Goal: Feedback & Contribution: Contribute content

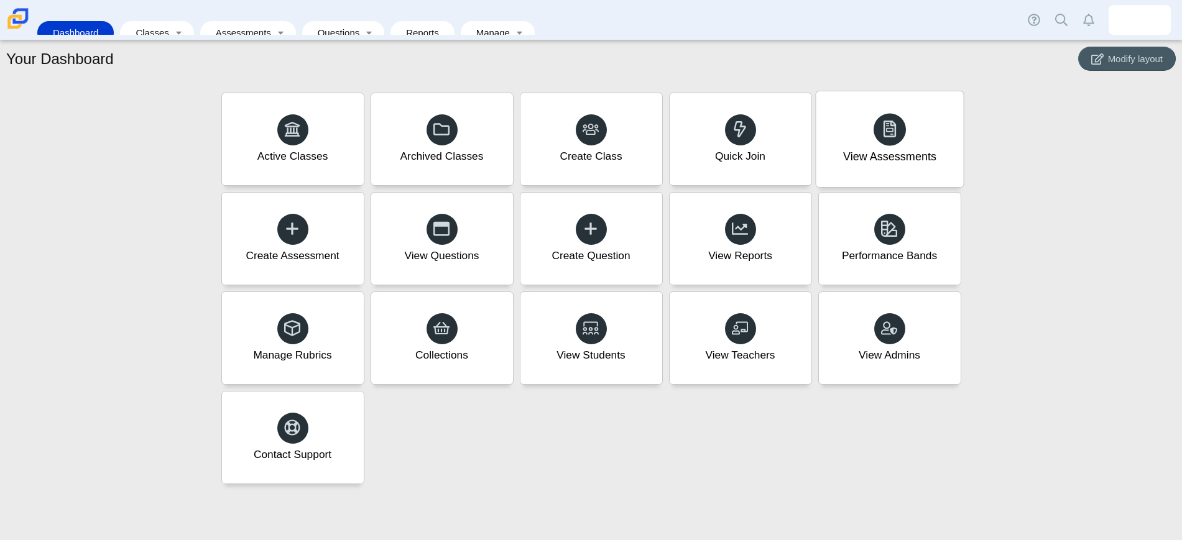
click at [891, 159] on div "View Assessments" at bounding box center [889, 157] width 93 height 16
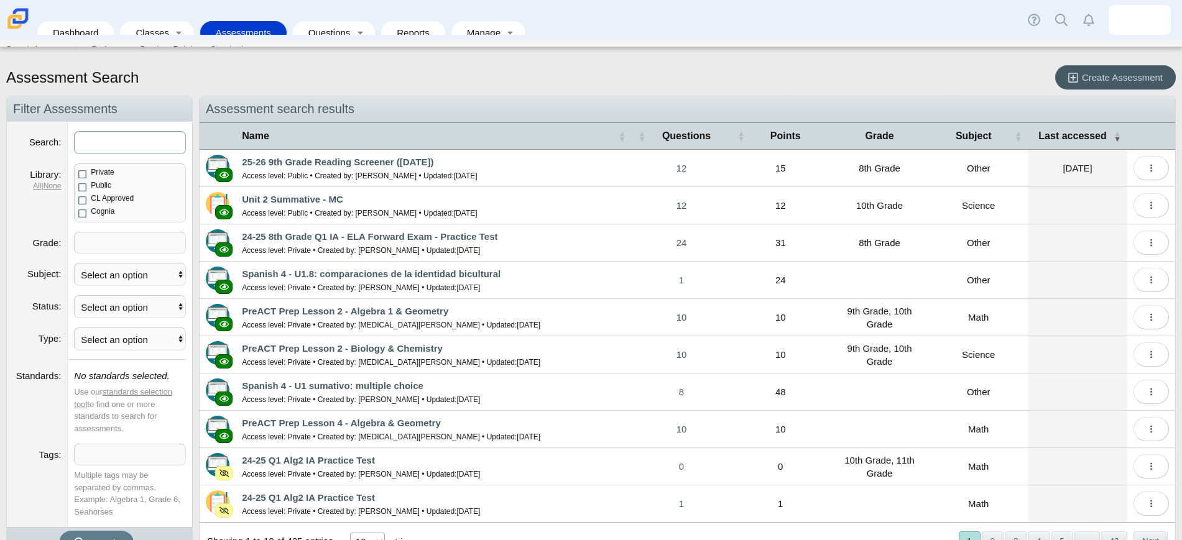
click at [106, 140] on input "Search" at bounding box center [130, 142] width 112 height 23
type input "US History"
click at [59, 531] on button "Search" at bounding box center [96, 543] width 75 height 24
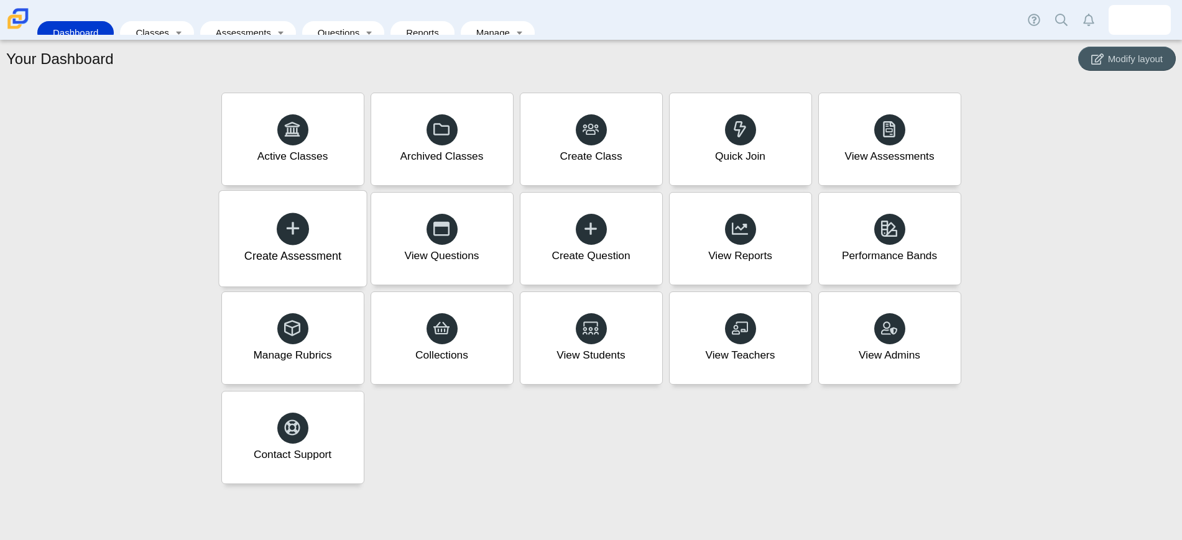
click at [298, 231] on icon at bounding box center [292, 227] width 17 height 17
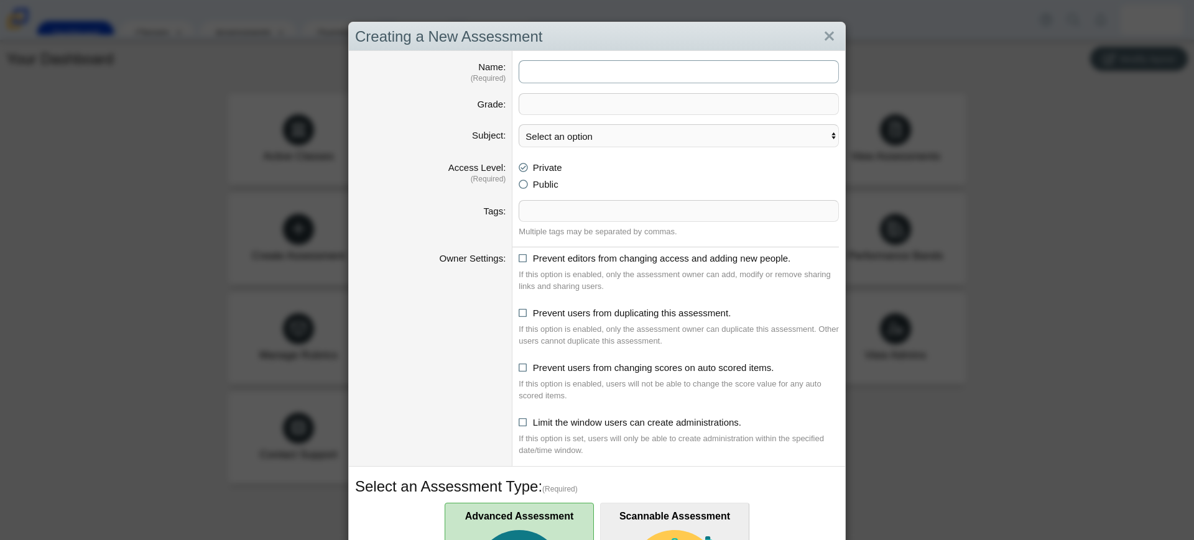
type input "Q"
type input "I"
type input "7"
type input "Grade 7 History - Interim Assessment #1"
click at [729, 100] on span at bounding box center [678, 104] width 319 height 21
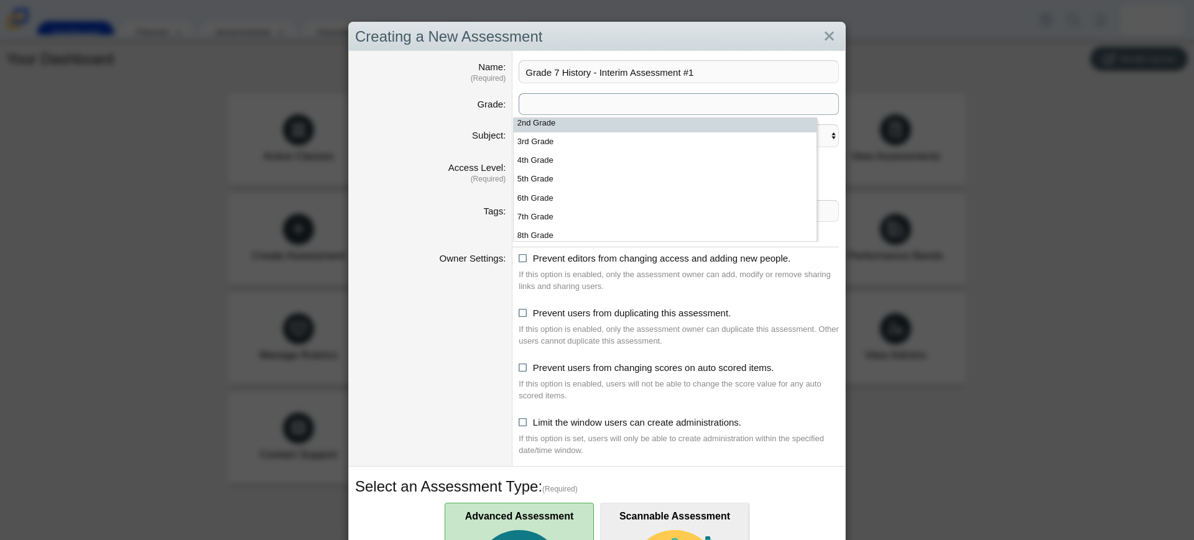
scroll to position [93, 0]
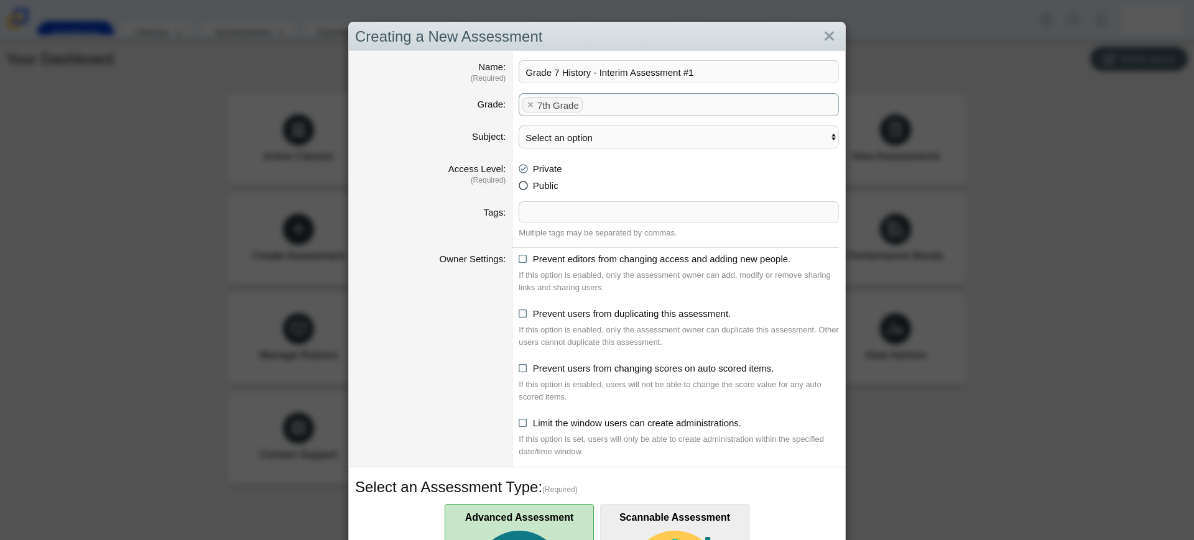
click at [518, 187] on icon at bounding box center [522, 183] width 9 height 9
click at [518, 186] on input "Public" at bounding box center [522, 182] width 8 height 8
radio input "true"
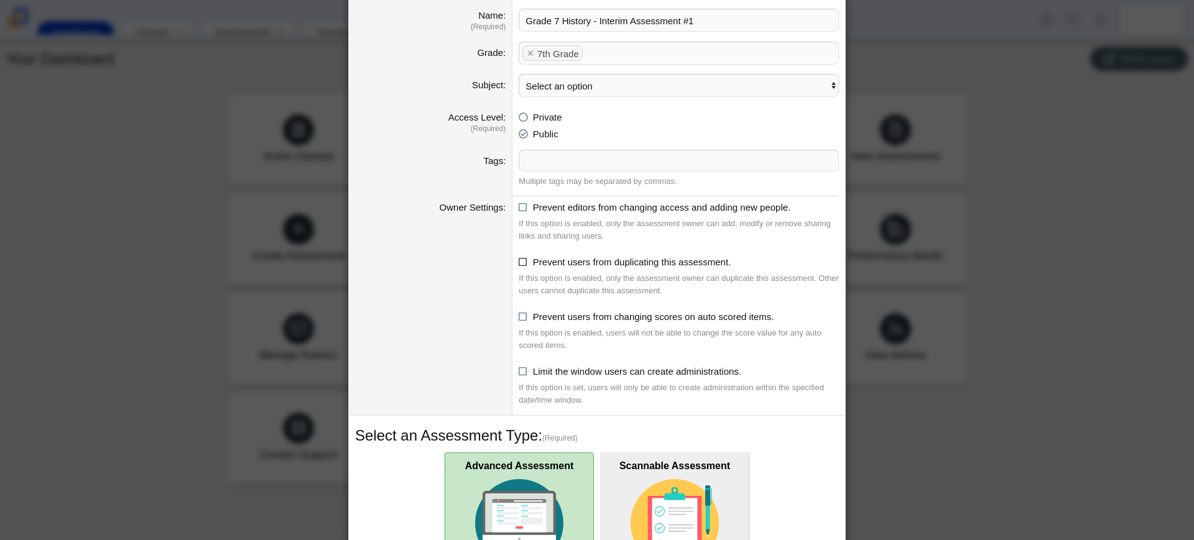
click at [518, 262] on icon at bounding box center [522, 259] width 9 height 9
click at [518, 262] on input "Prevent users from duplicating this assessment." at bounding box center [522, 259] width 8 height 8
checkbox input "true"
click at [518, 316] on icon at bounding box center [522, 314] width 9 height 9
click at [518, 316] on input "Prevent users from changing scores on auto scored items." at bounding box center [522, 314] width 8 height 8
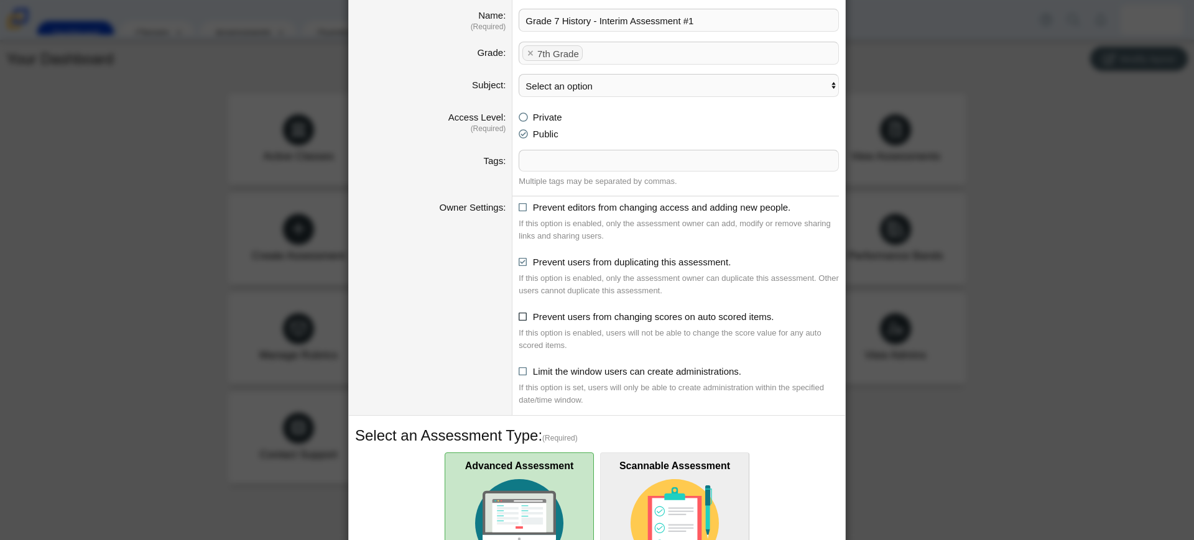
checkbox input "true"
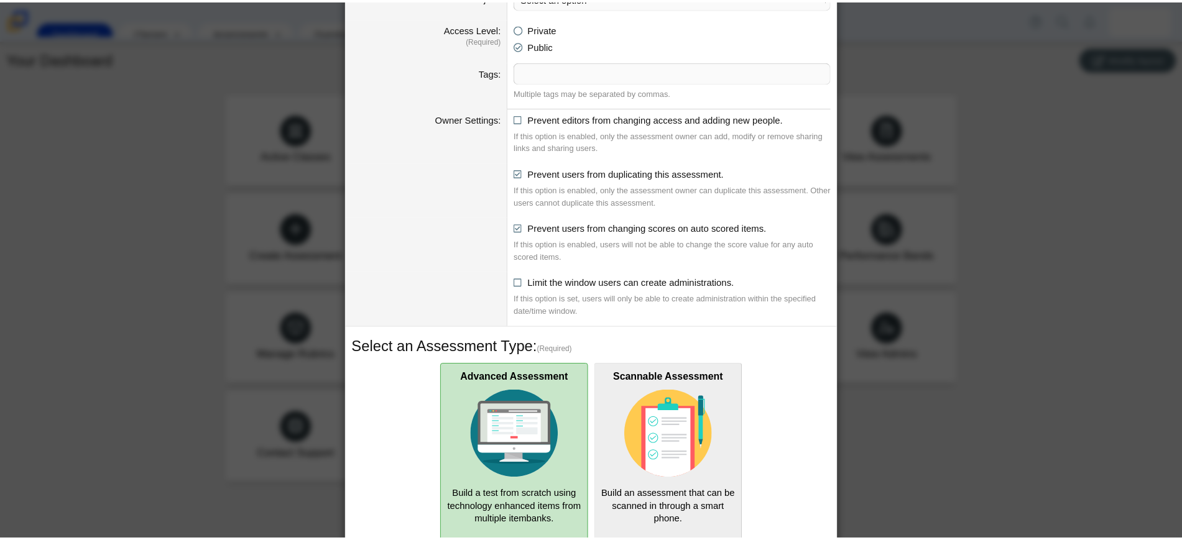
scroll to position [223, 0]
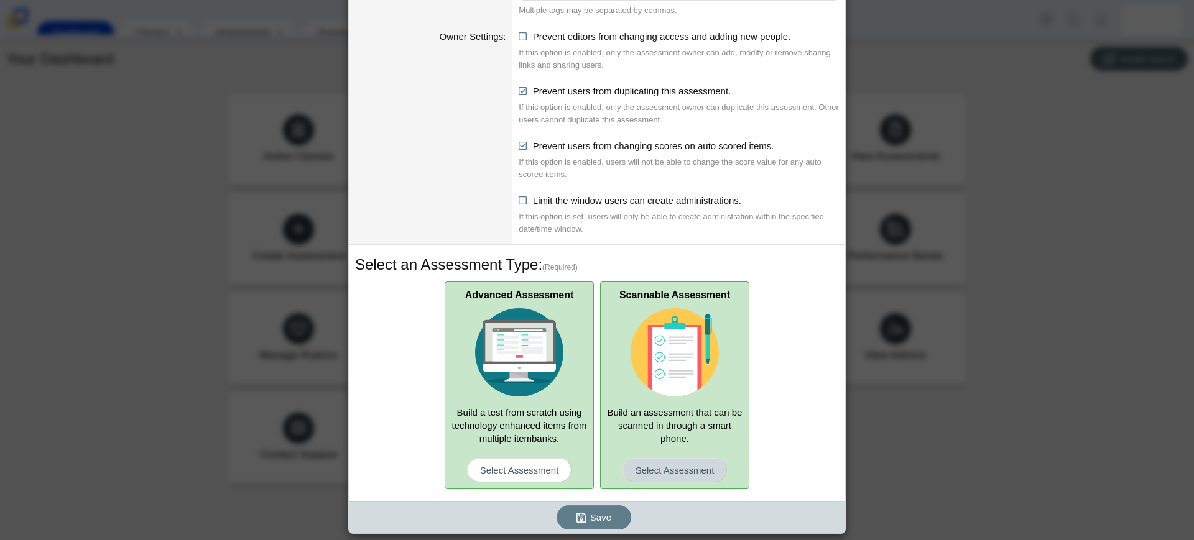
click at [665, 475] on span "Select Assessment" at bounding box center [674, 470] width 105 height 24
click at [0, 0] on input "Scannable Assessment Build an assessment that can be scanned in through a smart…" at bounding box center [0, 0] width 0 height 0
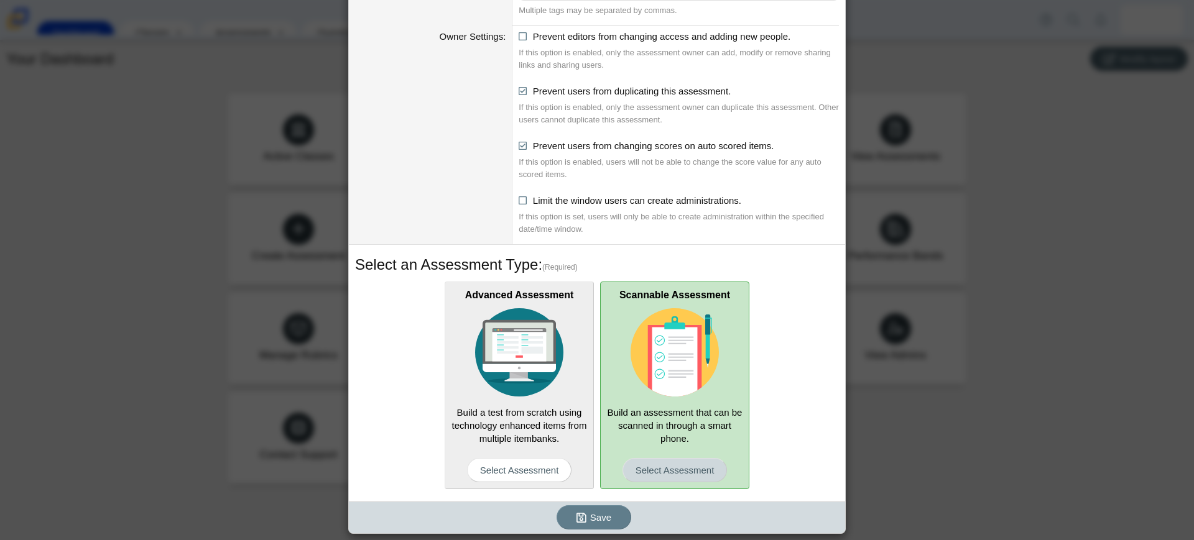
click at [672, 473] on span "Select Assessment" at bounding box center [674, 470] width 105 height 24
click at [0, 0] on input "Scannable Assessment Build an assessment that can be scanned in through a smart…" at bounding box center [0, 0] width 0 height 0
click at [666, 382] on img at bounding box center [674, 352] width 88 height 88
click at [0, 0] on input "Scannable Assessment Build an assessment that can be scanned in through a smart…" at bounding box center [0, 0] width 0 height 0
click at [591, 522] on span "Save" at bounding box center [600, 517] width 21 height 11
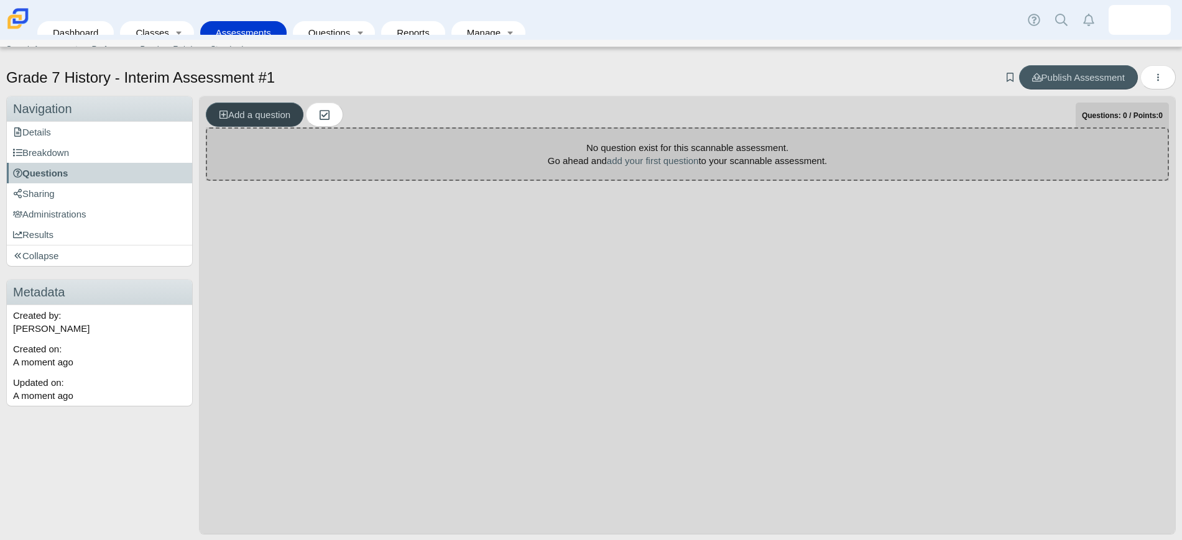
click at [251, 120] on span "Add a question" at bounding box center [254, 114] width 71 height 11
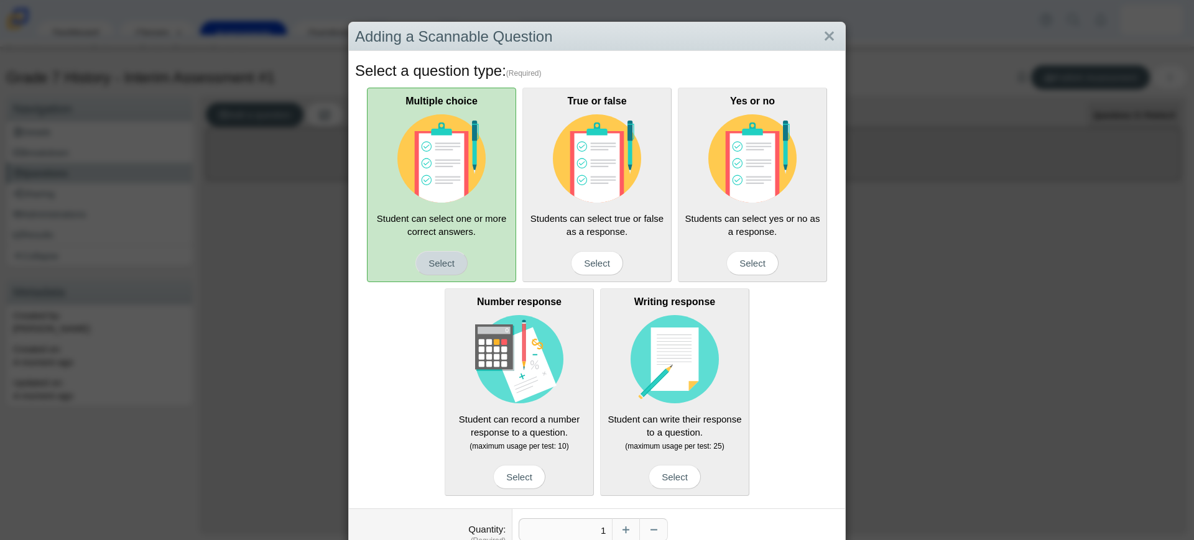
click at [438, 265] on span "Select" at bounding box center [441, 263] width 52 height 24
click at [0, 0] on input "Multiple choice Student can select one or more correct answers. Select" at bounding box center [0, 0] width 0 height 0
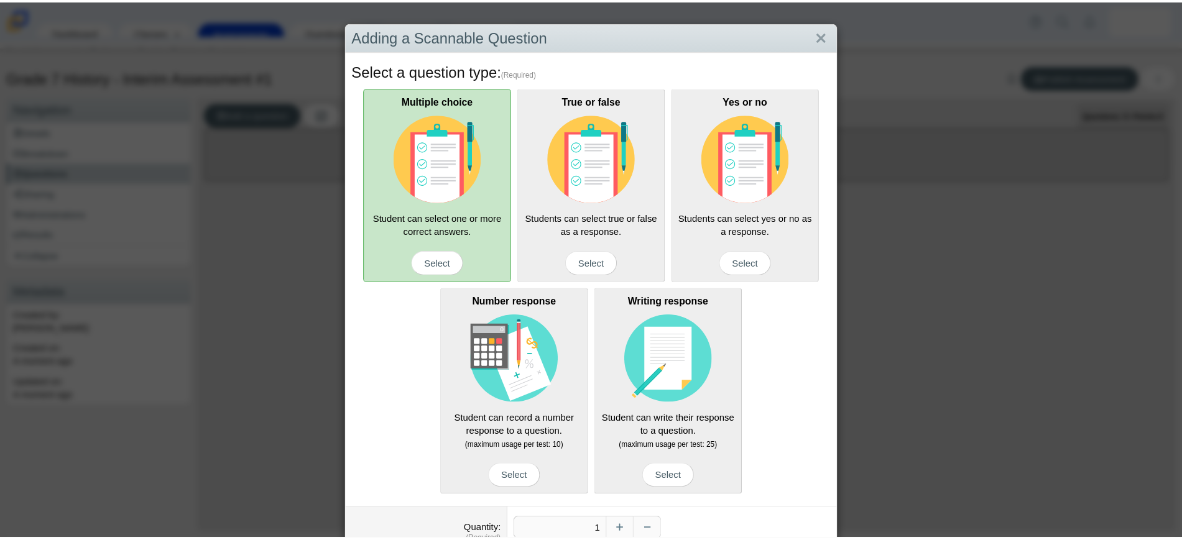
scroll to position [77, 0]
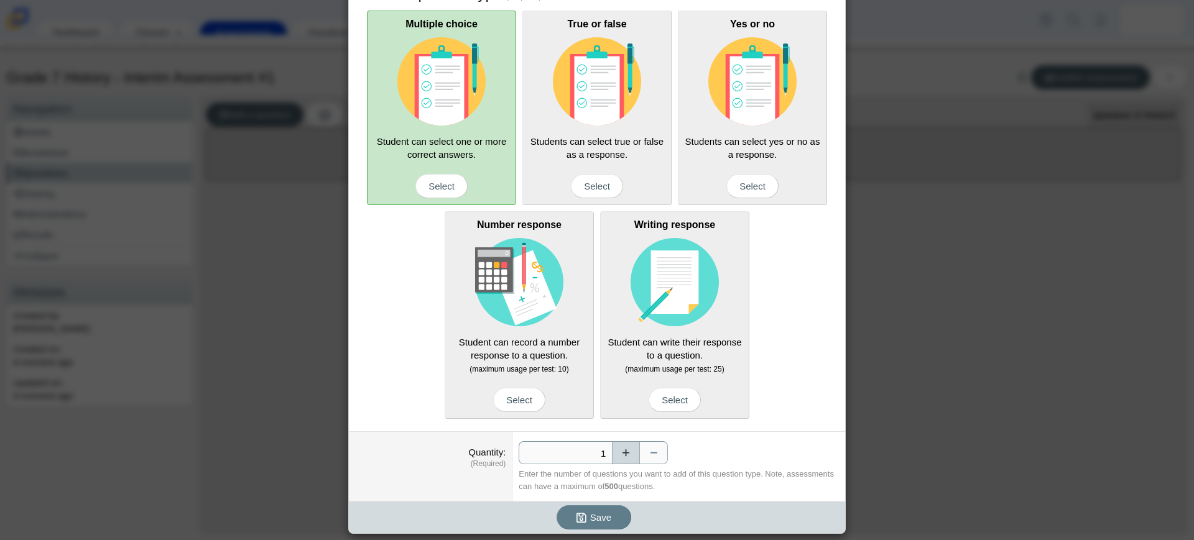
click at [620, 455] on button "Increase" at bounding box center [626, 452] width 28 height 23
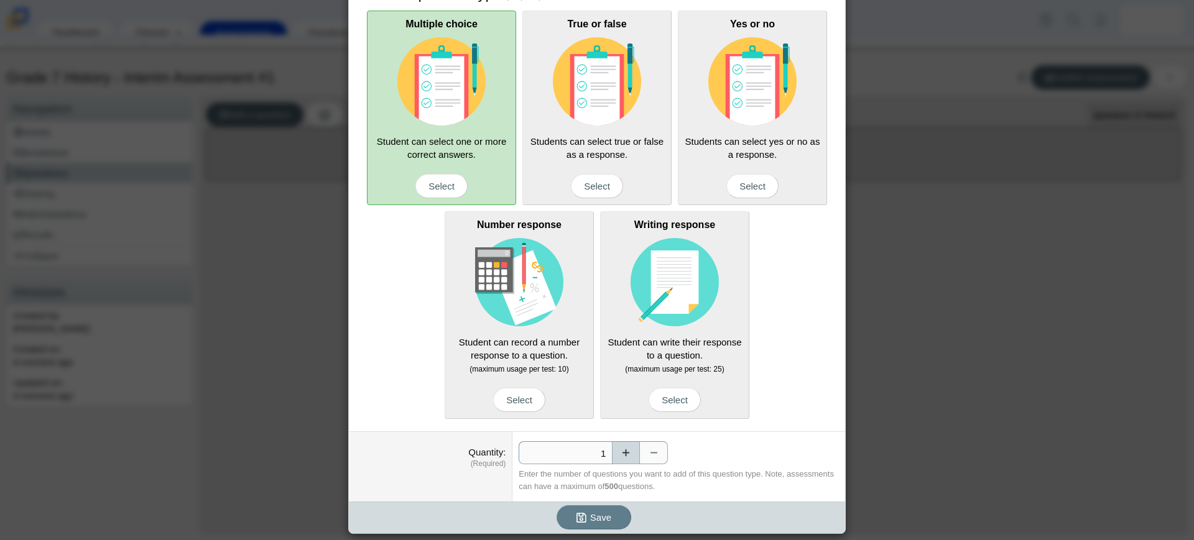
click at [620, 455] on button "Increase" at bounding box center [626, 452] width 28 height 23
click at [650, 450] on button "Decrease" at bounding box center [654, 452] width 28 height 23
click at [598, 517] on span "Save" at bounding box center [600, 517] width 21 height 11
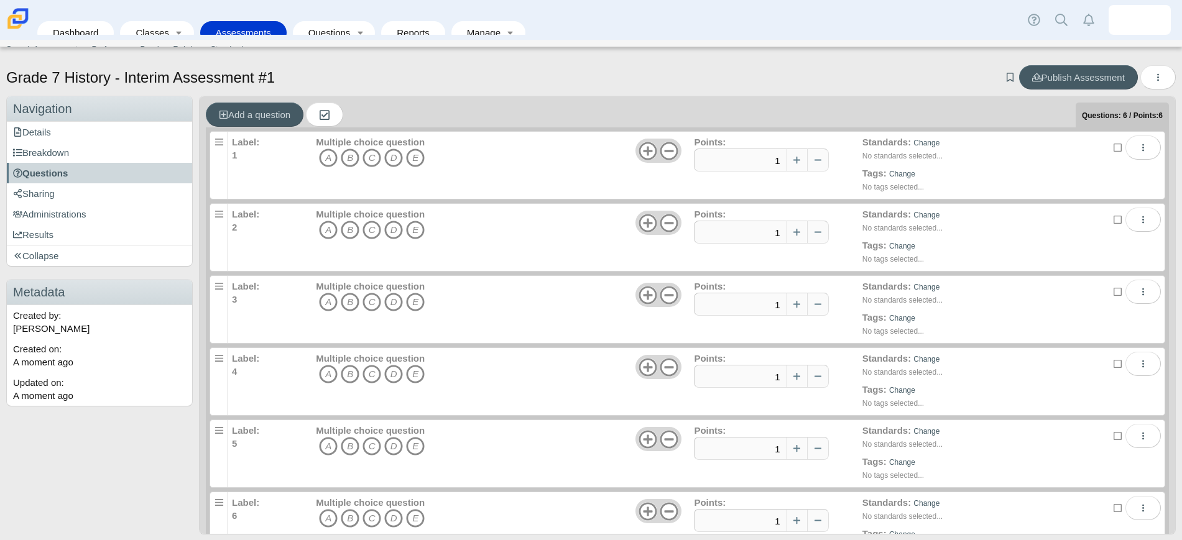
click at [1113, 144] on icon at bounding box center [1117, 147] width 9 height 9
click at [1113, 144] on input "checkbox" at bounding box center [1117, 144] width 8 height 8
checkbox input "true"
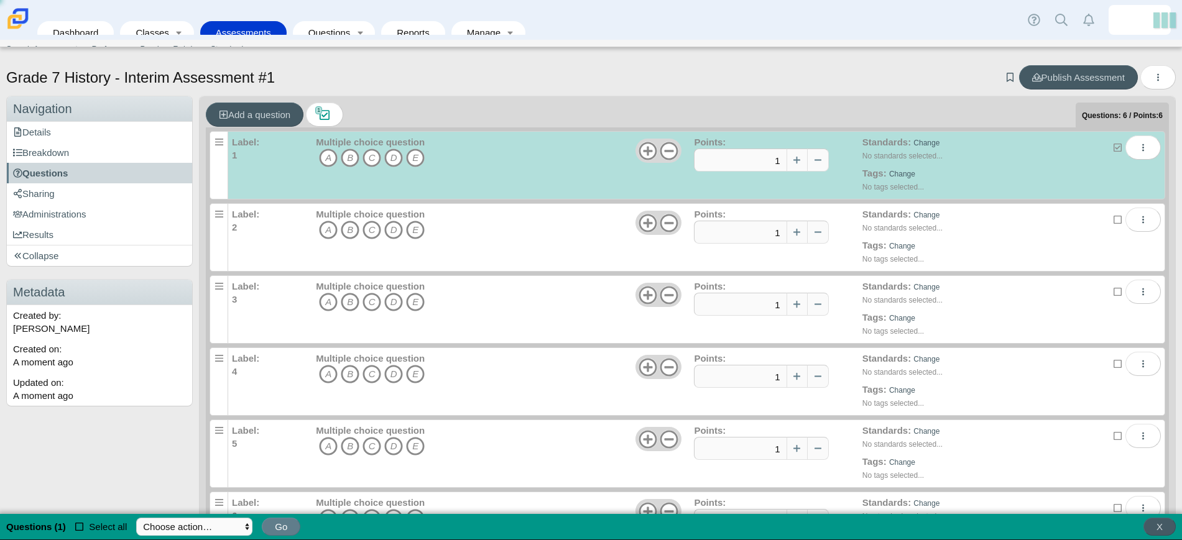
click at [1088, 220] on div "Standards: Change No standards selected... Tags: Change No tags selected..." at bounding box center [988, 239] width 252 height 62
click at [1113, 216] on icon at bounding box center [1117, 219] width 9 height 9
click at [1113, 216] on input "checkbox" at bounding box center [1117, 217] width 8 height 8
checkbox input "true"
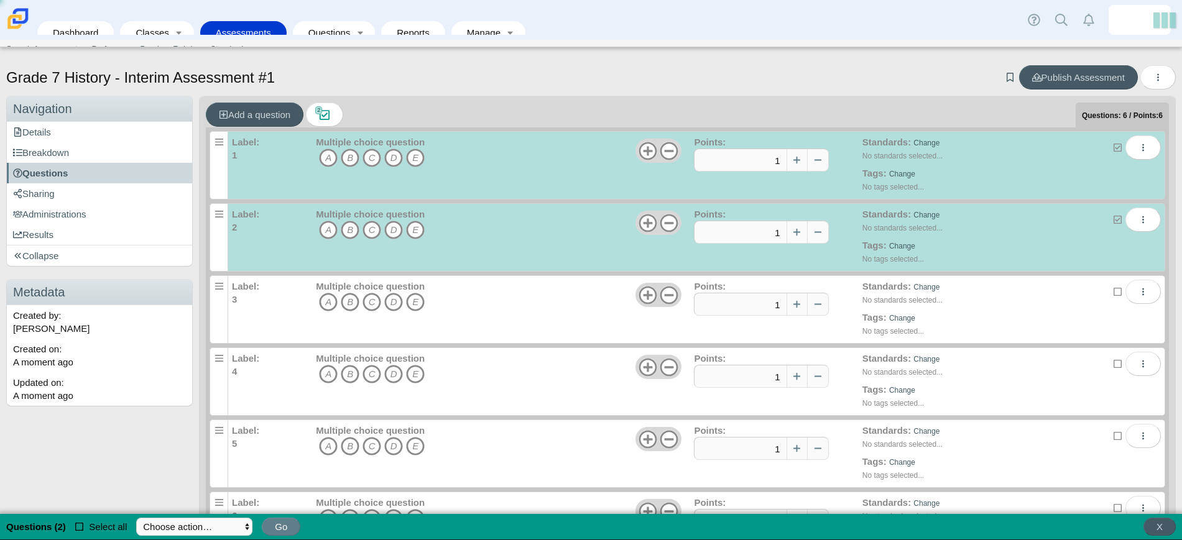
click at [1113, 290] on icon at bounding box center [1117, 291] width 9 height 9
click at [1113, 290] on input "checkbox" at bounding box center [1117, 289] width 8 height 8
checkbox input "true"
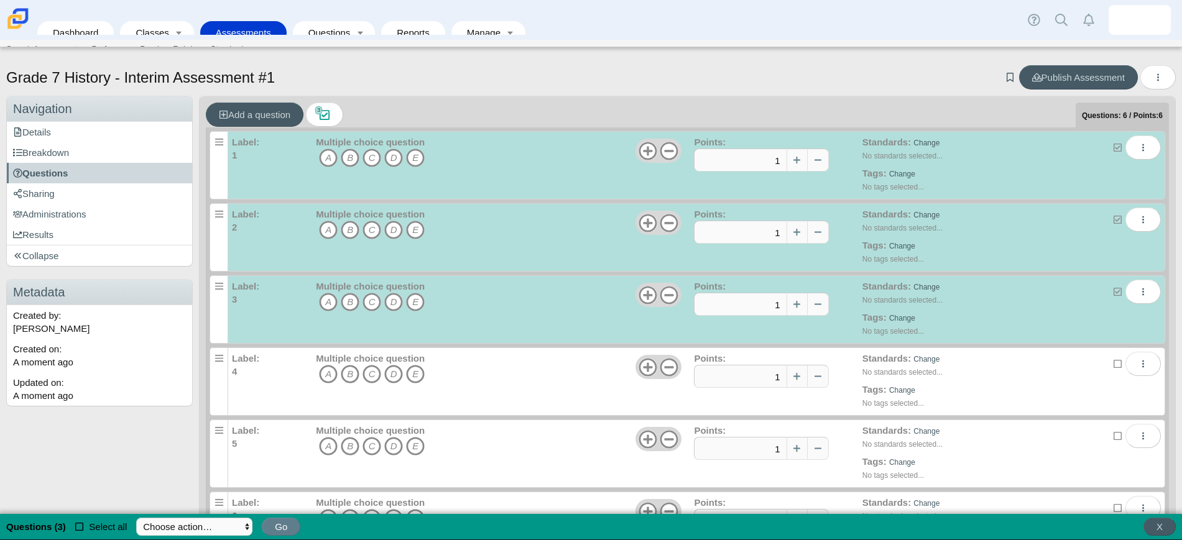
click at [1113, 364] on icon at bounding box center [1117, 363] width 9 height 9
click at [1113, 364] on input "checkbox" at bounding box center [1117, 361] width 8 height 8
checkbox input "true"
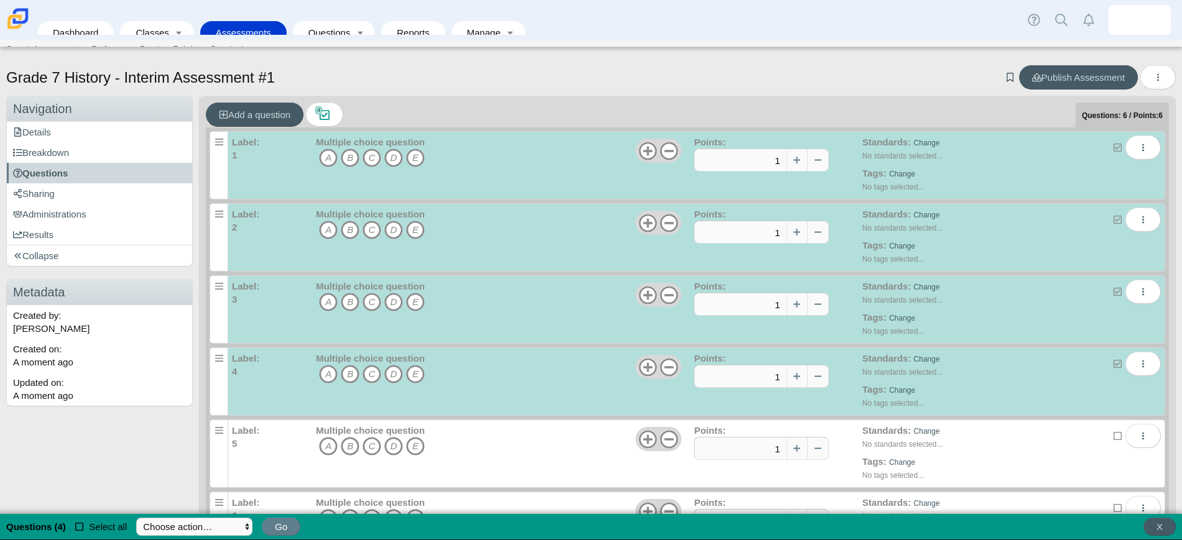
click at [1113, 439] on icon at bounding box center [1117, 435] width 9 height 9
click at [1113, 437] on input "checkbox" at bounding box center [1117, 433] width 8 height 8
checkbox input "true"
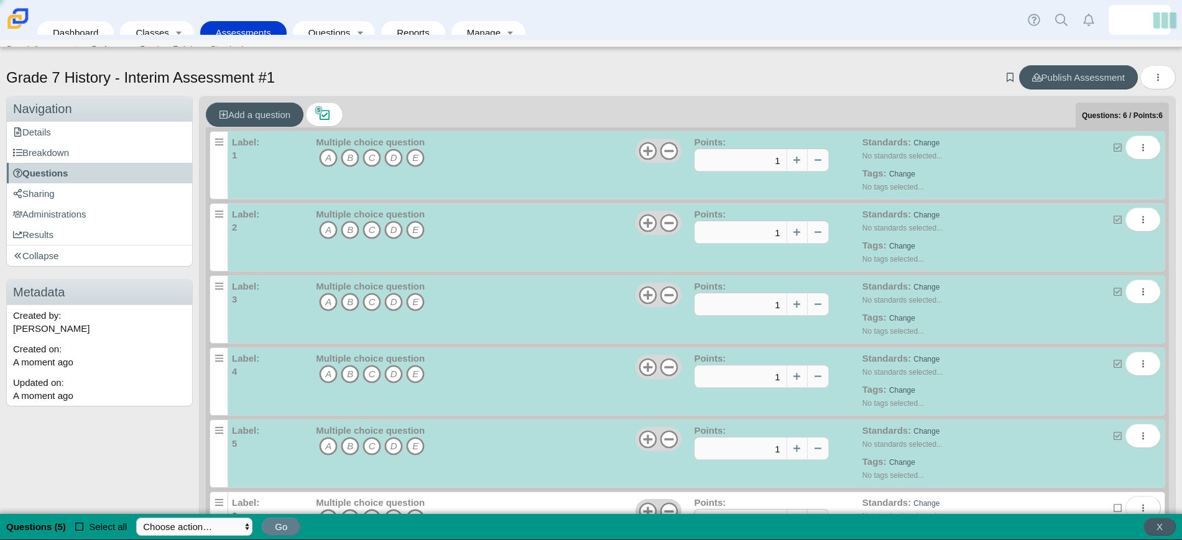
scroll to position [36, 0]
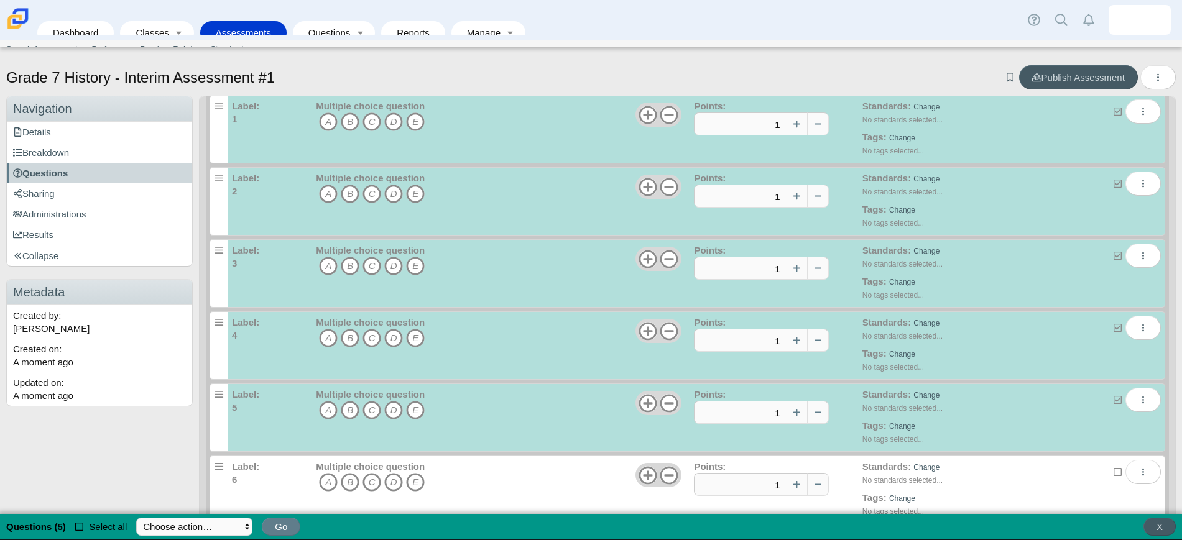
click at [1113, 471] on icon at bounding box center [1117, 471] width 9 height 9
click at [1113, 471] on input "checkbox" at bounding box center [1117, 469] width 8 height 8
checkbox input "true"
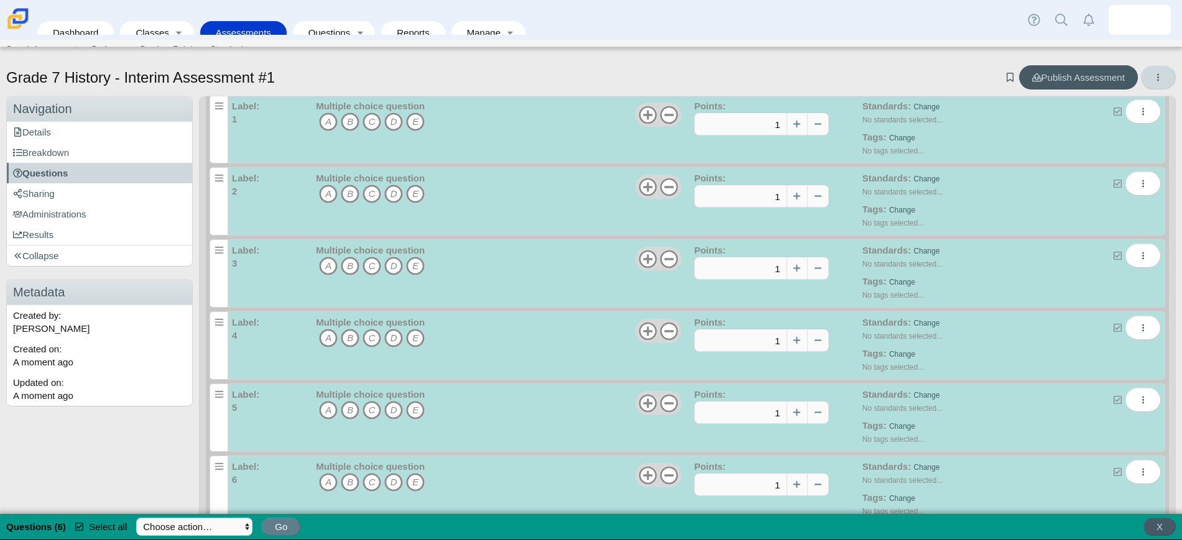
click at [1153, 75] on icon "More options" at bounding box center [1157, 77] width 9 height 9
click at [953, 68] on div "Grade 7 History - Interim Assessment #1 Add bookmark Publish Assessment" at bounding box center [590, 78] width 1169 height 27
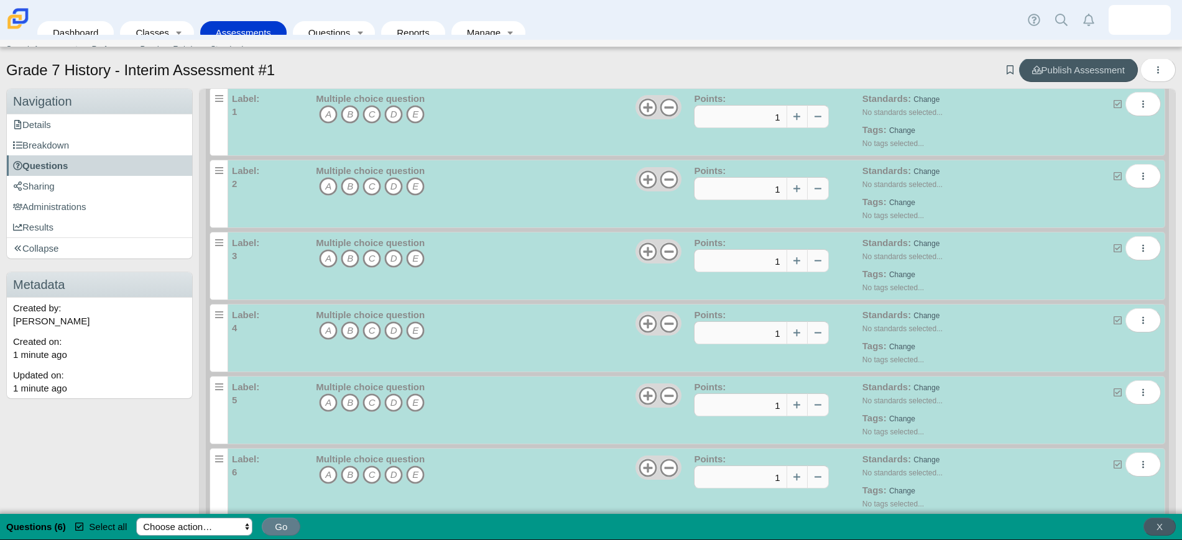
click at [238, 529] on select "Choose action… Remove Questions… Deselect all" at bounding box center [194, 527] width 116 height 18
click at [687, 70] on div "Grade 7 History - Interim Assessment #1 Add bookmark Publish Assessment" at bounding box center [590, 71] width 1169 height 27
click at [1142, 101] on use "More options" at bounding box center [1143, 104] width 2 height 7
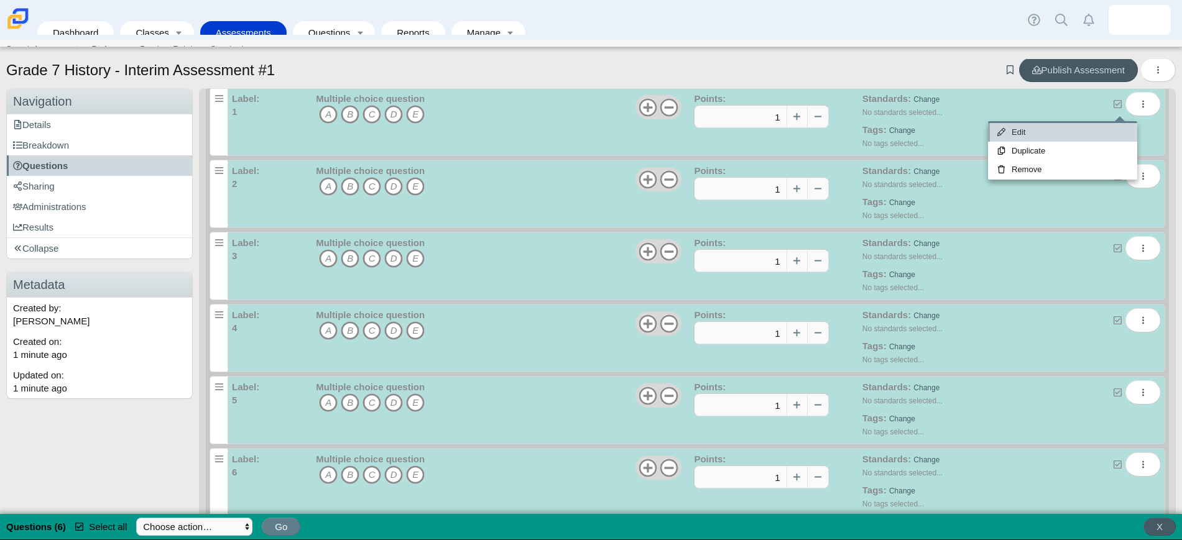
click at [1049, 132] on link "Edit" at bounding box center [1062, 132] width 149 height 19
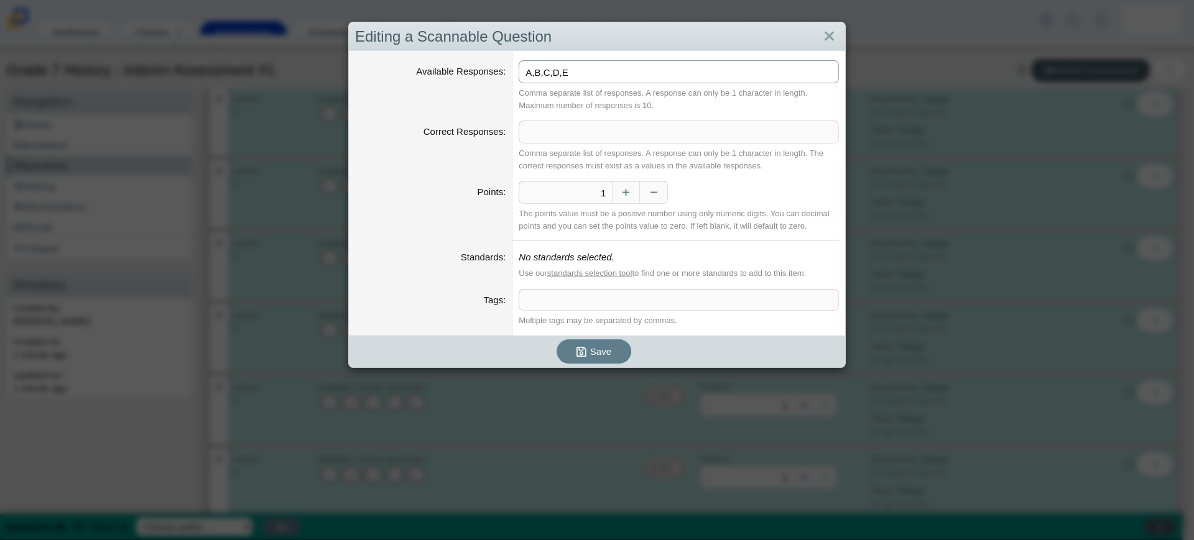
click at [588, 69] on input "A,B,C,D,E" at bounding box center [678, 71] width 320 height 23
type input "A,B,C,D"
click at [584, 354] on icon "submit" at bounding box center [583, 351] width 14 height 13
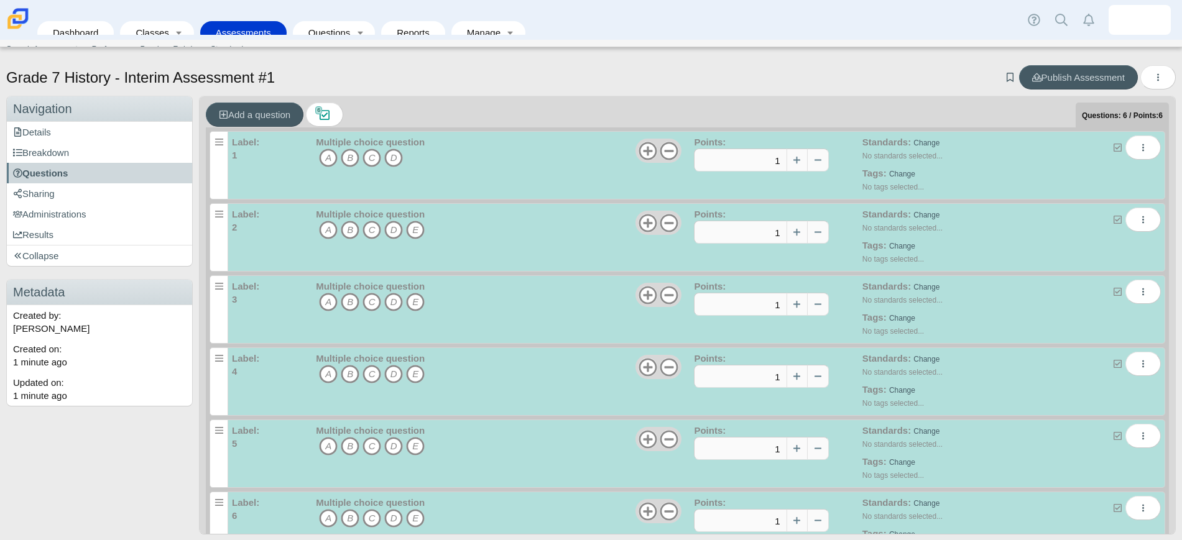
click at [1113, 145] on icon at bounding box center [1117, 147] width 9 height 9
click at [1113, 145] on input "checkbox" at bounding box center [1117, 144] width 8 height 8
checkbox input "false"
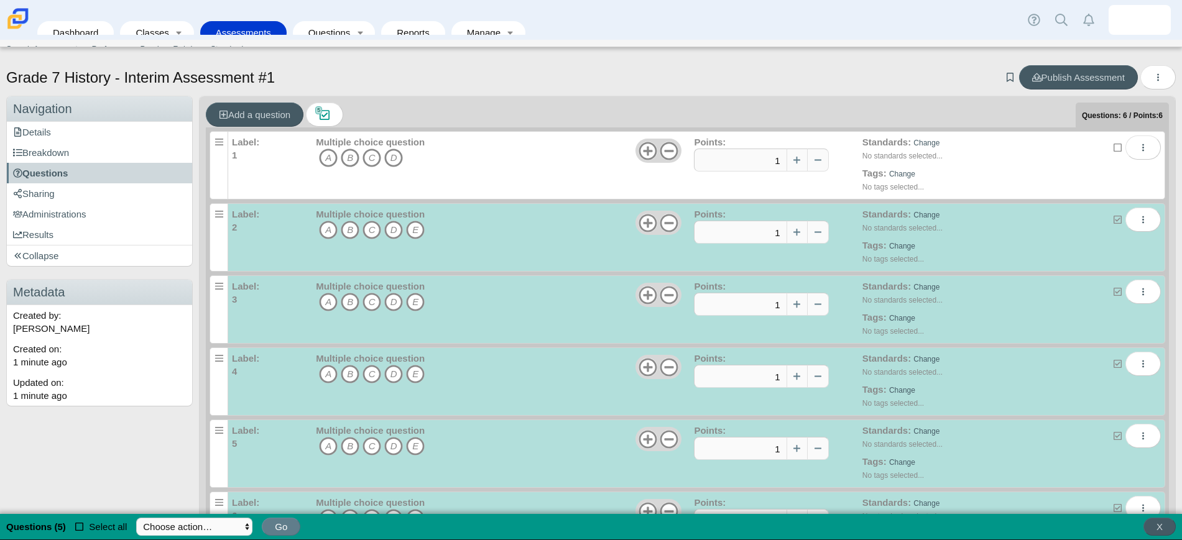
click at [1113, 220] on icon at bounding box center [1117, 219] width 9 height 9
click at [1113, 220] on input "checkbox" at bounding box center [1117, 217] width 8 height 8
checkbox input "false"
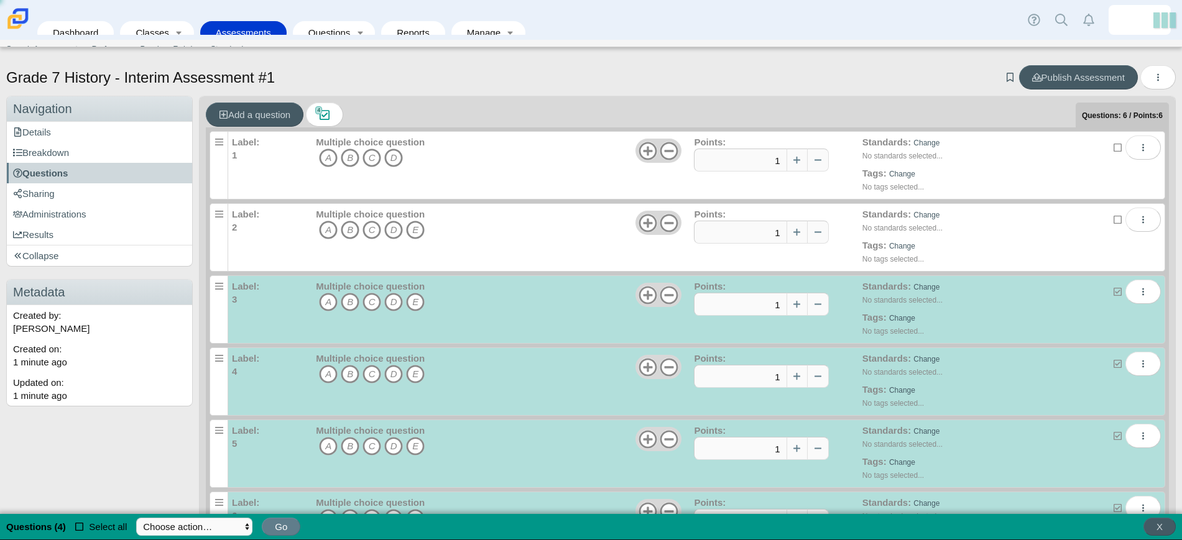
click at [1113, 288] on icon at bounding box center [1117, 291] width 9 height 9
click at [1113, 288] on input "checkbox" at bounding box center [1117, 289] width 8 height 8
checkbox input "false"
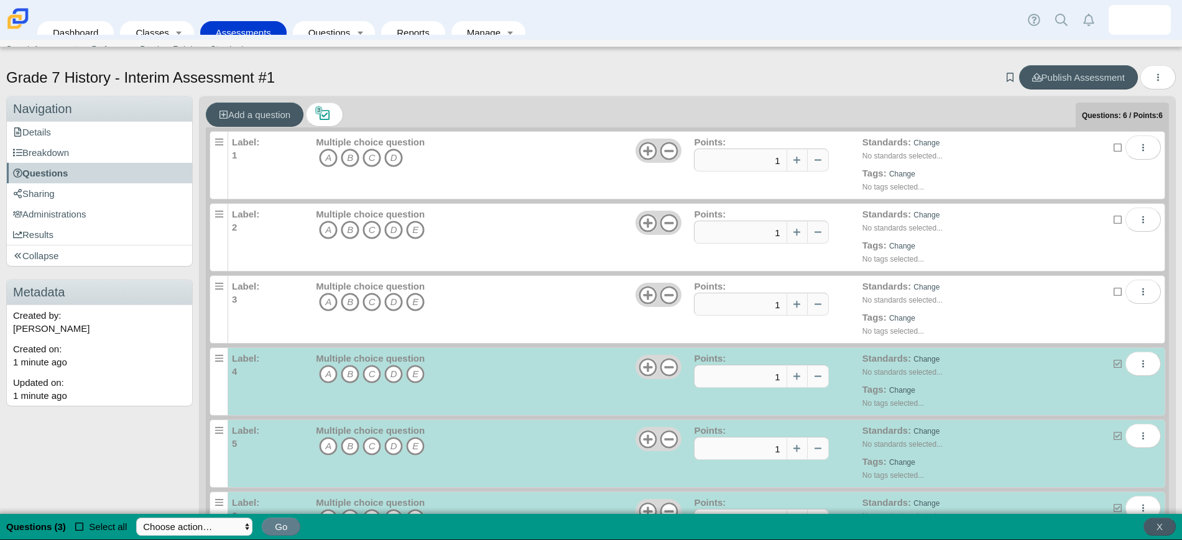
click at [1113, 359] on icon at bounding box center [1117, 363] width 9 height 9
click at [1113, 359] on input "checkbox" at bounding box center [1117, 361] width 8 height 8
checkbox input "false"
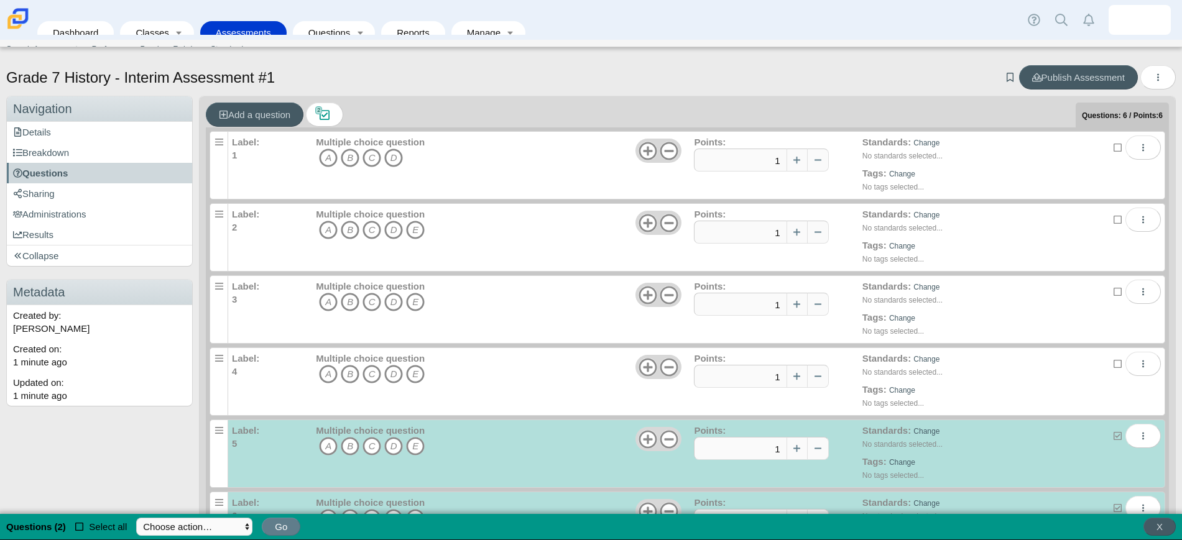
click at [1113, 435] on icon at bounding box center [1117, 435] width 9 height 9
click at [1113, 435] on input "checkbox" at bounding box center [1117, 433] width 8 height 8
checkbox input "false"
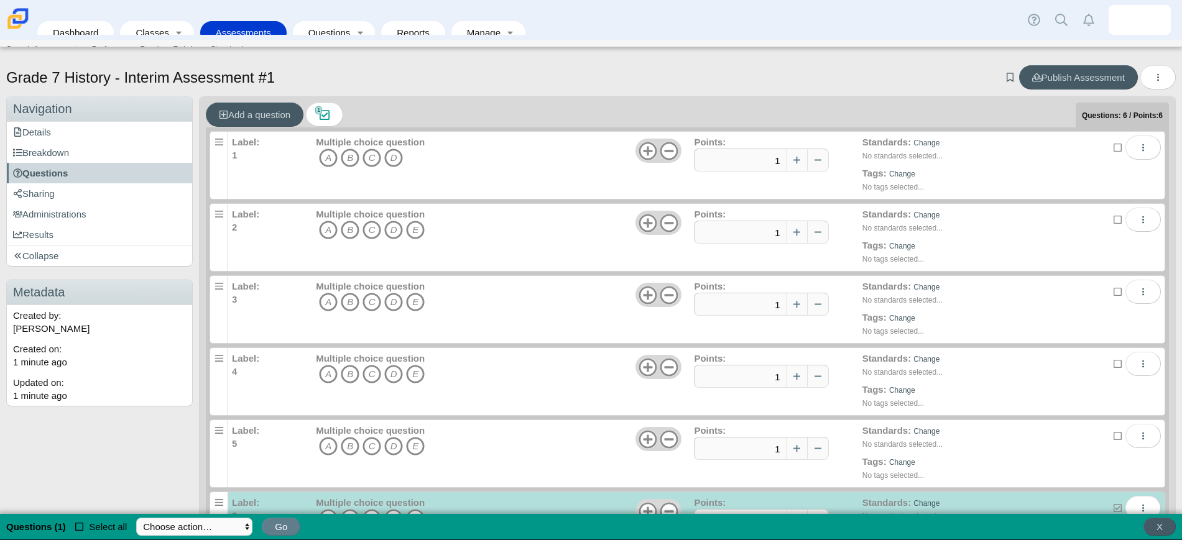
scroll to position [36, 0]
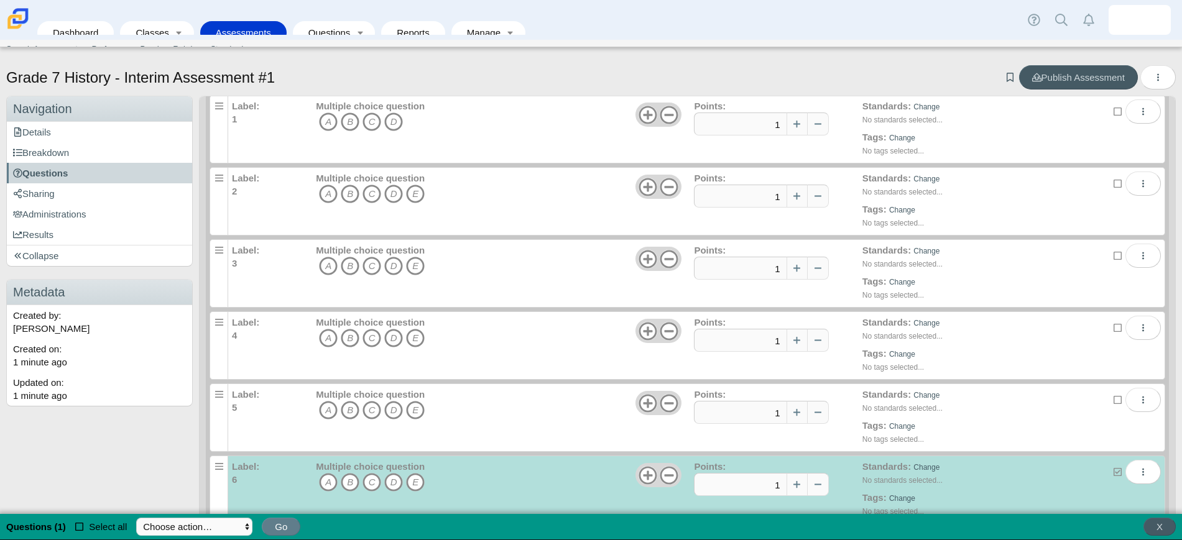
click at [1113, 471] on icon at bounding box center [1117, 471] width 9 height 9
click at [1113, 471] on input "checkbox" at bounding box center [1117, 469] width 8 height 8
checkbox input "false"
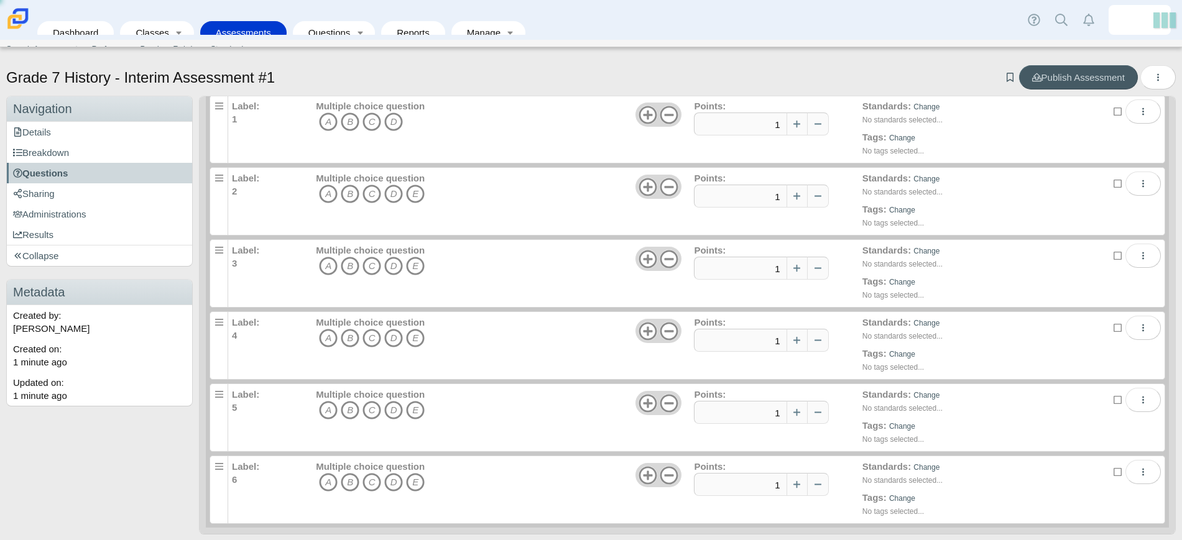
scroll to position [0, 0]
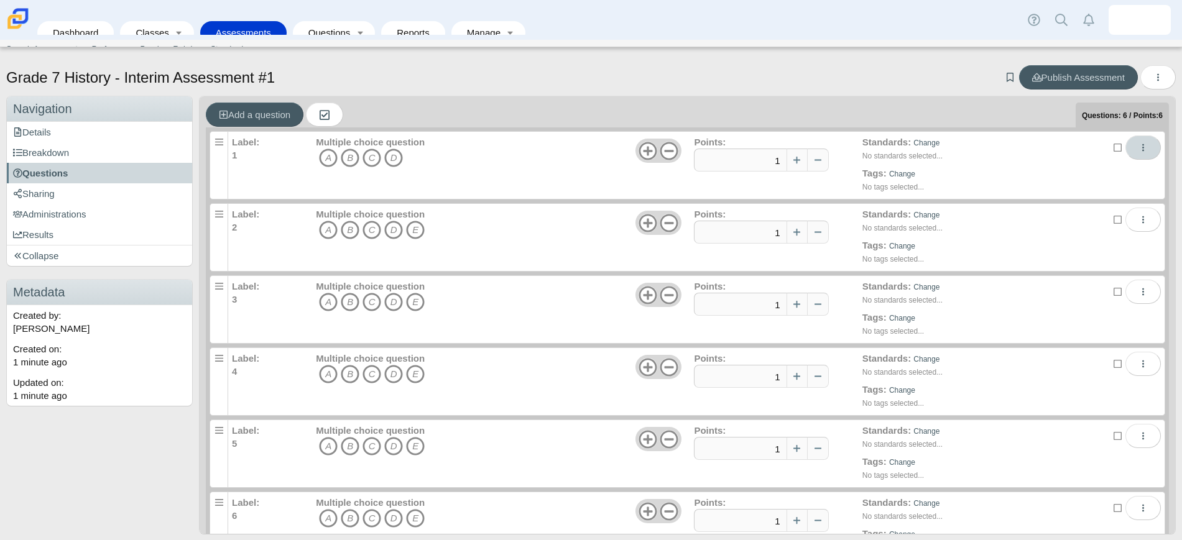
click at [1138, 147] on icon "More options" at bounding box center [1142, 147] width 9 height 9
click at [1062, 247] on div "Standards: Change No standards selected... Tags: Change No tags selected..." at bounding box center [988, 239] width 252 height 62
click at [1138, 223] on icon "More options" at bounding box center [1142, 219] width 9 height 9
click at [1084, 177] on div "Standards: Change No standards selected... Tags: Change No tags selected..." at bounding box center [988, 167] width 252 height 62
click at [1125, 150] on button "More options" at bounding box center [1142, 148] width 35 height 24
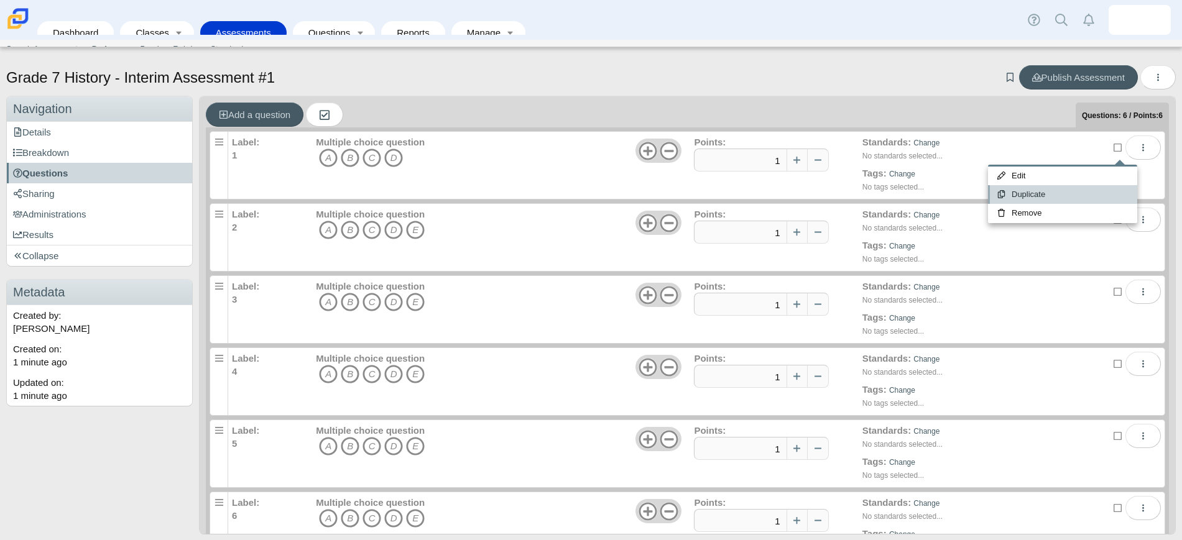
click at [1093, 191] on link "Duplicate" at bounding box center [1062, 194] width 149 height 19
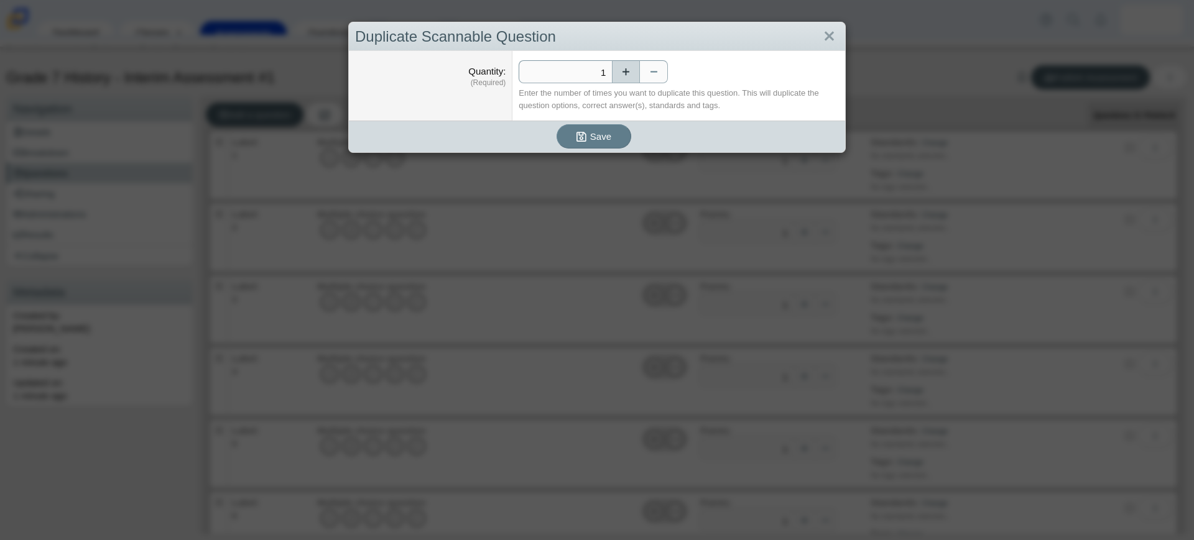
click at [625, 69] on button "Increase" at bounding box center [626, 71] width 28 height 23
type input "5"
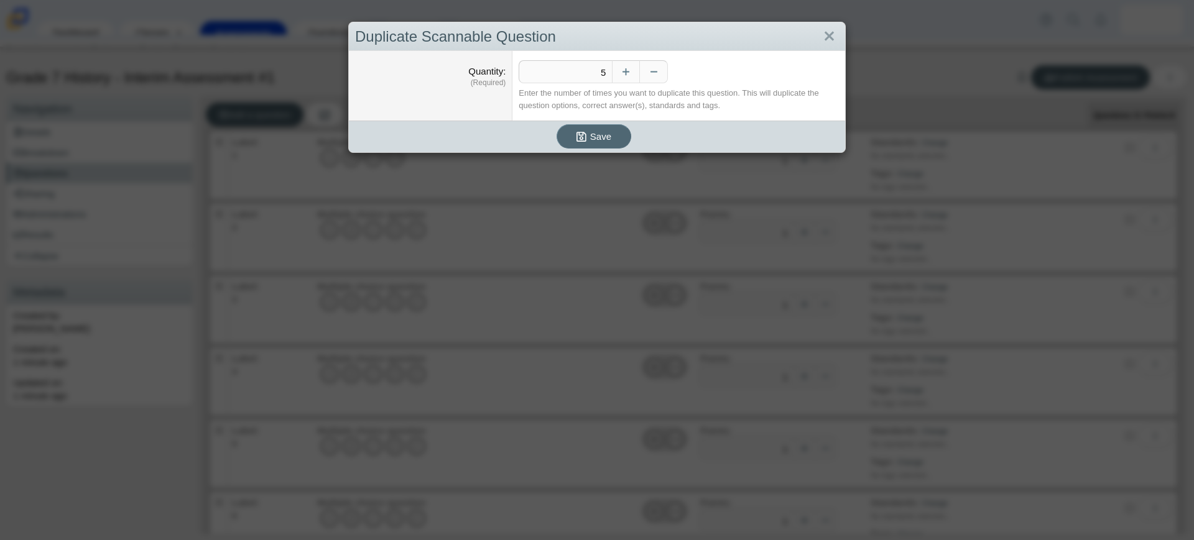
click at [584, 139] on icon "submit" at bounding box center [583, 136] width 14 height 13
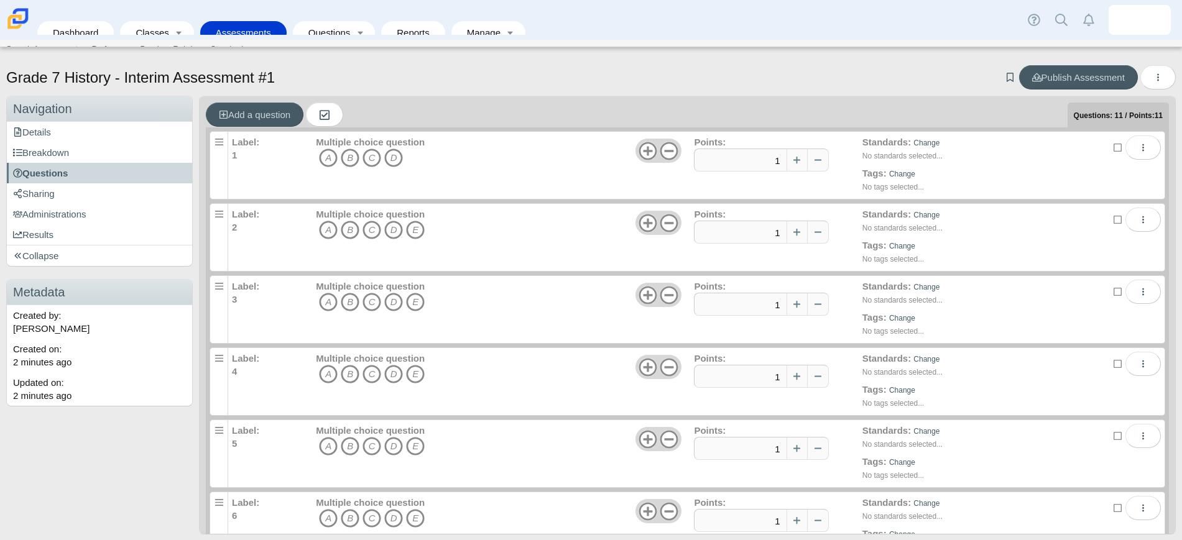
click at [502, 238] on div "Multiple choice question A B C D E" at bounding box center [505, 239] width 378 height 62
click at [1113, 218] on icon at bounding box center [1117, 219] width 9 height 9
click at [1113, 218] on input "checkbox" at bounding box center [1117, 217] width 8 height 8
checkbox input "true"
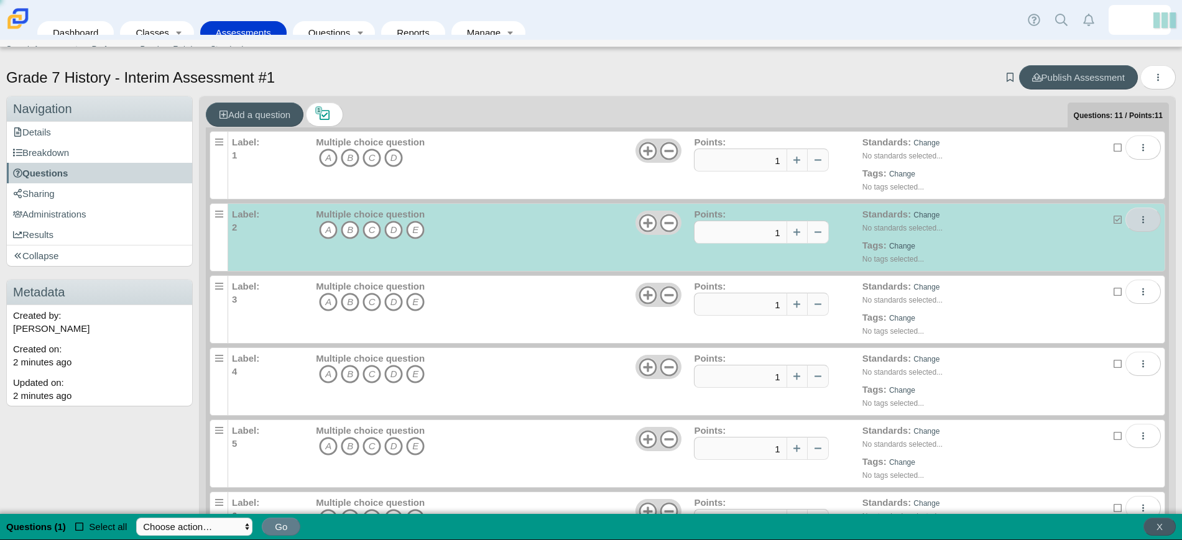
click at [1125, 223] on button "More options" at bounding box center [1142, 220] width 35 height 24
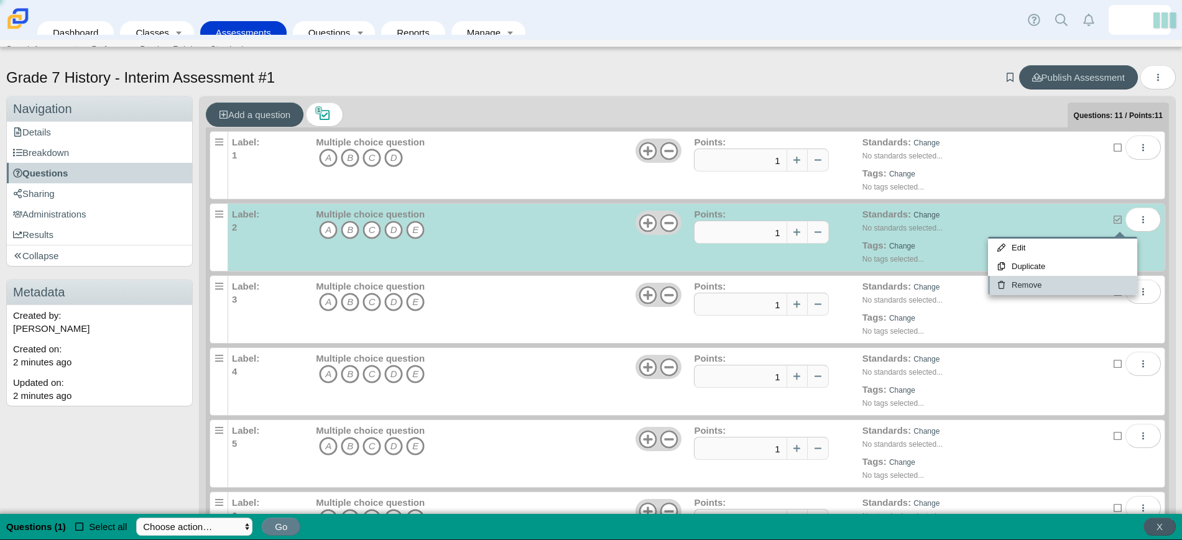
click at [1079, 283] on link "Remove" at bounding box center [1062, 285] width 149 height 19
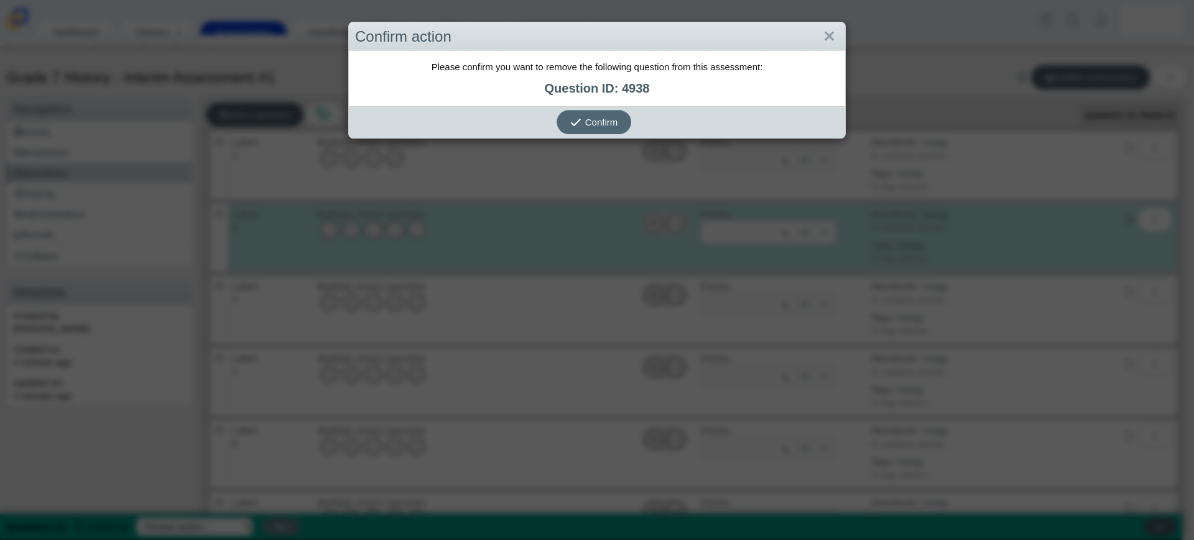
click at [577, 117] on icon "submit" at bounding box center [577, 122] width 15 height 13
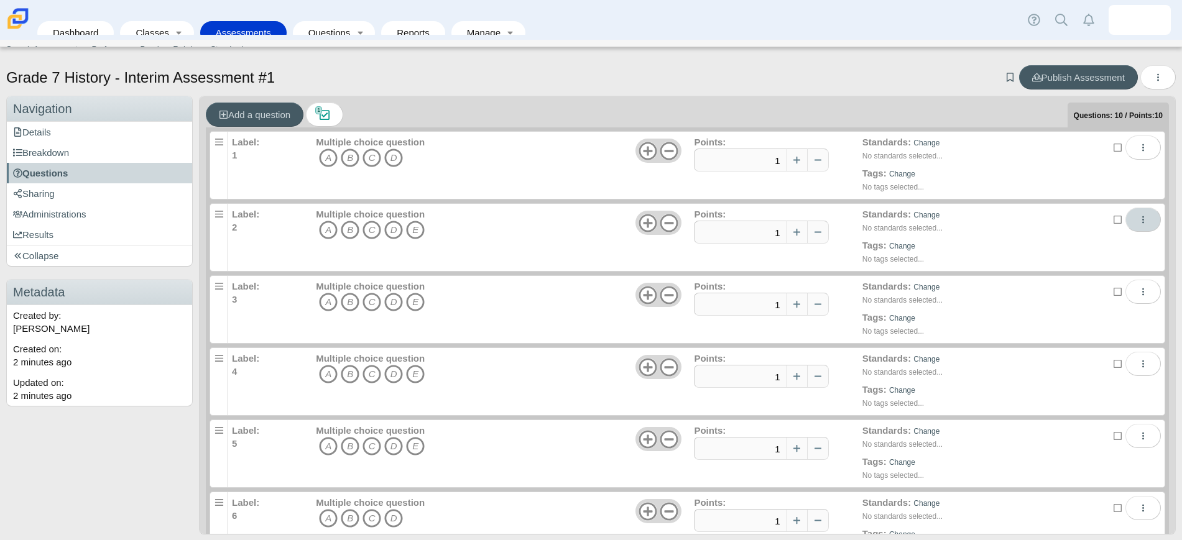
click at [1138, 218] on icon "More options" at bounding box center [1142, 219] width 9 height 9
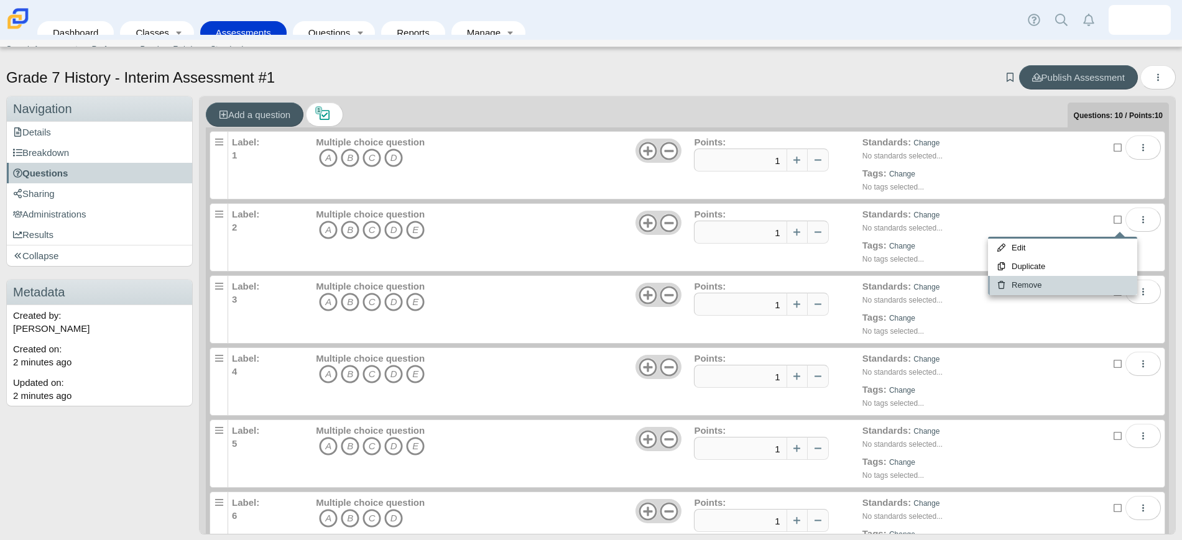
click at [1065, 284] on link "Remove" at bounding box center [1062, 285] width 149 height 19
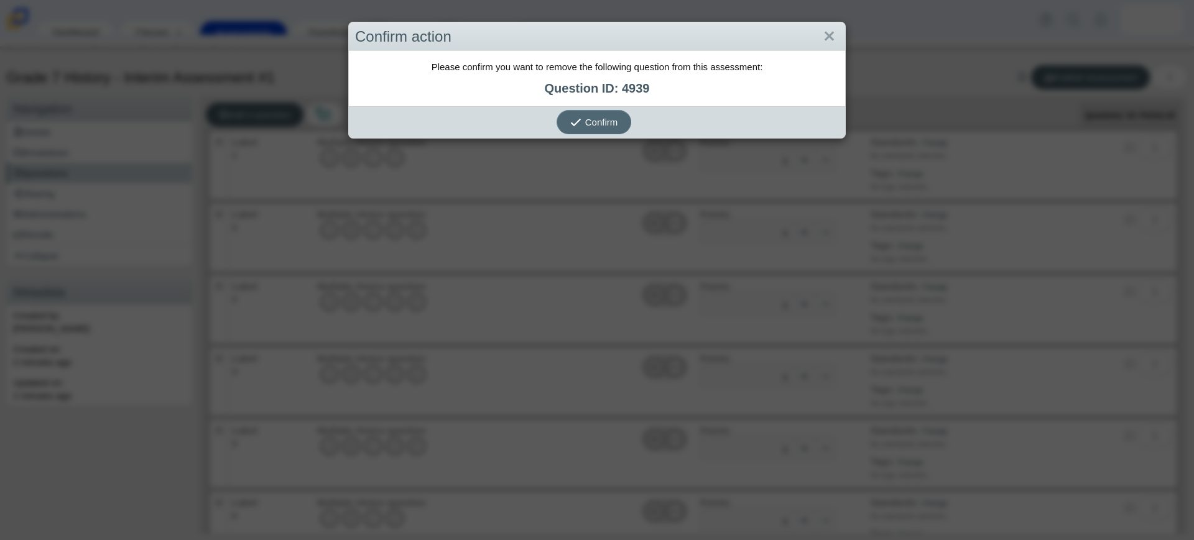
click at [564, 111] on button "Confirm" at bounding box center [593, 122] width 75 height 24
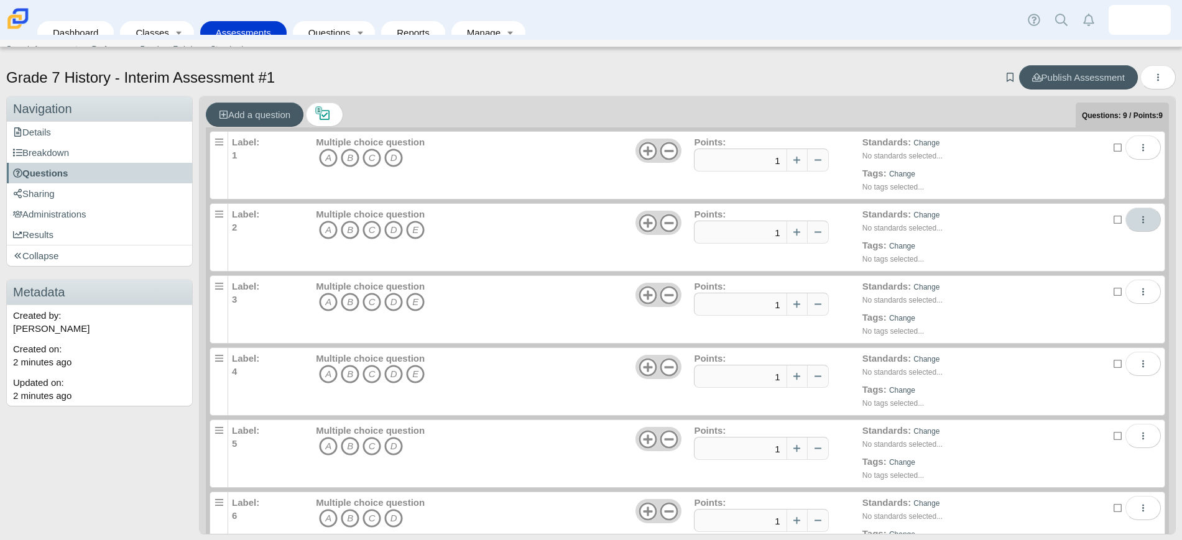
click at [1138, 214] on span "More options" at bounding box center [1142, 219] width 9 height 11
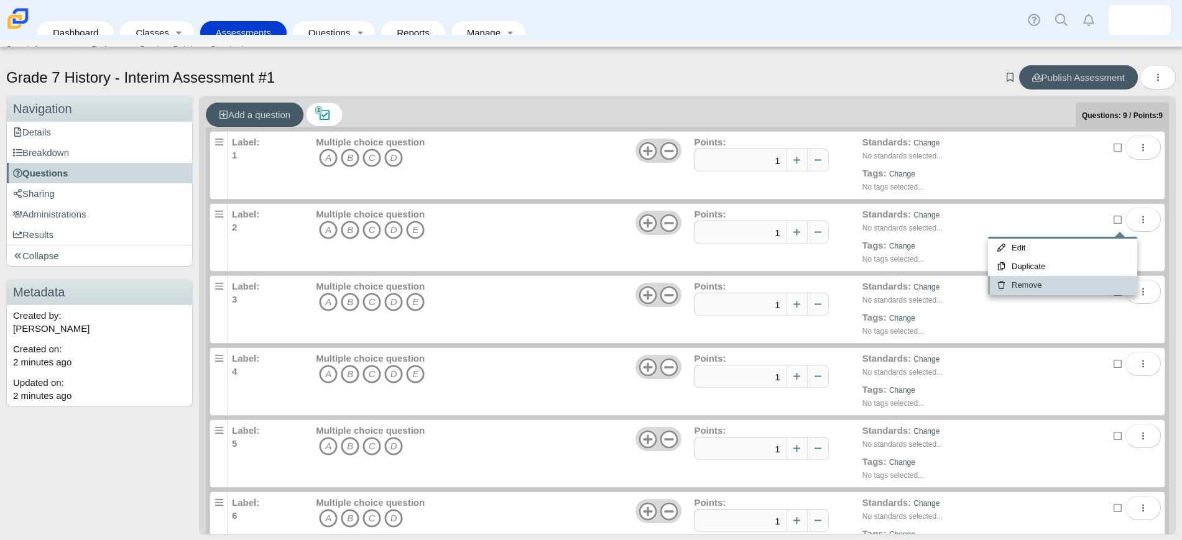
click at [1061, 284] on link "Remove" at bounding box center [1062, 285] width 149 height 19
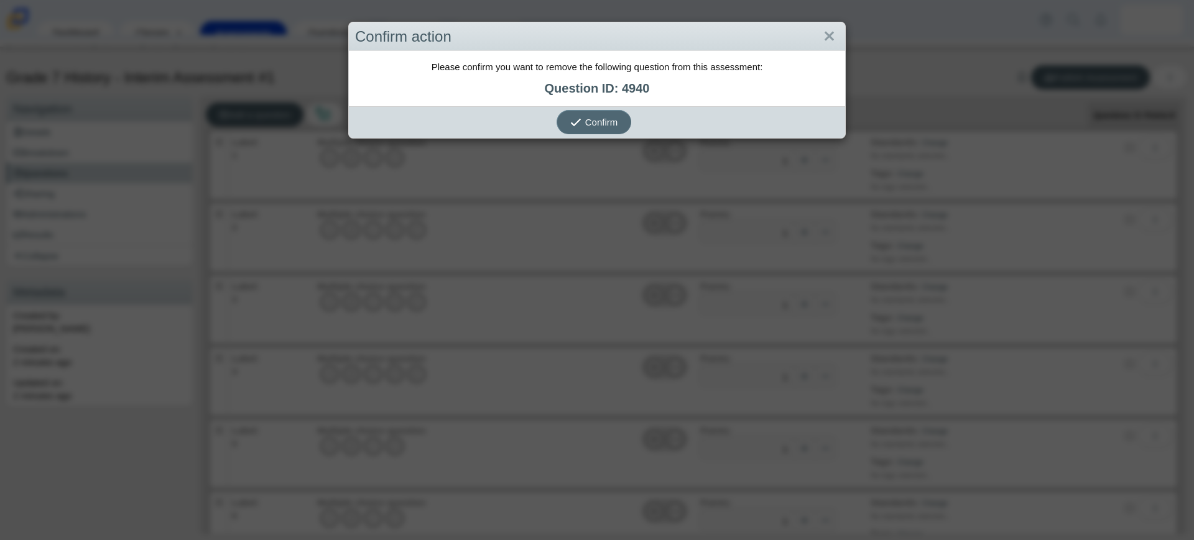
click at [605, 126] on span "Confirm" at bounding box center [601, 122] width 33 height 11
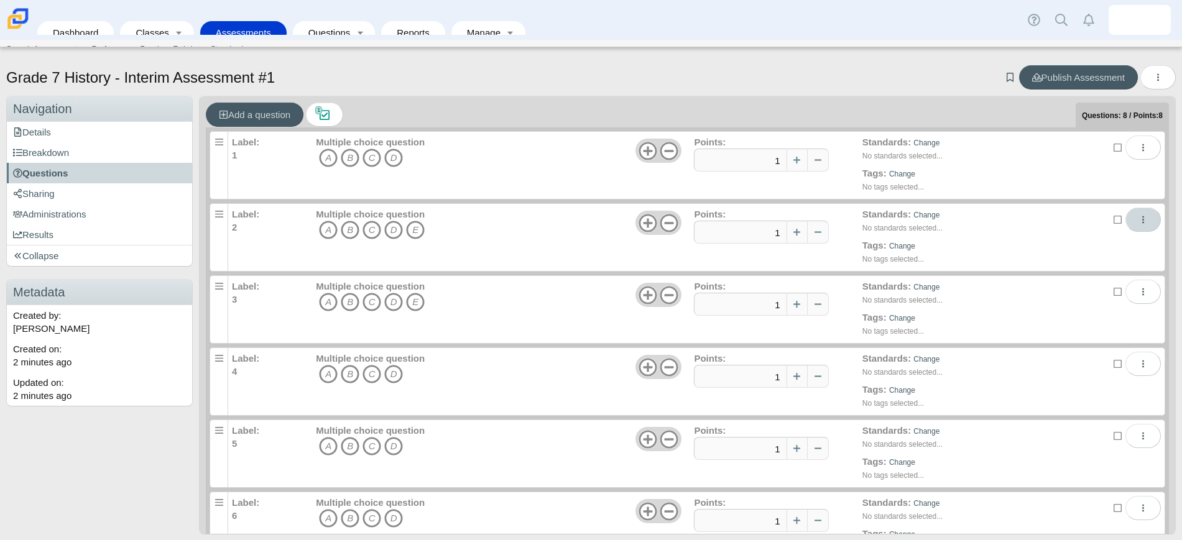
click at [1131, 221] on button "More options" at bounding box center [1142, 220] width 35 height 24
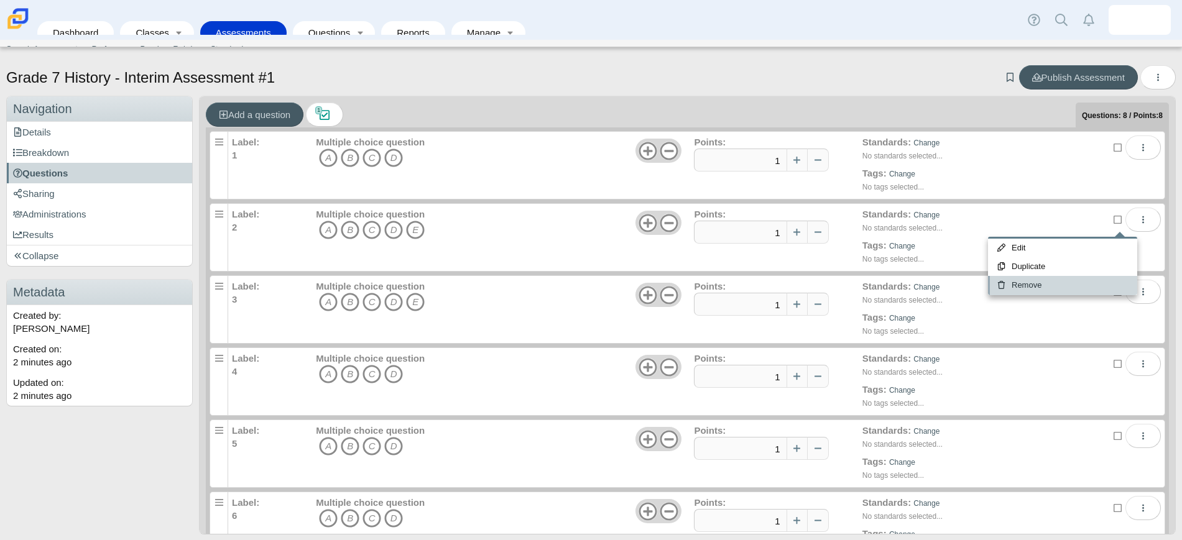
click at [1075, 284] on link "Remove" at bounding box center [1062, 285] width 149 height 19
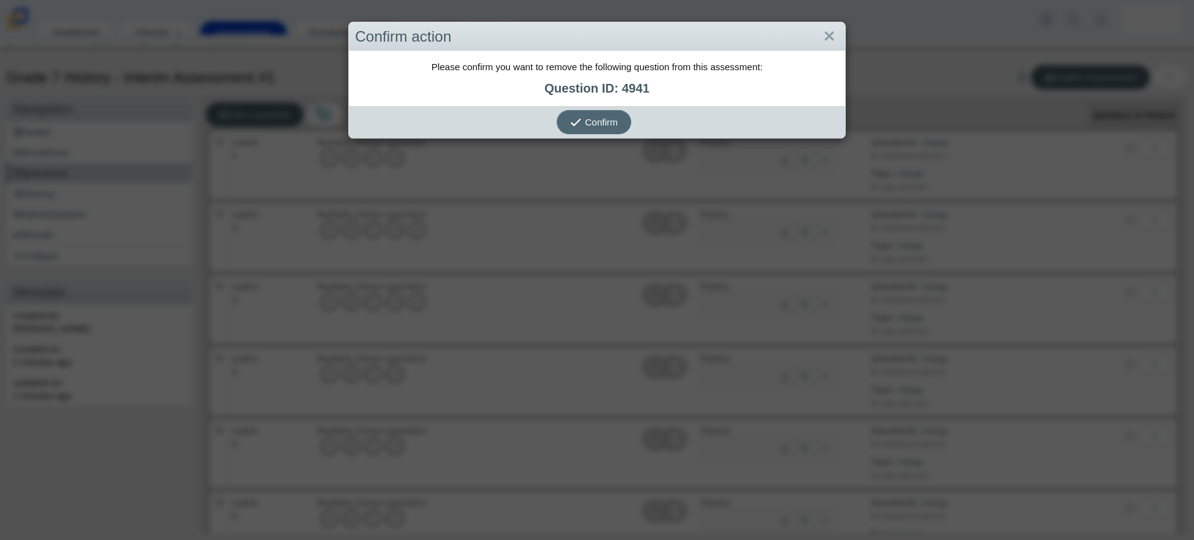
click at [579, 114] on button "Confirm" at bounding box center [593, 122] width 75 height 24
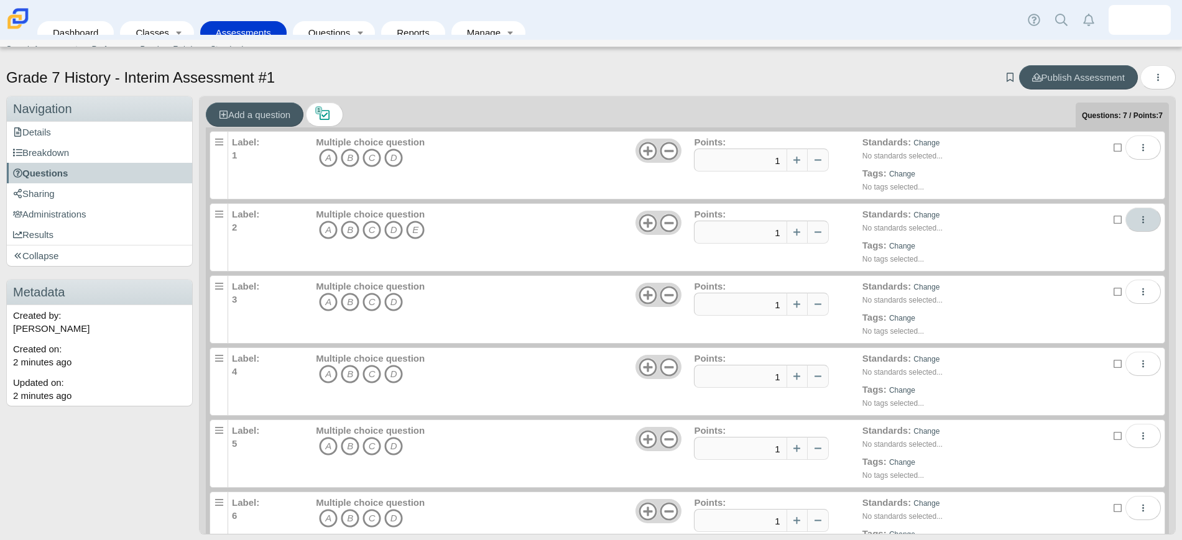
click at [1132, 224] on button "More options" at bounding box center [1142, 220] width 35 height 24
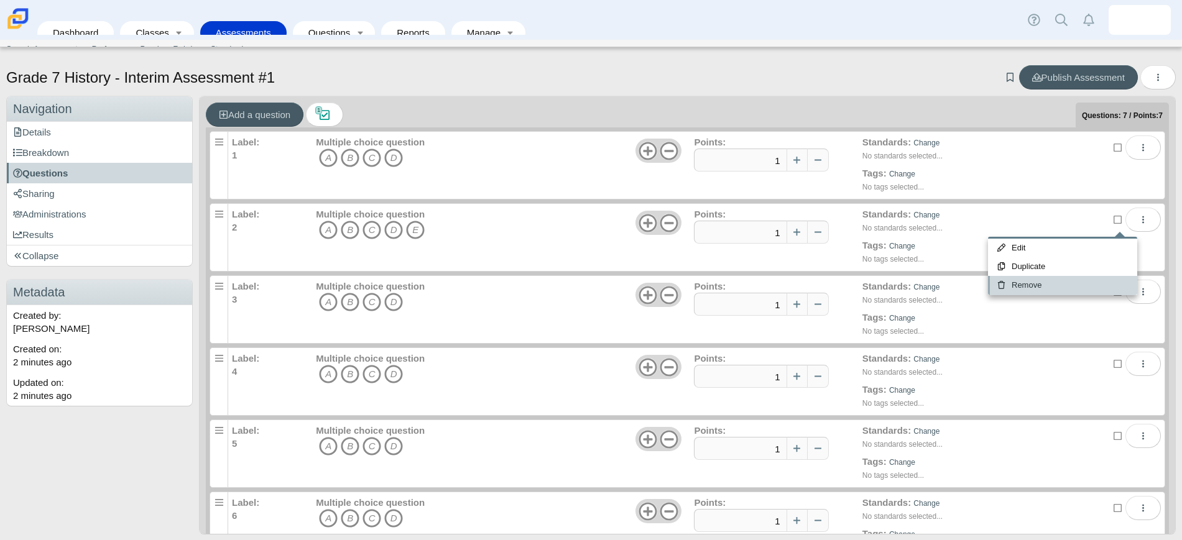
click at [1077, 278] on link "Remove" at bounding box center [1062, 285] width 149 height 19
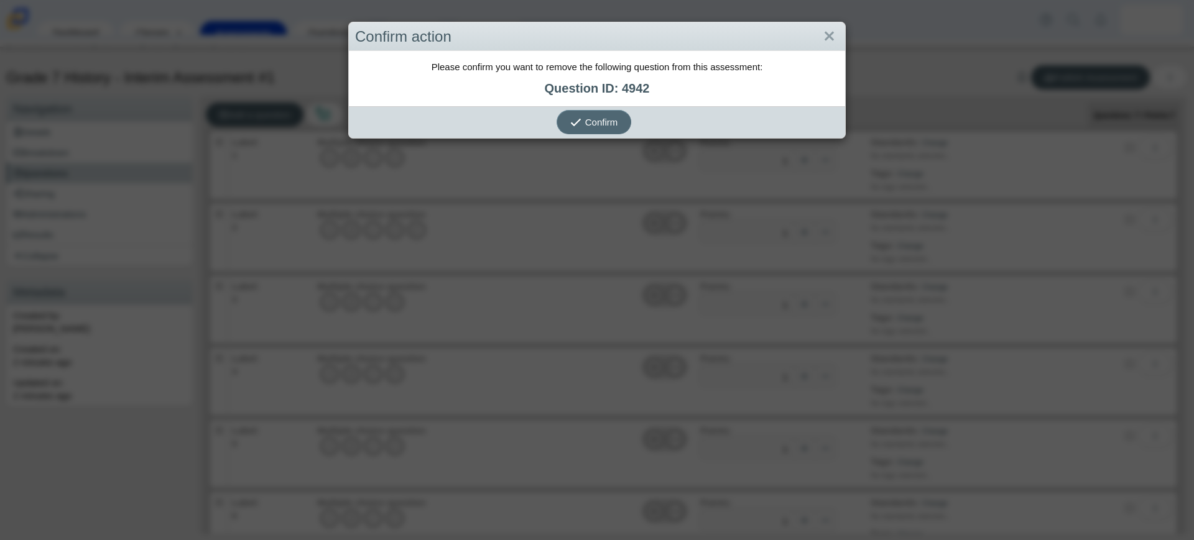
click at [597, 113] on button "Confirm" at bounding box center [593, 122] width 75 height 24
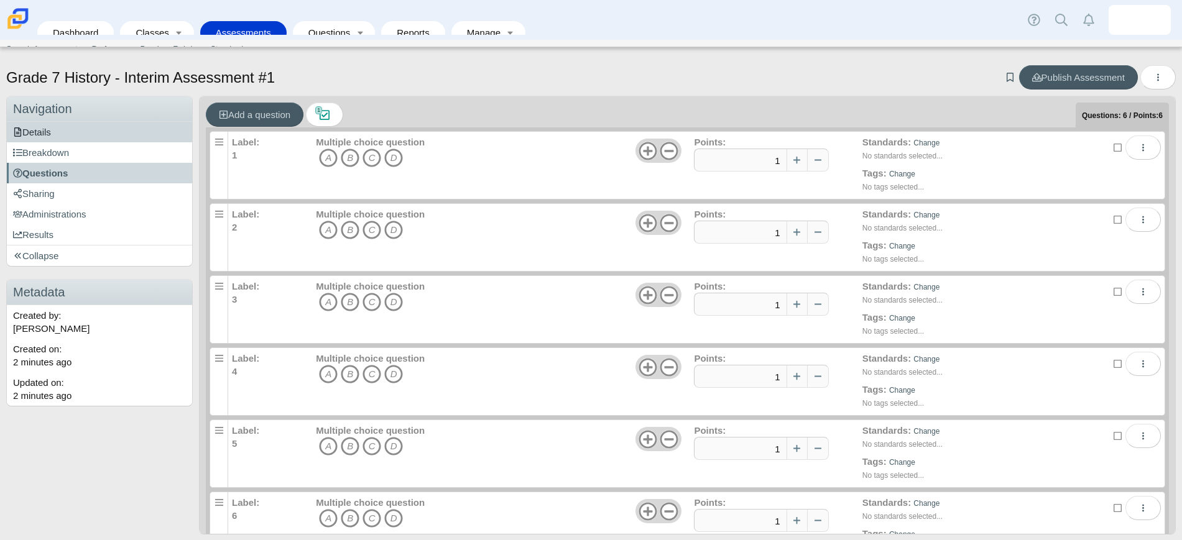
click at [49, 138] on link "Details" at bounding box center [99, 132] width 185 height 21
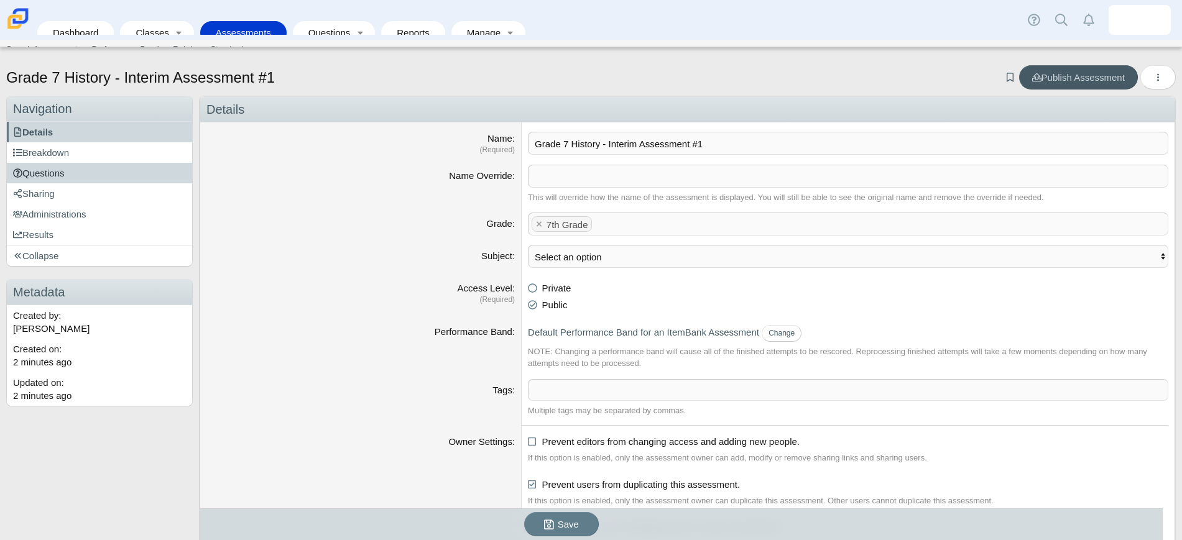
click at [39, 178] on span "Questions" at bounding box center [39, 173] width 52 height 11
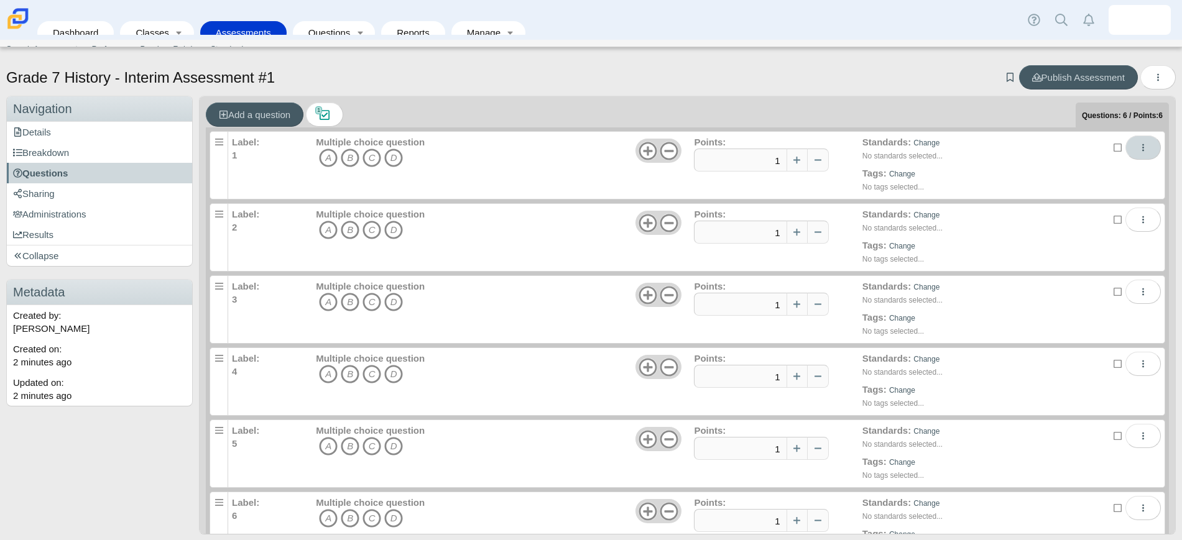
click at [1125, 144] on button "More options" at bounding box center [1142, 148] width 35 height 24
click at [1037, 150] on div "Standards: Change No standards selected... Tags: Change No tags selected..." at bounding box center [988, 167] width 252 height 62
click at [913, 145] on link "Change" at bounding box center [926, 143] width 26 height 9
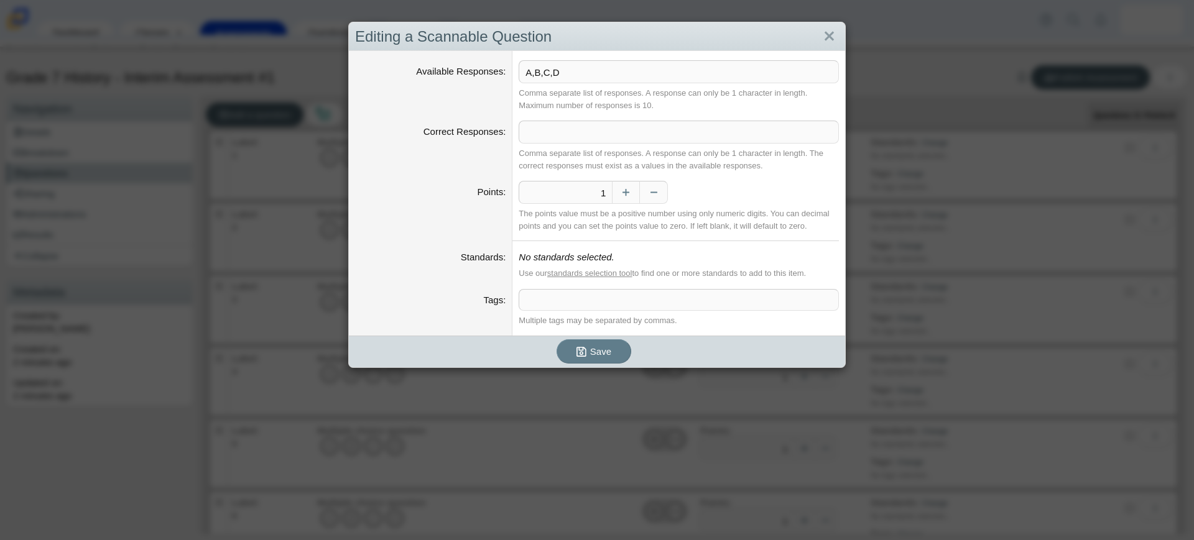
click at [585, 275] on link "standards selection tool" at bounding box center [589, 273] width 85 height 9
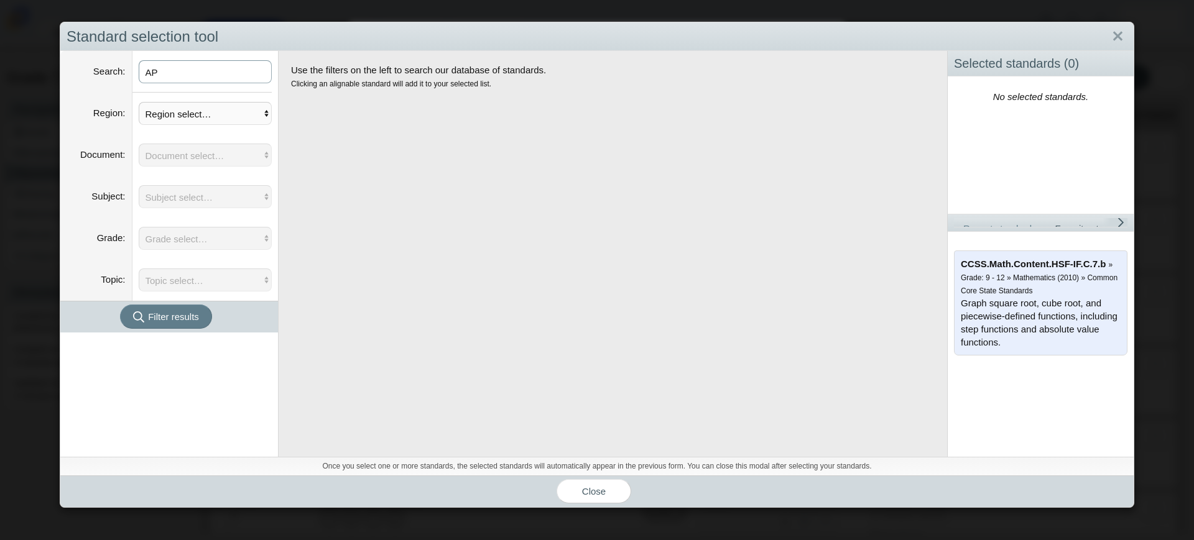
type input "A"
click at [188, 110] on select "Region select… CCSS Custom NGSS" at bounding box center [206, 113] width 134 height 23
click at [139, 102] on select "Region select… CCSS Custom NGSS" at bounding box center [206, 113] width 134 height 23
click at [172, 313] on span "Filter results" at bounding box center [173, 316] width 51 height 11
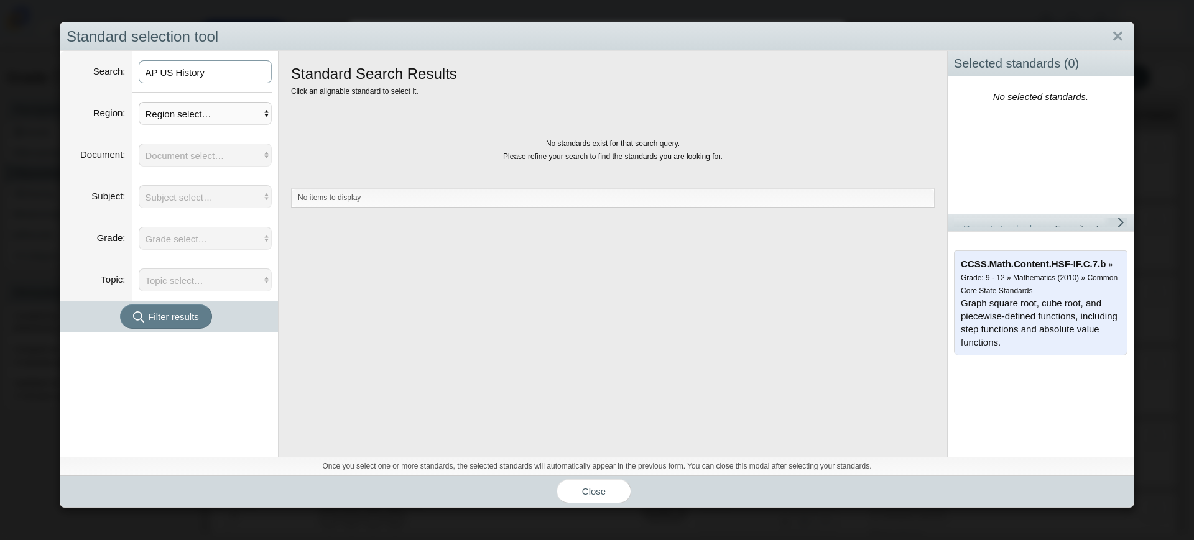
click at [228, 78] on input "AP US History" at bounding box center [206, 71] width 134 height 23
type input "A"
type input "Advanced Placement"
click at [120, 305] on button "Filter results" at bounding box center [166, 317] width 92 height 24
click at [165, 318] on span "Filter results" at bounding box center [173, 316] width 51 height 11
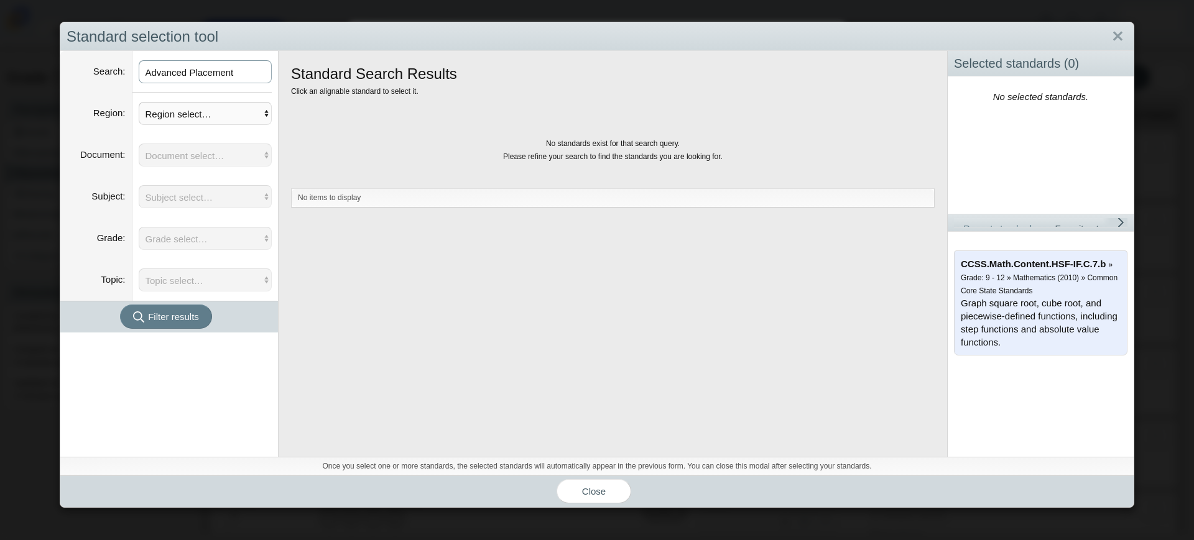
click at [247, 71] on input "Advanced Placement" at bounding box center [206, 71] width 134 height 23
click at [1108, 34] on link "Close" at bounding box center [1117, 36] width 19 height 21
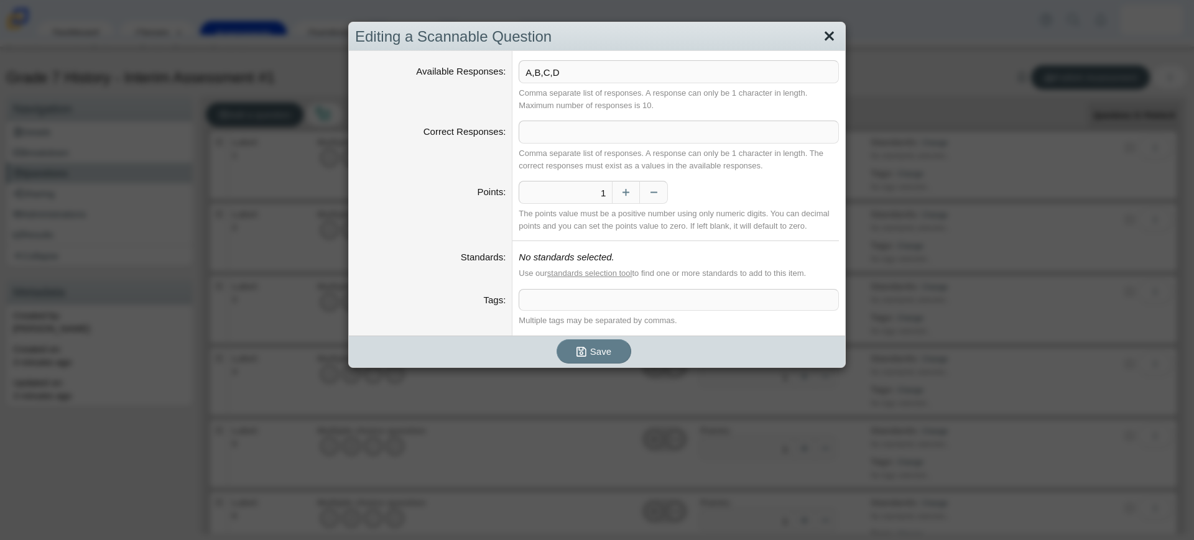
click at [820, 39] on link "Close" at bounding box center [828, 36] width 19 height 21
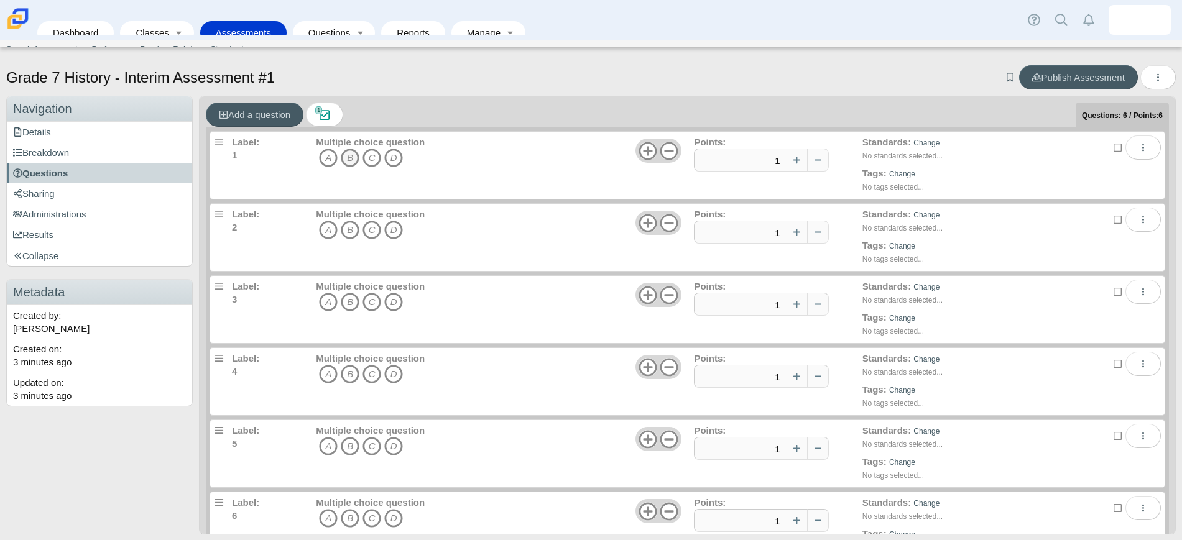
click at [349, 154] on icon "B" at bounding box center [350, 158] width 19 height 19
click at [352, 157] on icon "B" at bounding box center [350, 158] width 19 height 19
click at [1132, 147] on button "More options" at bounding box center [1142, 148] width 35 height 24
click at [1084, 171] on link "Edit" at bounding box center [1062, 176] width 149 height 19
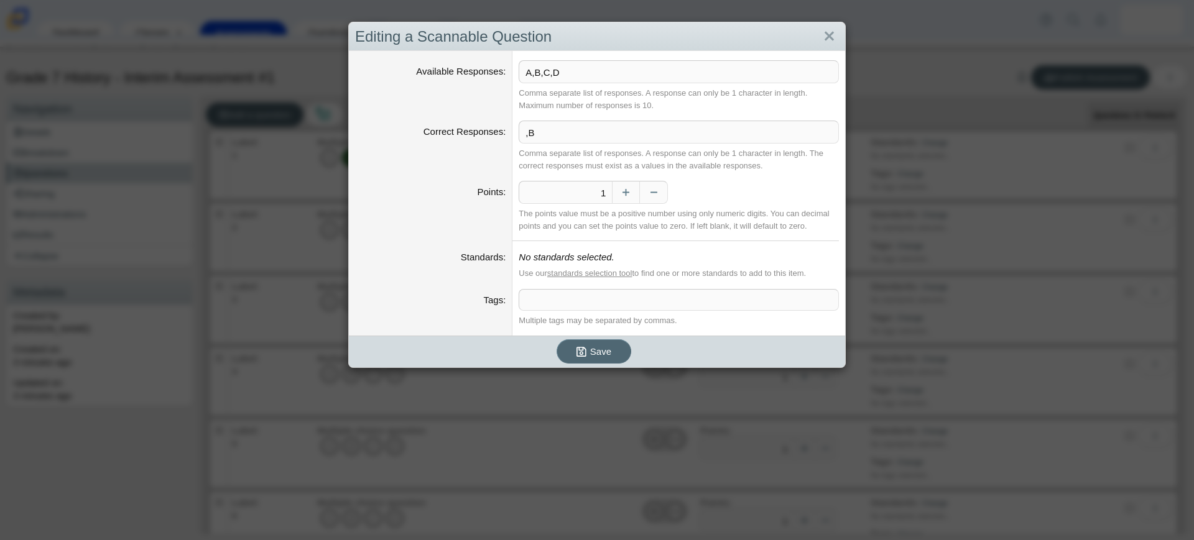
click at [576, 358] on button "Save" at bounding box center [593, 351] width 75 height 24
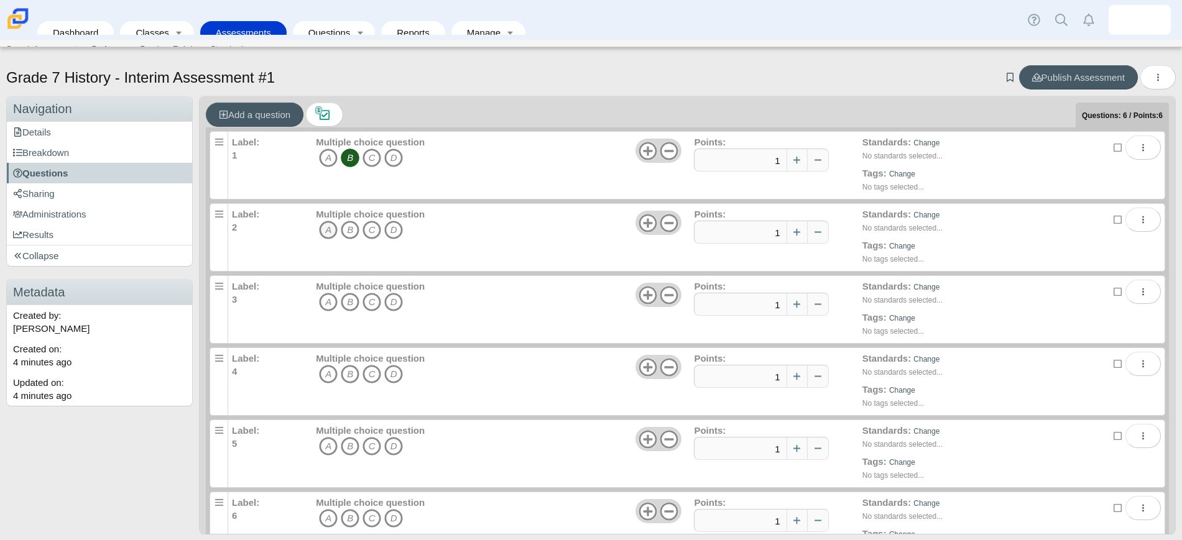
click at [326, 226] on icon "A" at bounding box center [328, 230] width 19 height 19
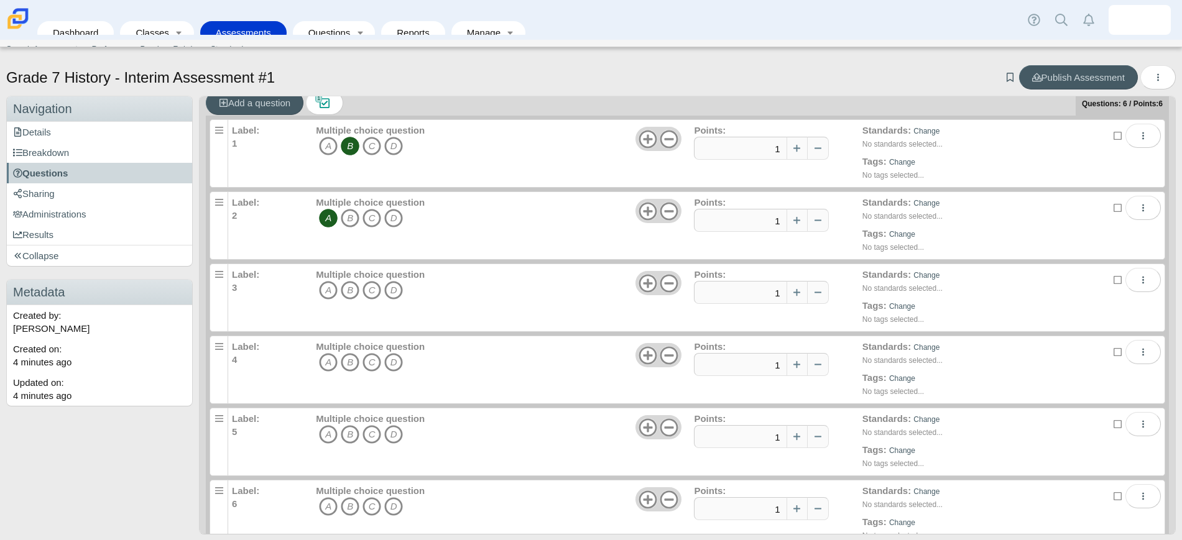
scroll to position [13, 0]
click at [395, 292] on icon "D" at bounding box center [393, 289] width 19 height 19
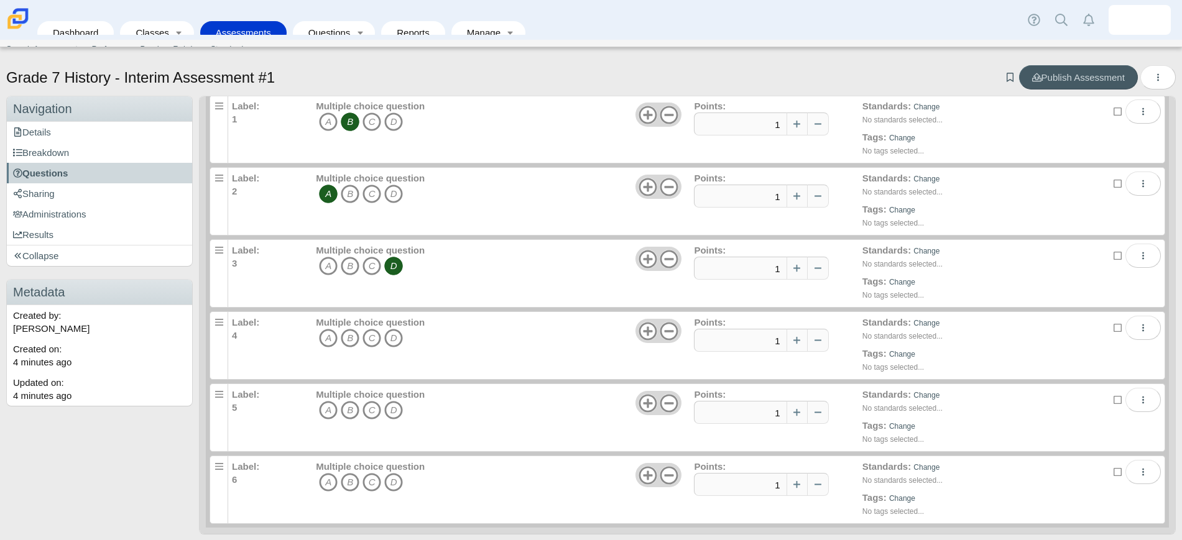
scroll to position [7, 0]
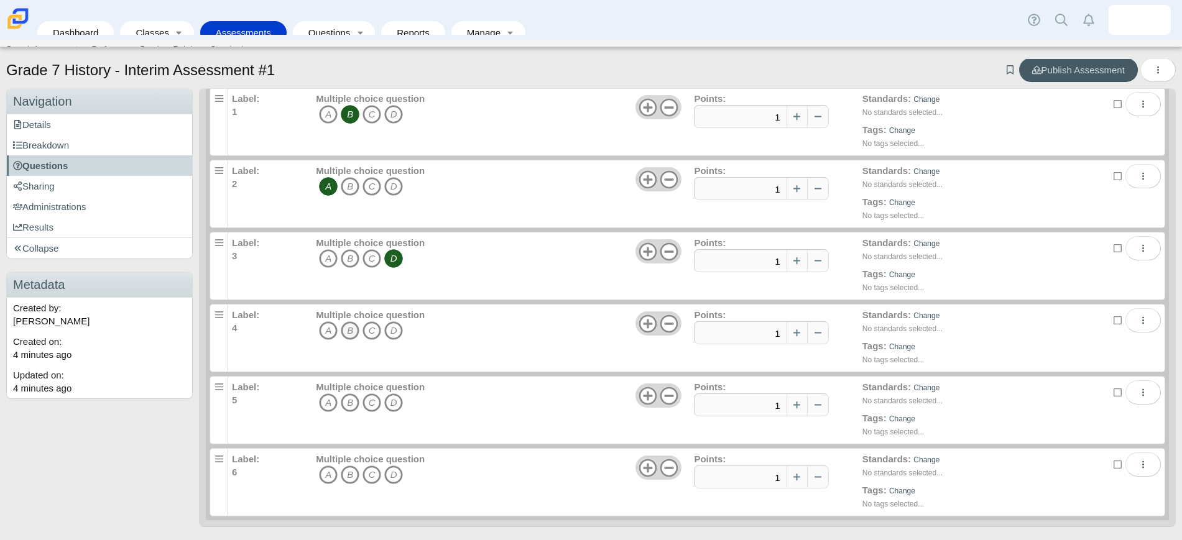
click at [348, 334] on icon "B" at bounding box center [350, 330] width 19 height 19
click at [369, 397] on icon "C" at bounding box center [371, 402] width 19 height 19
click at [326, 472] on icon "A" at bounding box center [328, 475] width 19 height 19
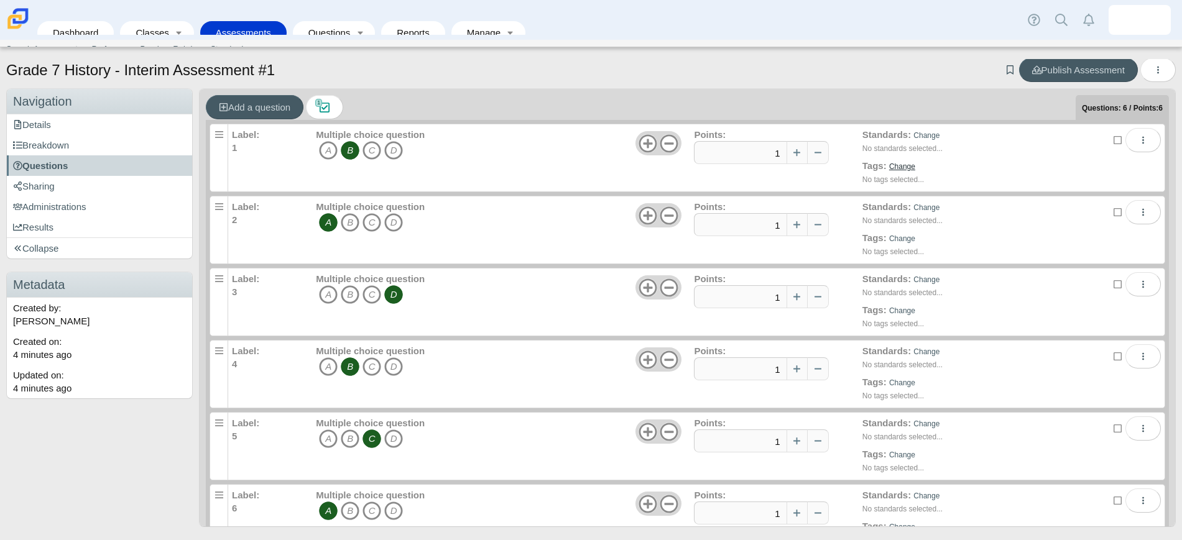
click at [889, 168] on link "Change" at bounding box center [902, 166] width 26 height 9
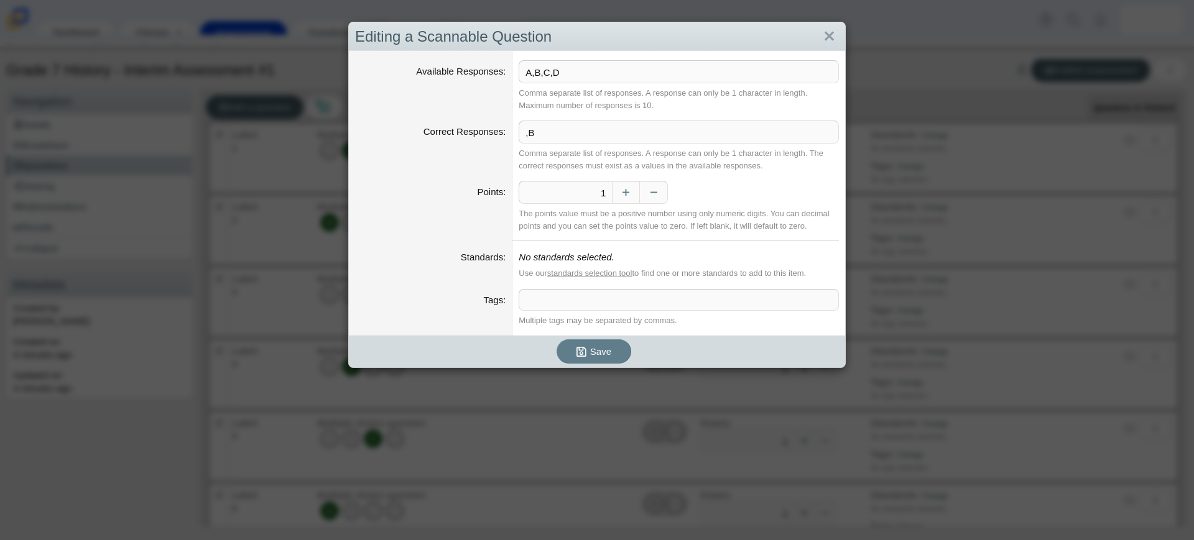
click at [615, 302] on span at bounding box center [678, 300] width 319 height 21
click at [590, 347] on span "Save" at bounding box center [600, 352] width 21 height 11
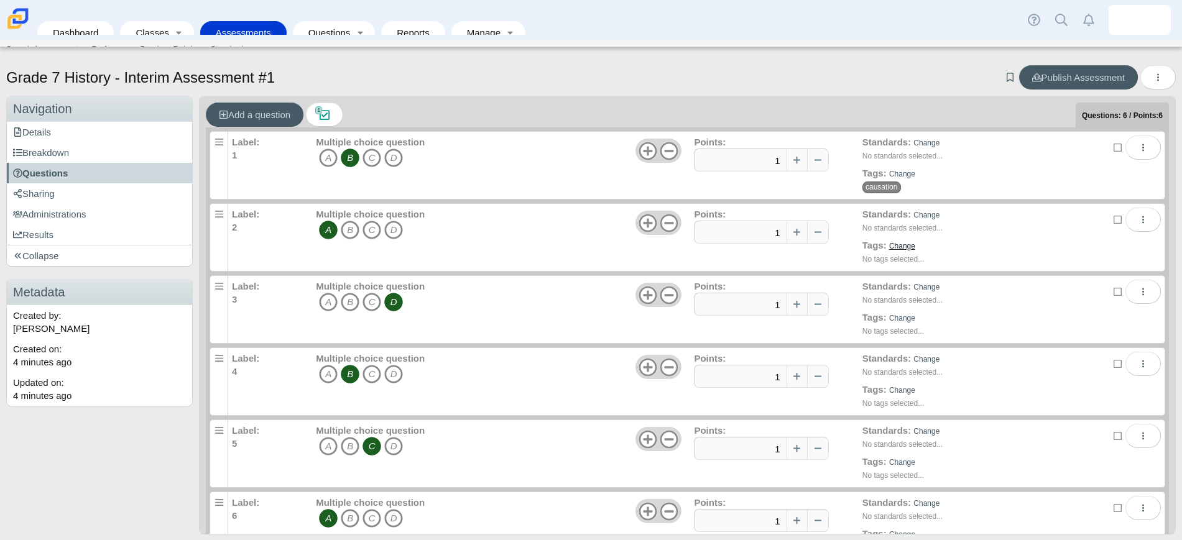
click at [889, 243] on link "Change" at bounding box center [902, 246] width 26 height 9
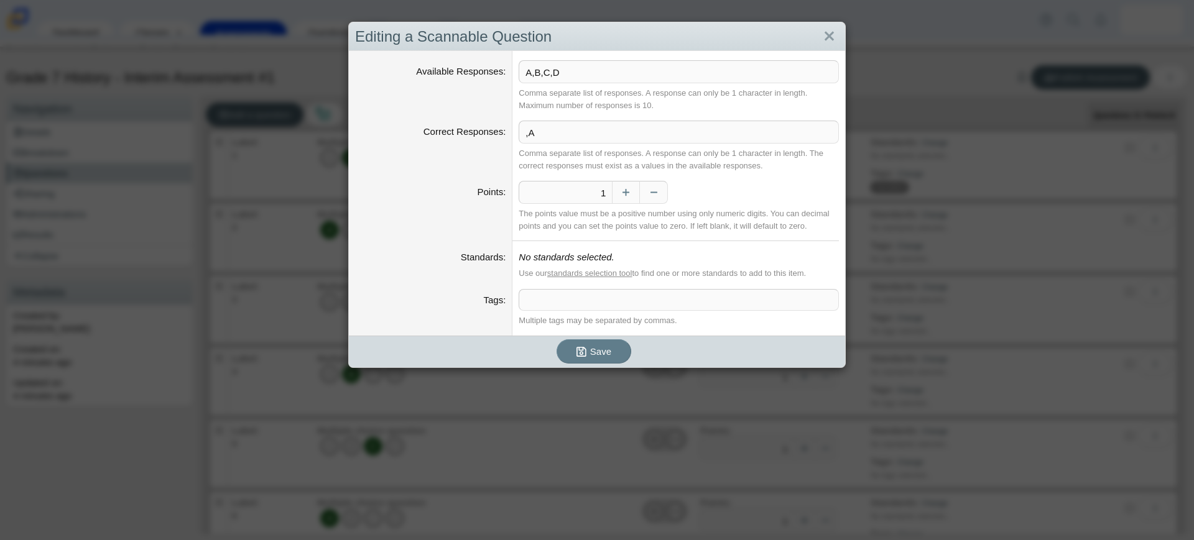
click at [564, 301] on span at bounding box center [678, 300] width 319 height 21
click at [590, 353] on span "Save" at bounding box center [600, 351] width 21 height 11
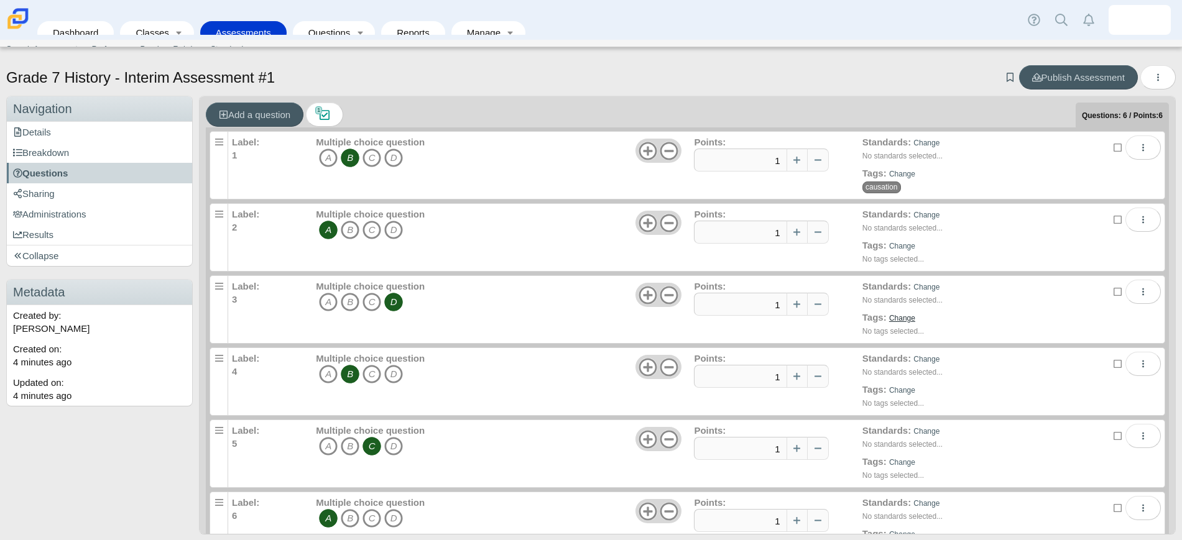
click at [889, 316] on link "Change" at bounding box center [902, 318] width 26 height 9
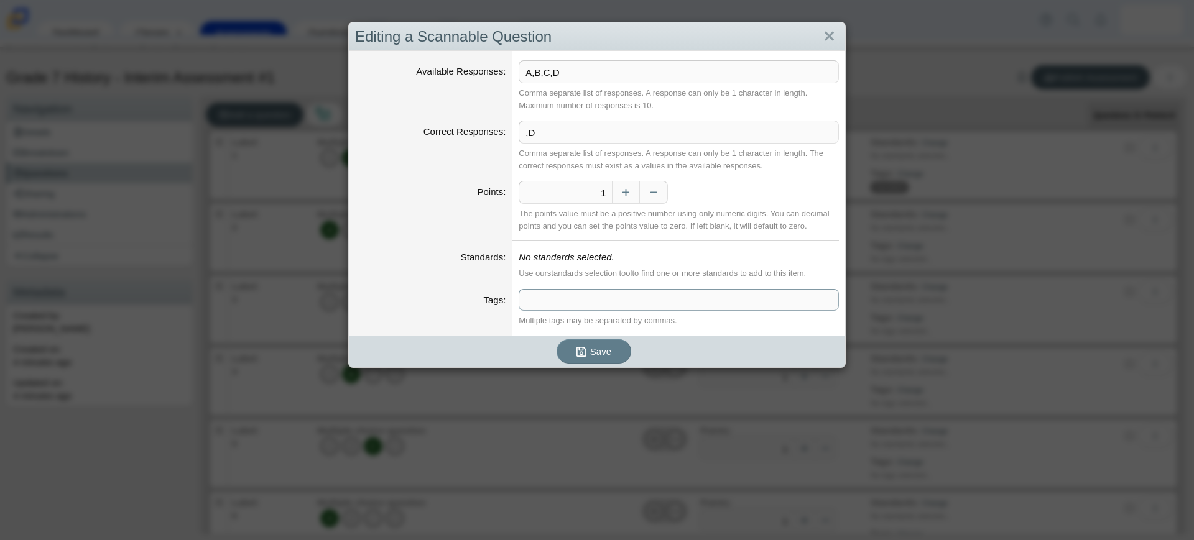
click at [725, 301] on span at bounding box center [678, 300] width 319 height 21
click at [598, 349] on span "Save" at bounding box center [600, 352] width 21 height 11
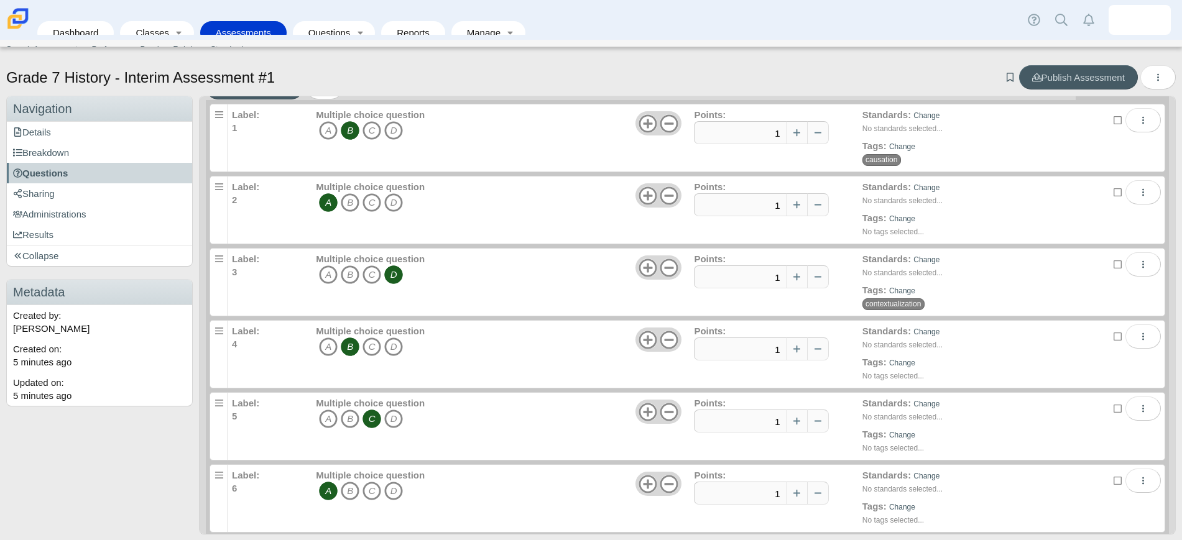
scroll to position [36, 0]
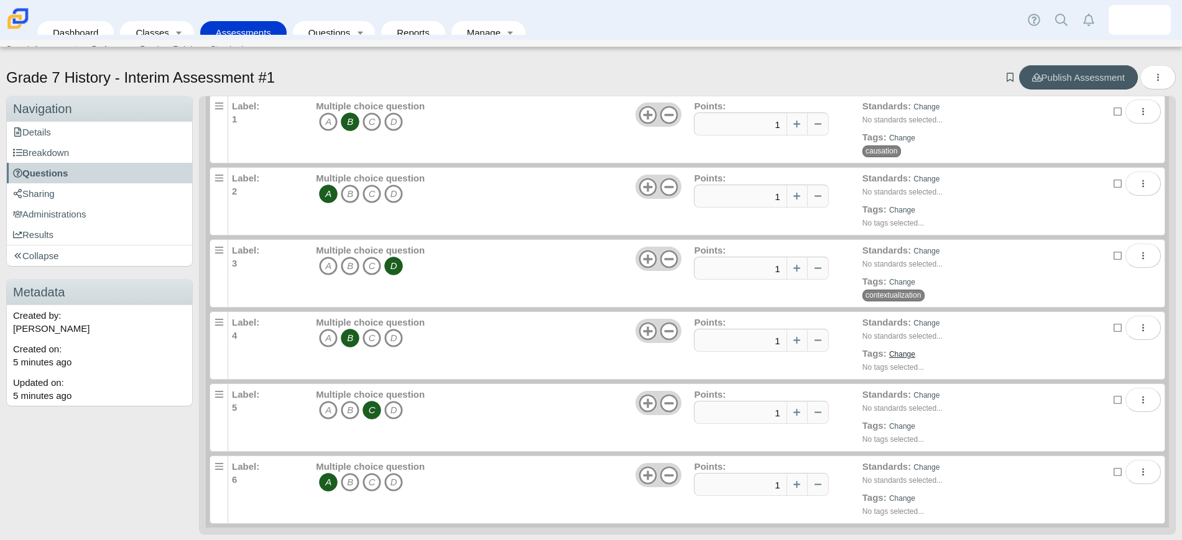
click at [889, 357] on link "Change" at bounding box center [902, 354] width 26 height 9
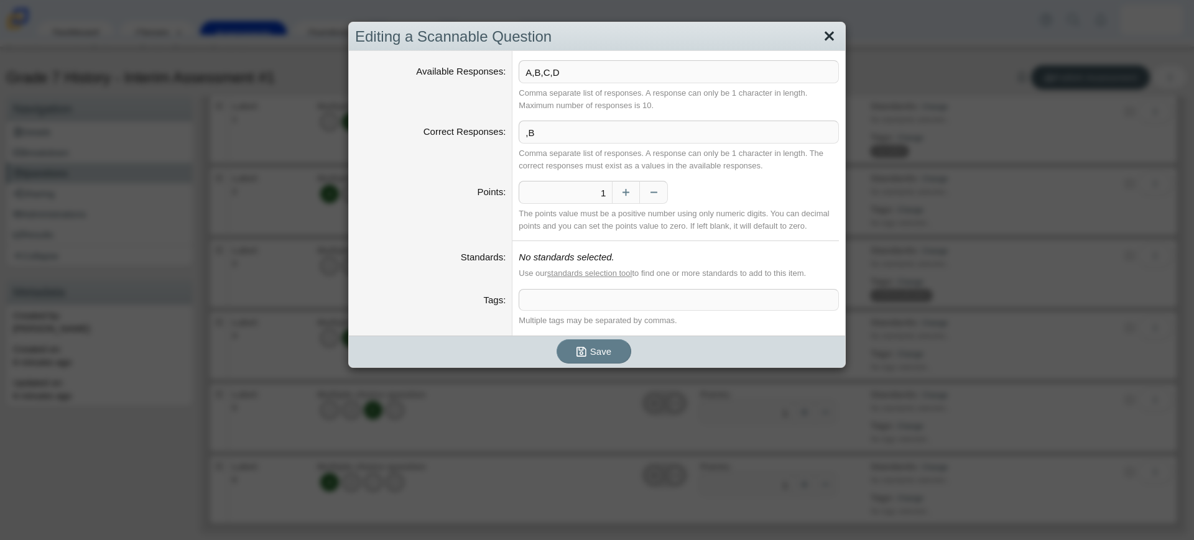
click at [827, 36] on link "Close" at bounding box center [828, 36] width 19 height 21
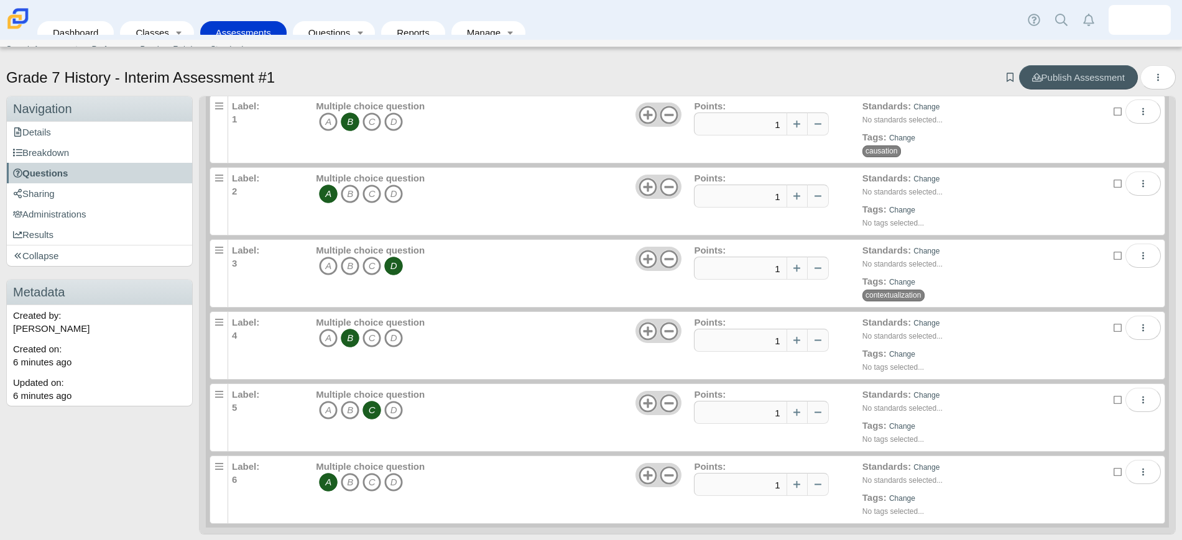
scroll to position [7, 0]
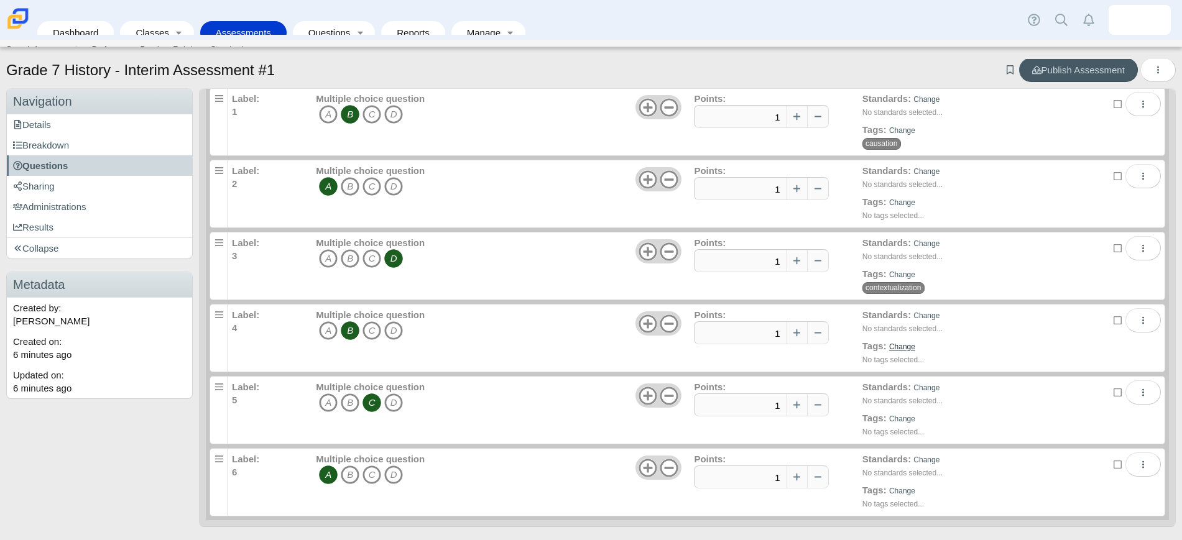
click at [889, 346] on link "Change" at bounding box center [902, 347] width 26 height 9
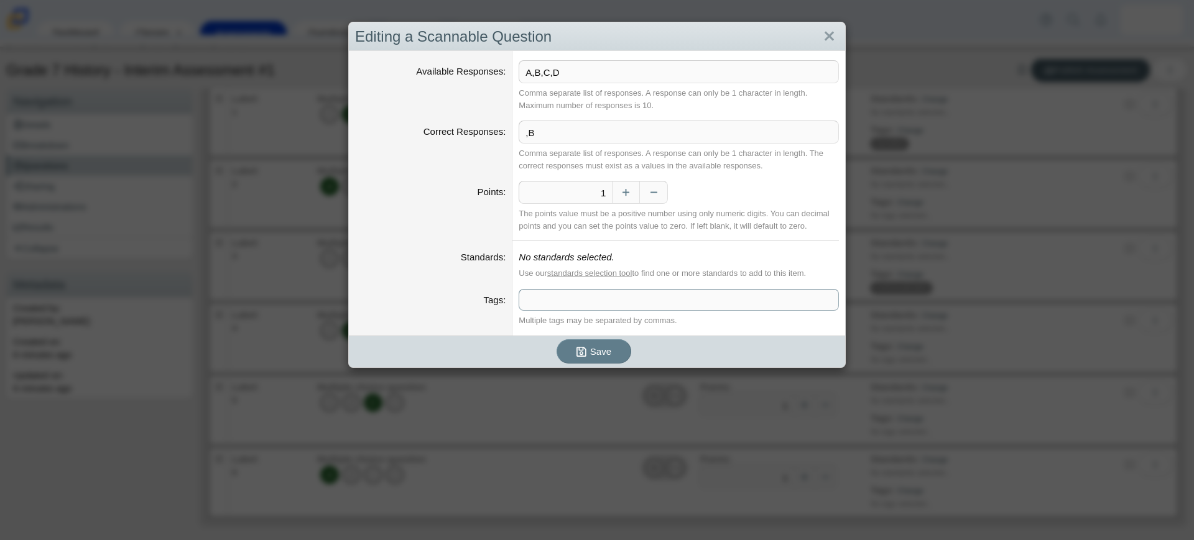
click at [659, 297] on span at bounding box center [678, 300] width 319 height 21
click at [591, 352] on span "Save" at bounding box center [600, 351] width 21 height 11
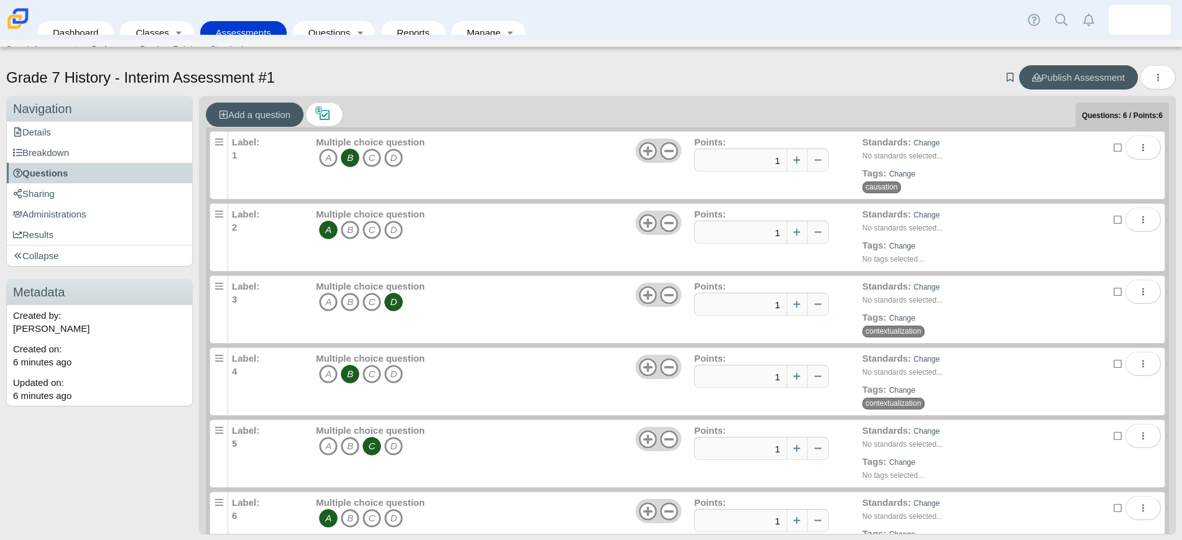
scroll to position [36, 0]
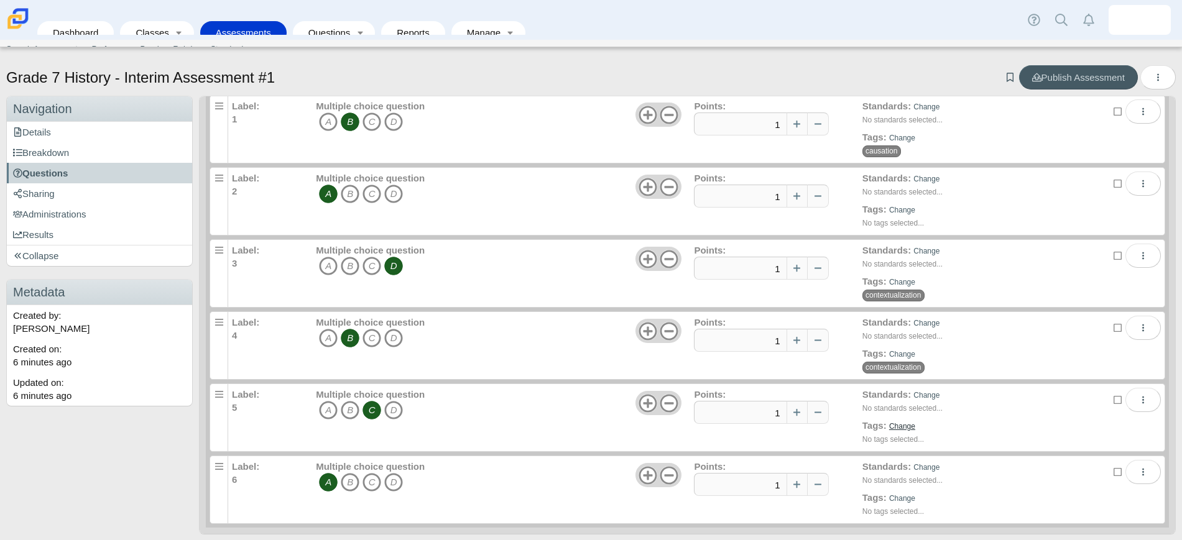
click at [889, 423] on link "Change" at bounding box center [902, 426] width 26 height 9
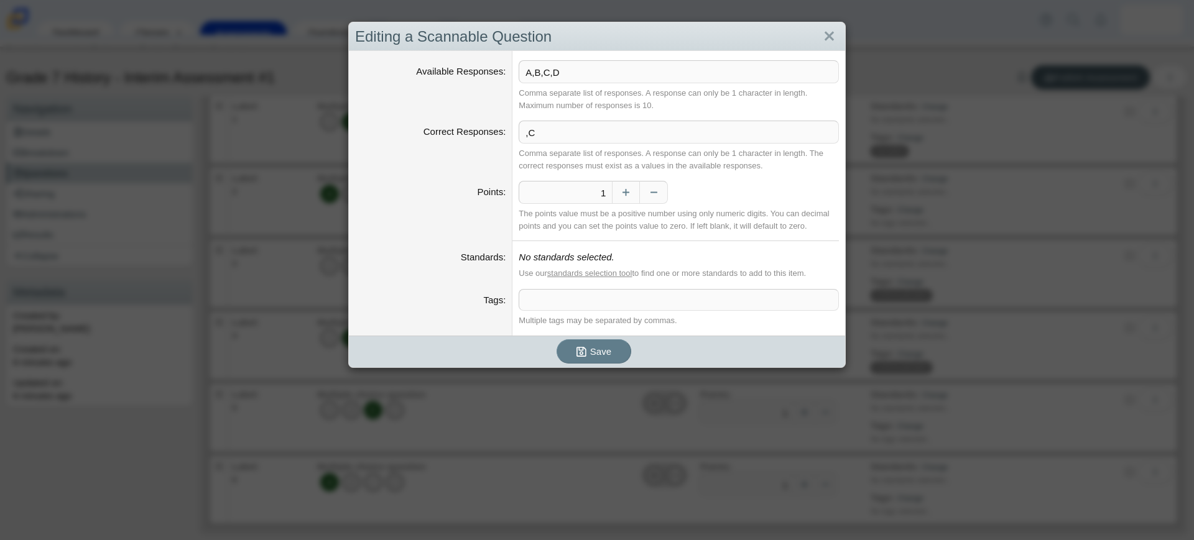
click at [712, 302] on span at bounding box center [678, 300] width 319 height 21
click at [595, 353] on span "Save" at bounding box center [600, 352] width 21 height 11
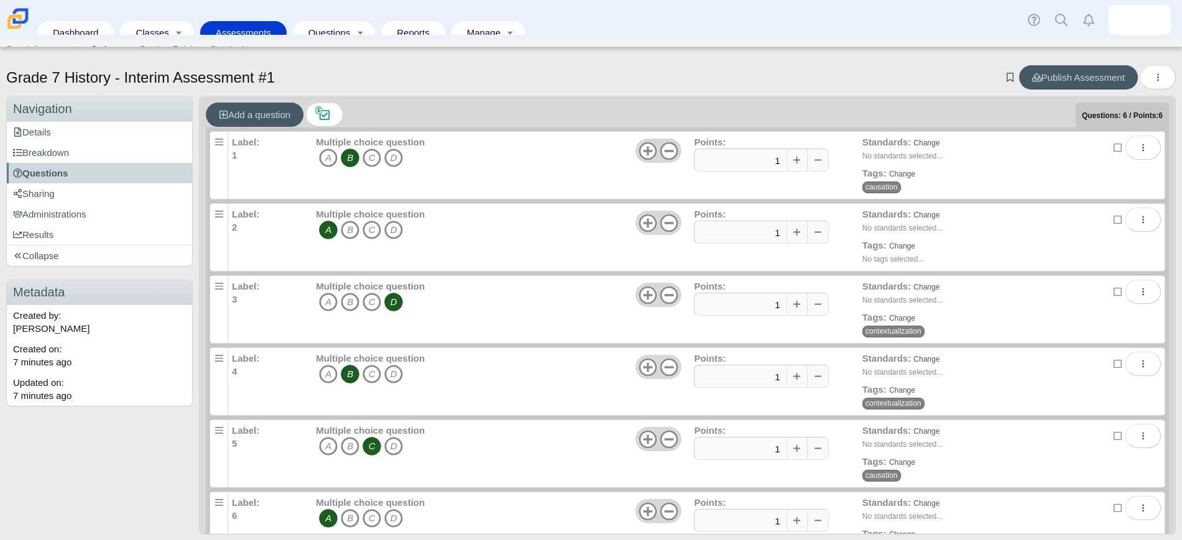
scroll to position [36, 0]
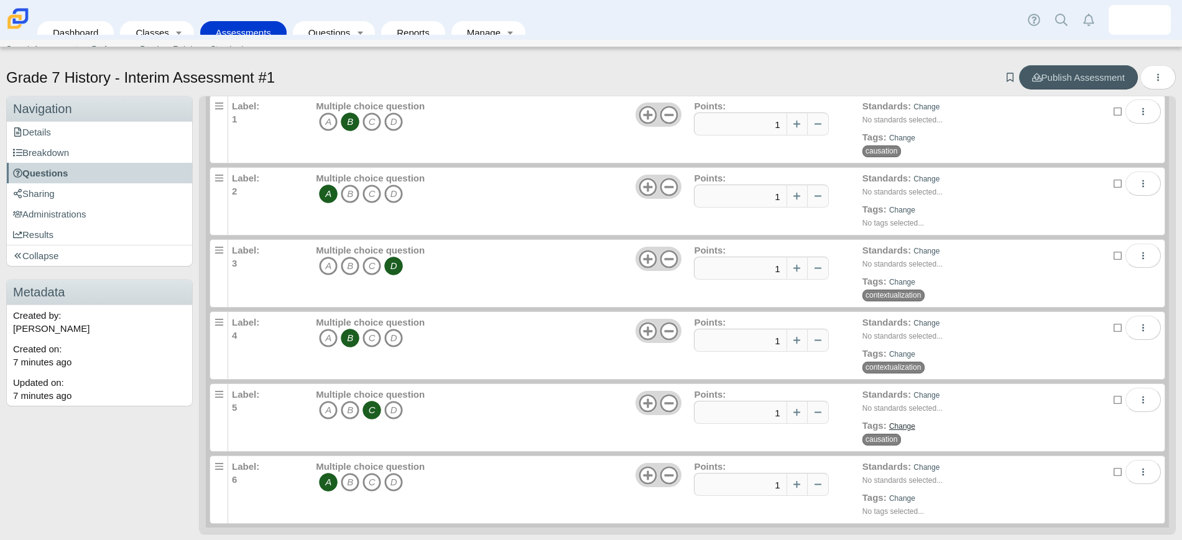
click at [889, 423] on link "Change" at bounding box center [902, 426] width 26 height 9
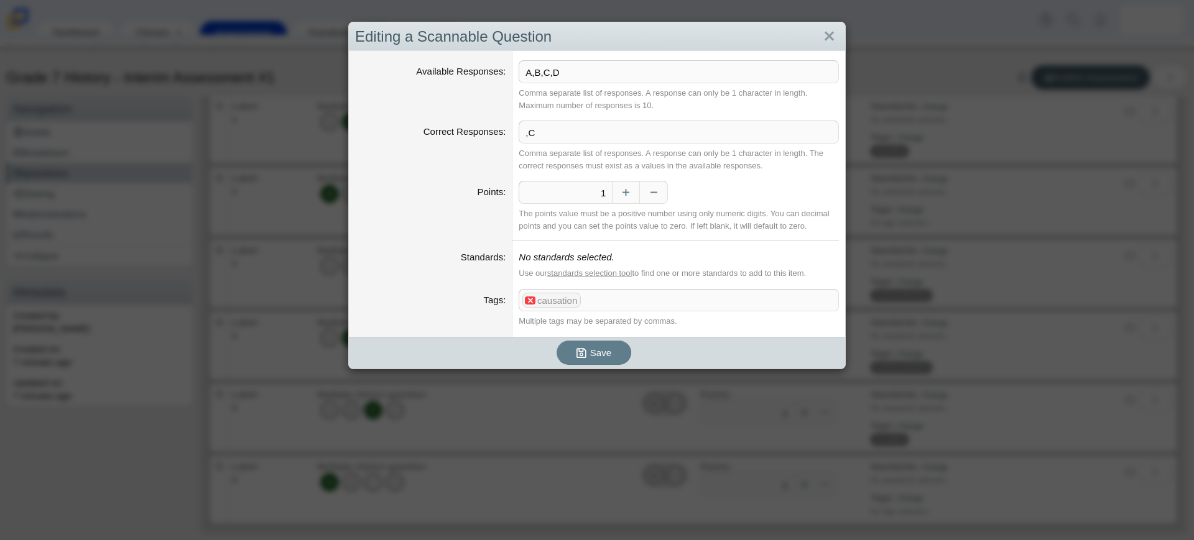
click at [525, 299] on x "remove tag" at bounding box center [530, 301] width 11 height 8
click at [541, 298] on span at bounding box center [678, 300] width 319 height 21
click at [591, 352] on span "Save" at bounding box center [600, 352] width 21 height 11
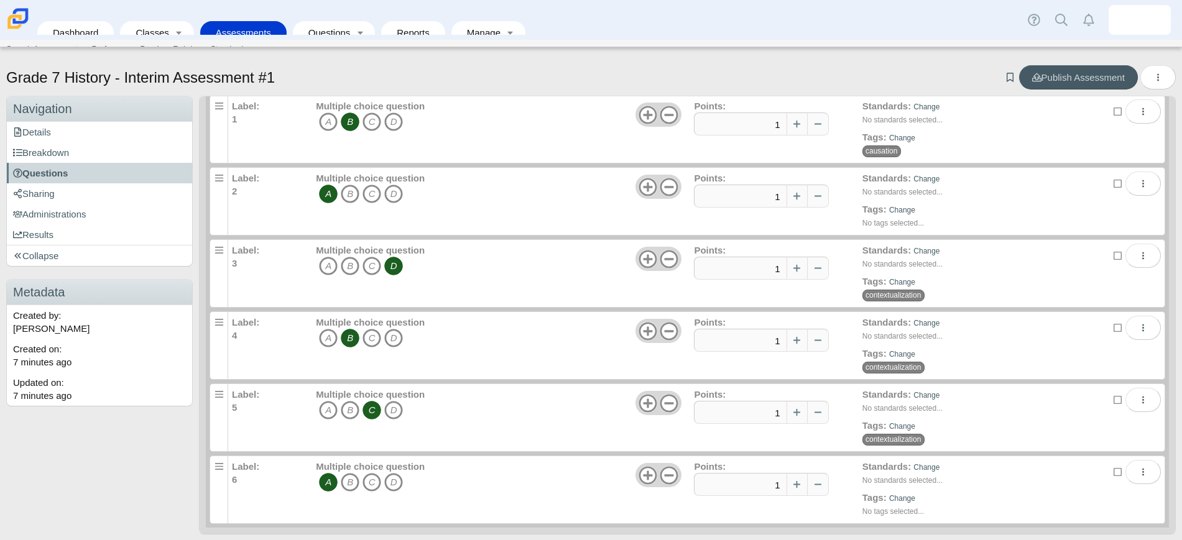
scroll to position [7, 0]
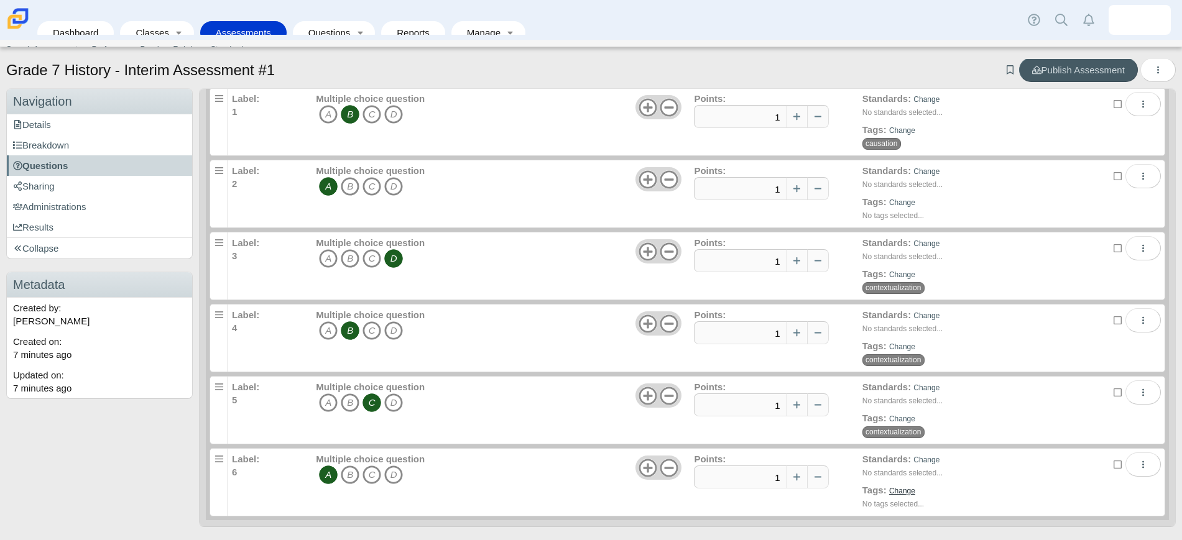
click at [889, 495] on link "Change" at bounding box center [902, 491] width 26 height 9
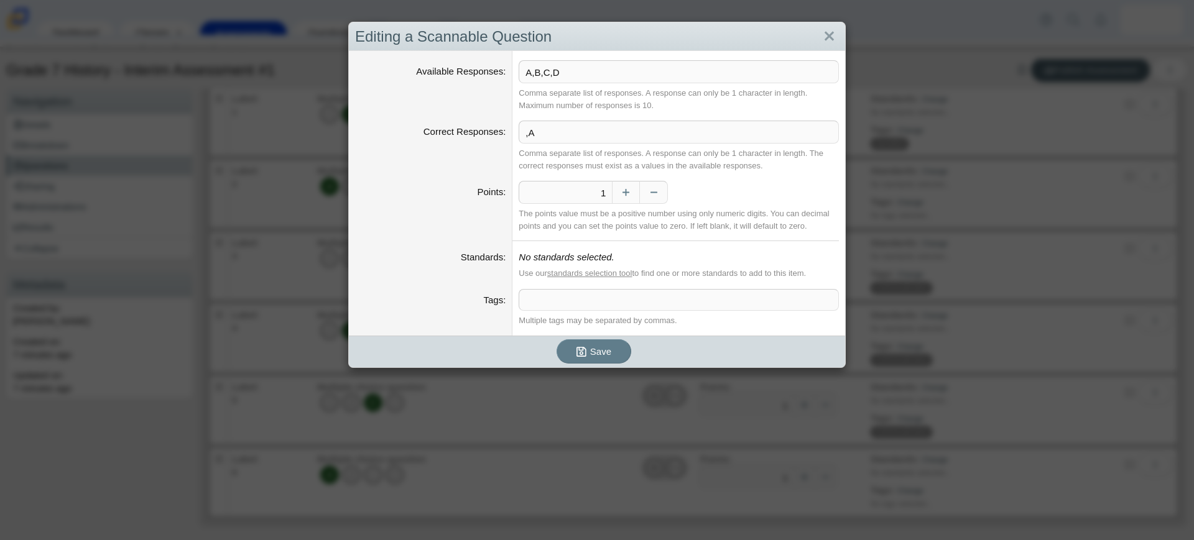
click at [698, 303] on span at bounding box center [678, 300] width 319 height 21
click at [591, 355] on span "Save" at bounding box center [600, 352] width 21 height 11
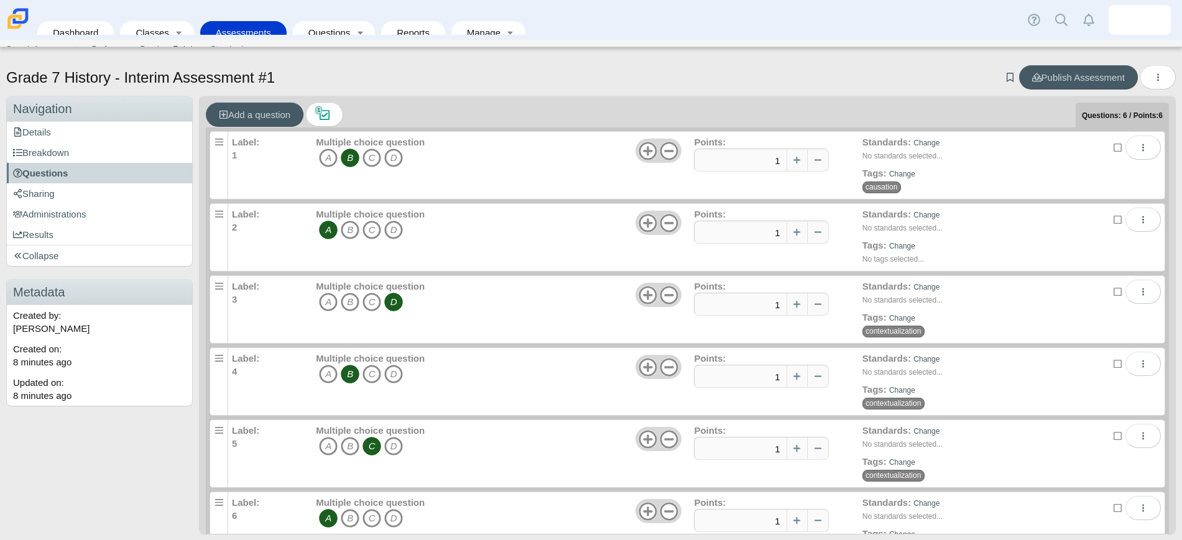
click at [178, 48] on link "Rubrics" at bounding box center [186, 49] width 37 height 19
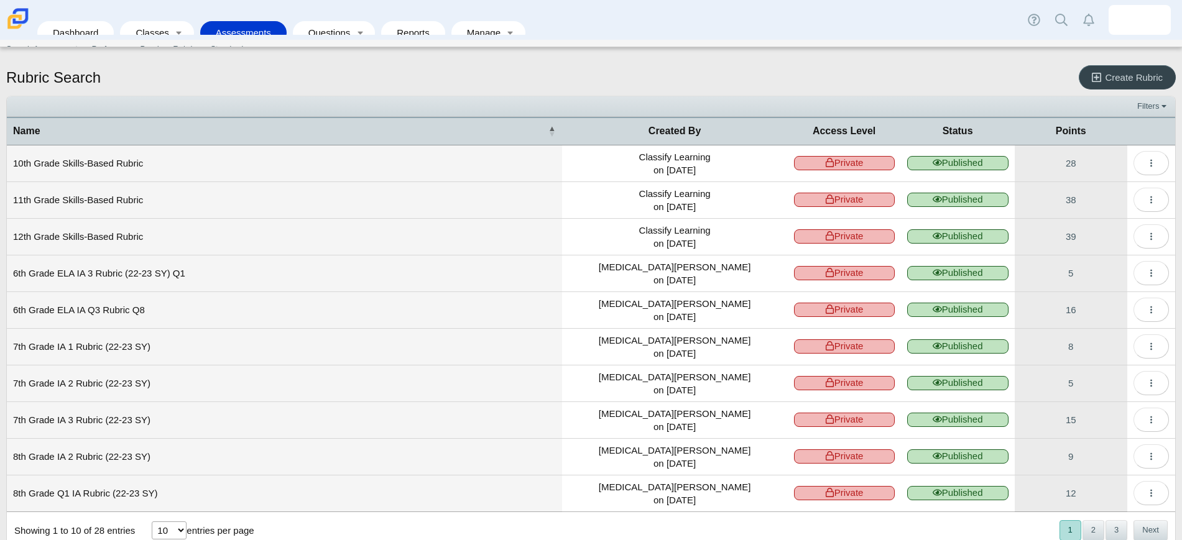
click at [1109, 70] on link "Create Rubric" at bounding box center [1127, 77] width 97 height 24
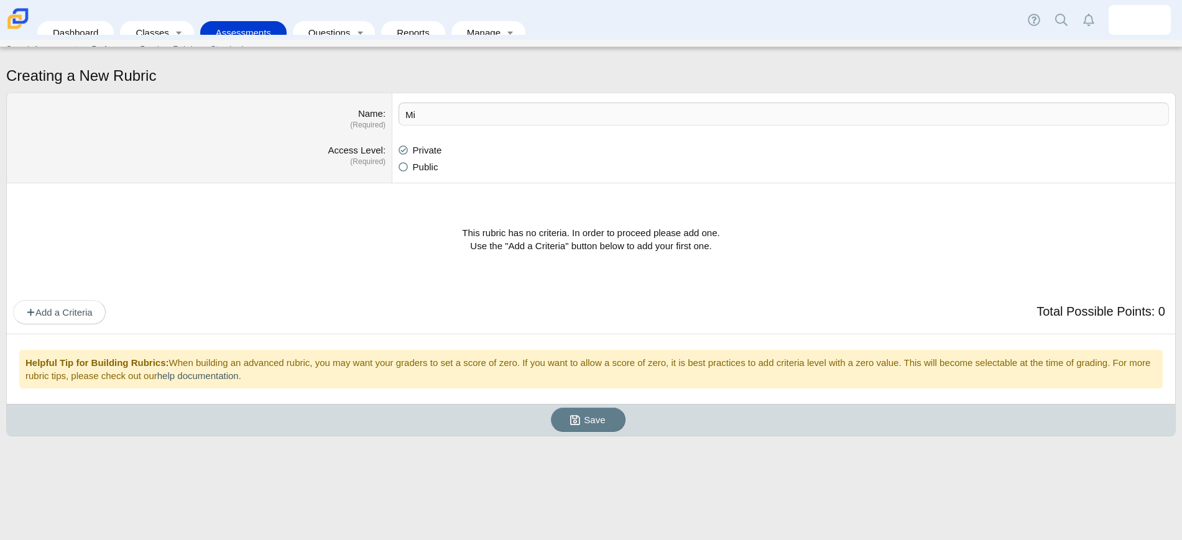
type input "M"
type input "[PERSON_NAME] Schools Middle School History DBQ Rubric"
click at [404, 168] on icon at bounding box center [402, 164] width 9 height 9
click at [404, 168] on input "Public" at bounding box center [402, 164] width 8 height 8
radio input "true"
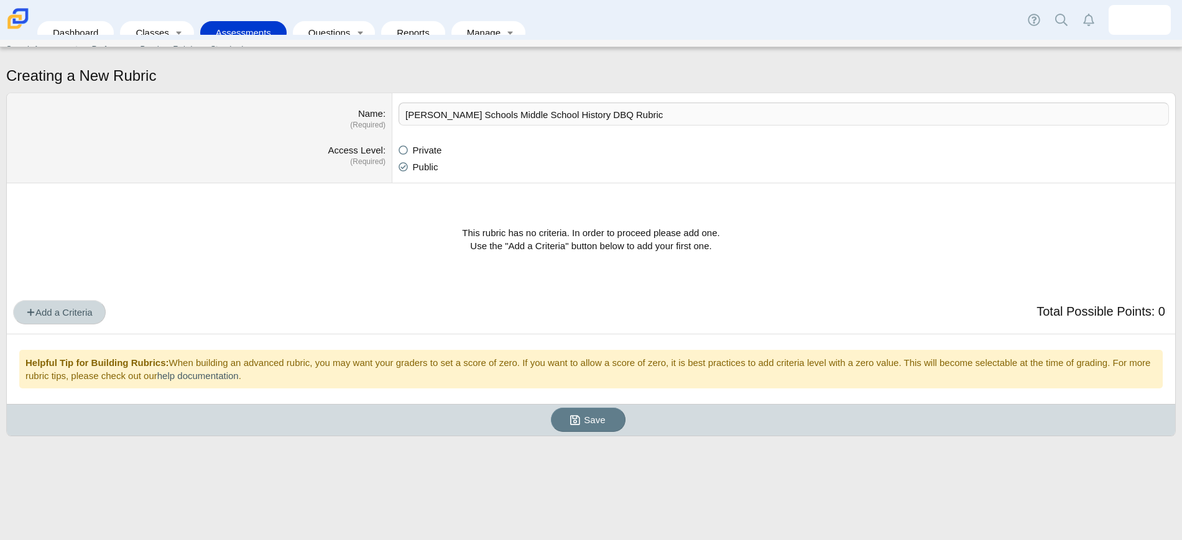
click at [48, 315] on span "Add a Criteria" at bounding box center [59, 312] width 67 height 11
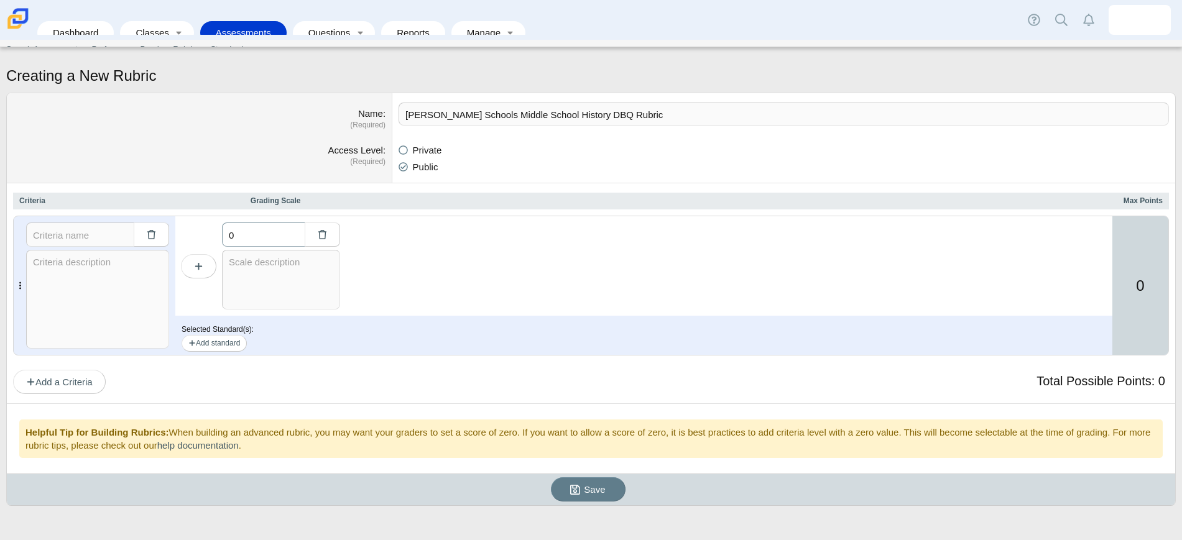
click at [301, 232] on input "0" at bounding box center [263, 235] width 83 height 24
click at [114, 234] on input "text" at bounding box center [80, 235] width 108 height 24
type input "C"
type input "Broad Historical Context"
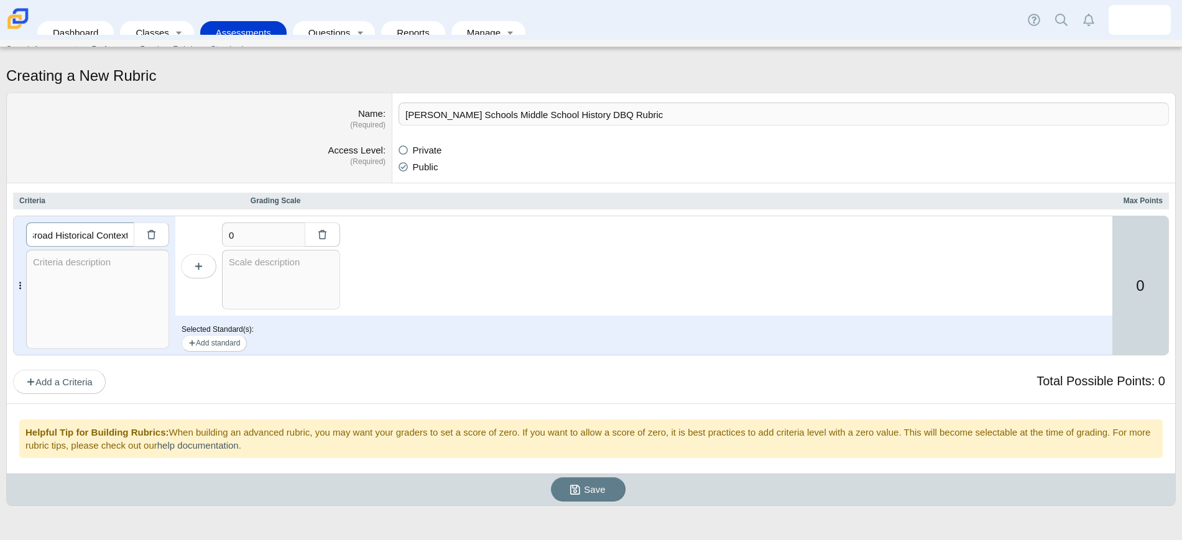
scroll to position [0, 0]
click at [103, 253] on textarea at bounding box center [97, 299] width 143 height 99
paste textarea "States a thesis that directly addresses all parts of the question. The thesis m…"
type textarea "States a thesis that directly addresses all parts of the question. The thesis m…"
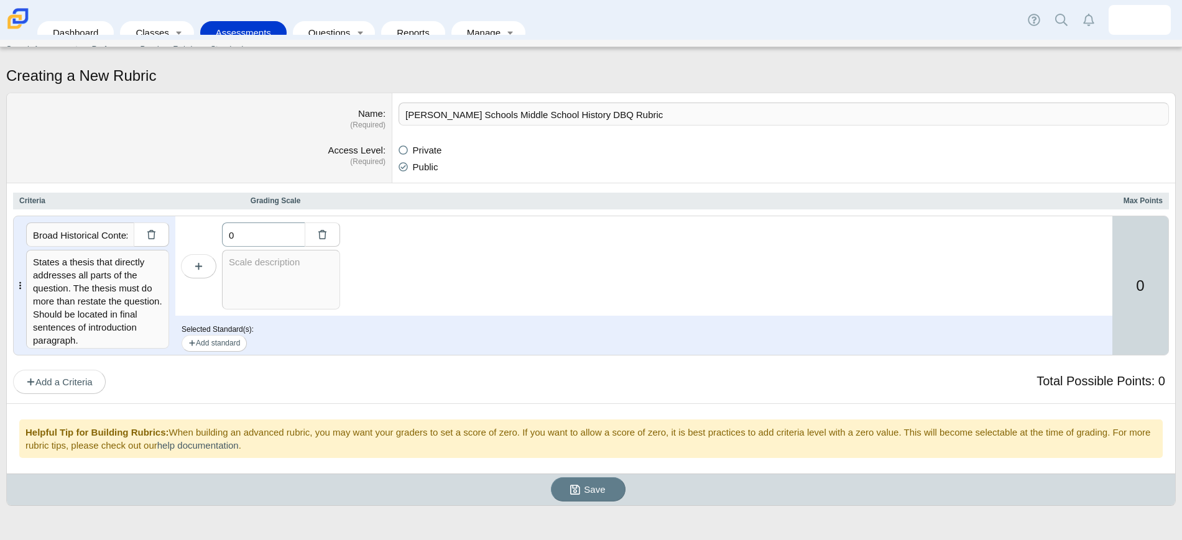
click at [260, 232] on input "0" at bounding box center [263, 235] width 83 height 24
type input "2"
click at [254, 269] on textarea at bounding box center [281, 280] width 118 height 60
click at [246, 274] on textarea at bounding box center [281, 280] width 118 height 60
paste textarea "Describes a broader historical context relevant to the prompt. Must be at least…"
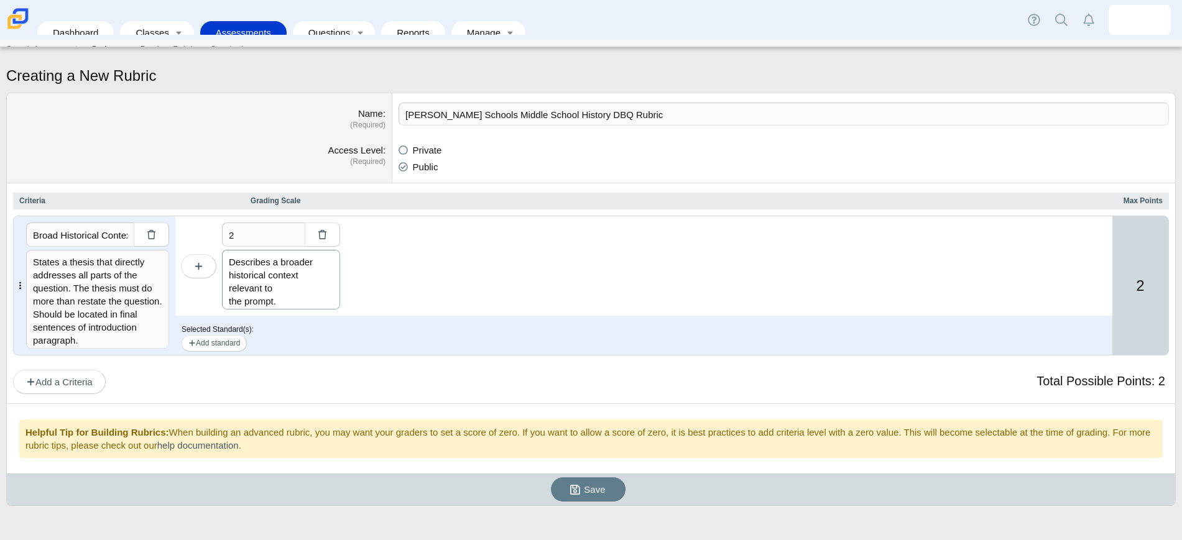
scroll to position [312, 0]
type textarea "Describes a broader historical context relevant to the prompt. Must be at least…"
click at [252, 234] on input "2" at bounding box center [263, 235] width 83 height 24
type input "1"
click at [276, 279] on textarea "Describes a broader historical context relevant to the prompt. Must be at least…" at bounding box center [281, 280] width 118 height 60
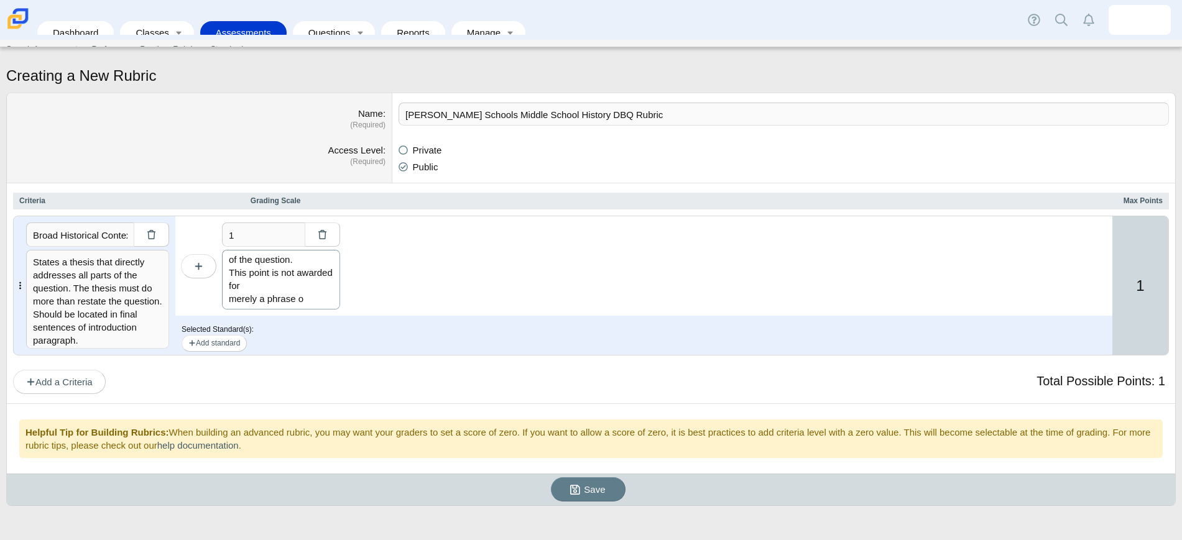
scroll to position [316, 0]
click at [307, 305] on textarea "Describes a broader historical context relevant to the prompt. Must be at least…" at bounding box center [281, 280] width 118 height 60
type textarea "Describes a broader historical context relevant to the prompt. Must be at least…"
click at [436, 293] on div "1 Describes a broader historical context relevant to the prompt. Must be at lea…" at bounding box center [643, 265] width 937 height 99
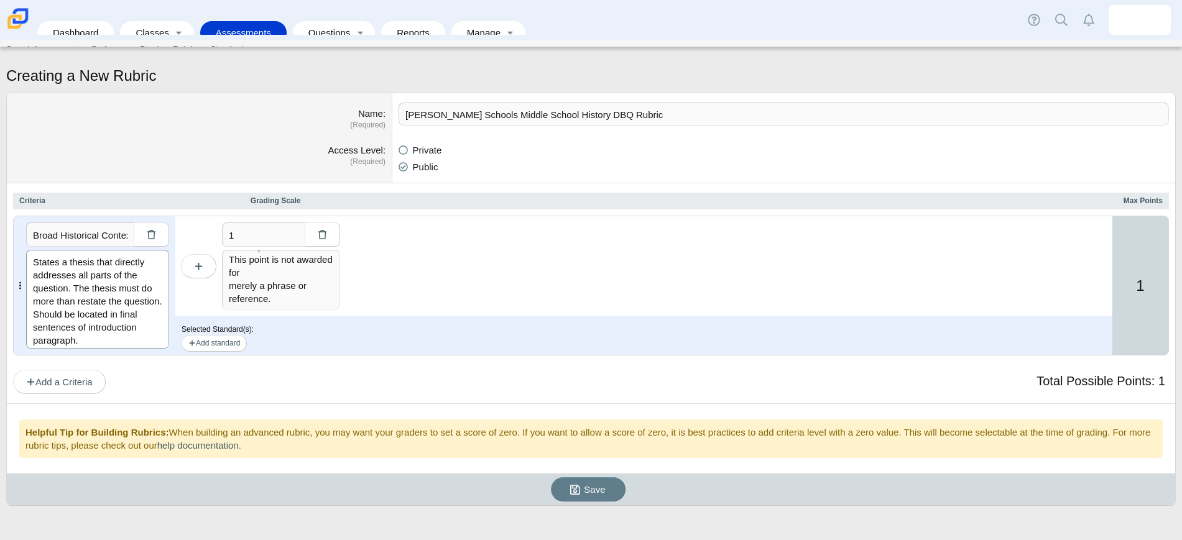
click at [32, 264] on textarea "States a thesis that directly addresses all parts of the question. The thesis m…" at bounding box center [97, 299] width 143 height 99
drag, startPoint x: 32, startPoint y: 264, endPoint x: 186, endPoint y: 368, distance: 185.9
click at [186, 368] on div "Criteria Grading Scale Max Points Broad Historical Context States a thesis that…" at bounding box center [591, 293] width 1156 height 201
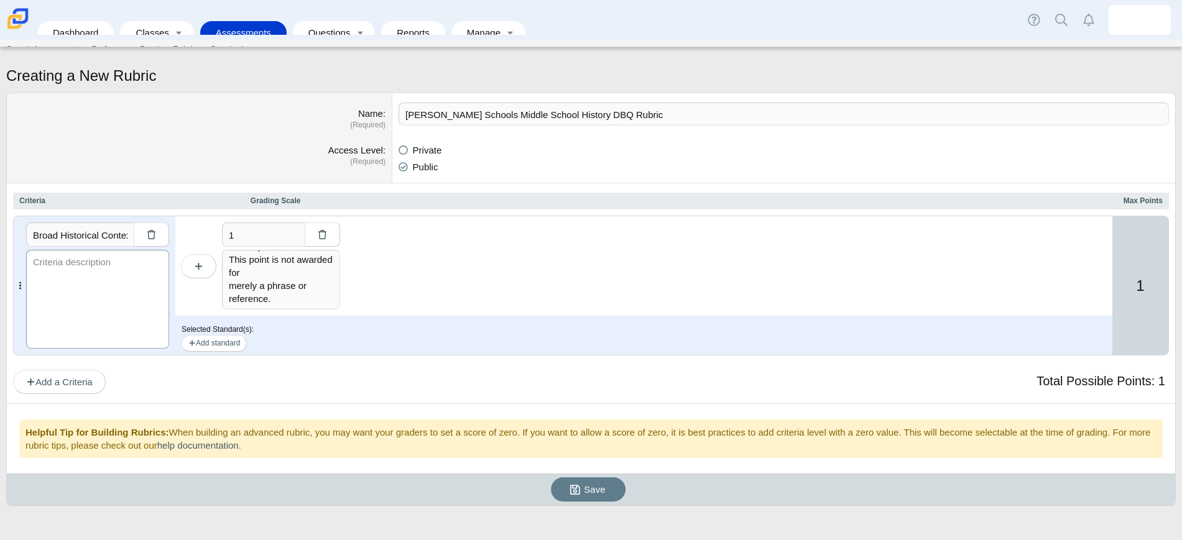
scroll to position [0, 0]
click at [80, 283] on textarea at bounding box center [97, 299] width 143 height 99
paste textarea "Situates the argument by explaining the broader historical events, developments…"
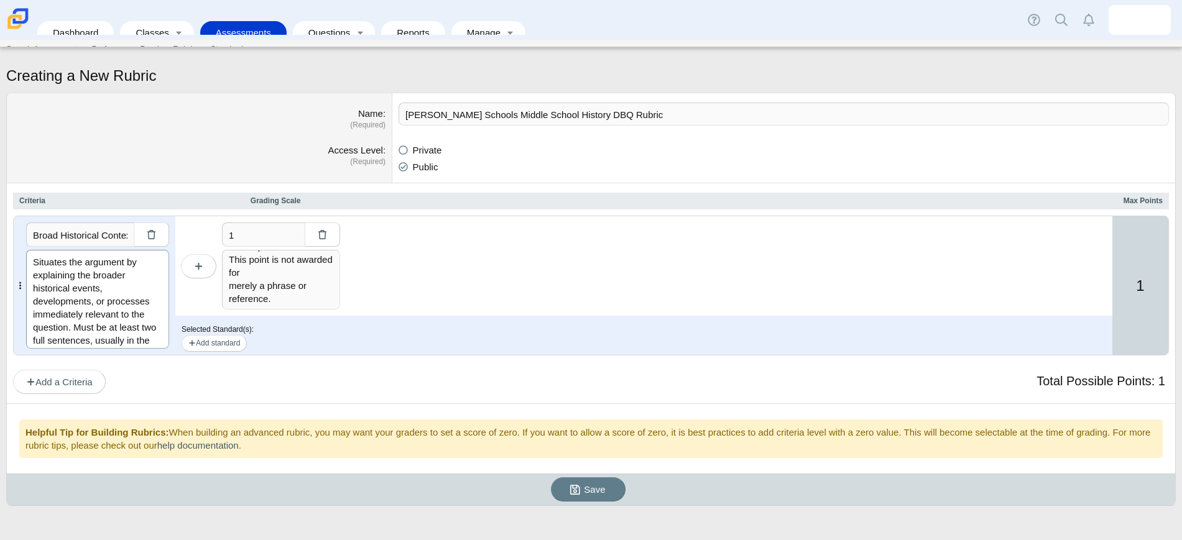
type textarea "Situates the argument by explaining the broader historical events, developments…"
click at [558, 377] on div "Total Possible Points: 1 Add a Criteria" at bounding box center [591, 381] width 1156 height 25
click at [74, 387] on span "Add a Criteria" at bounding box center [59, 382] width 67 height 11
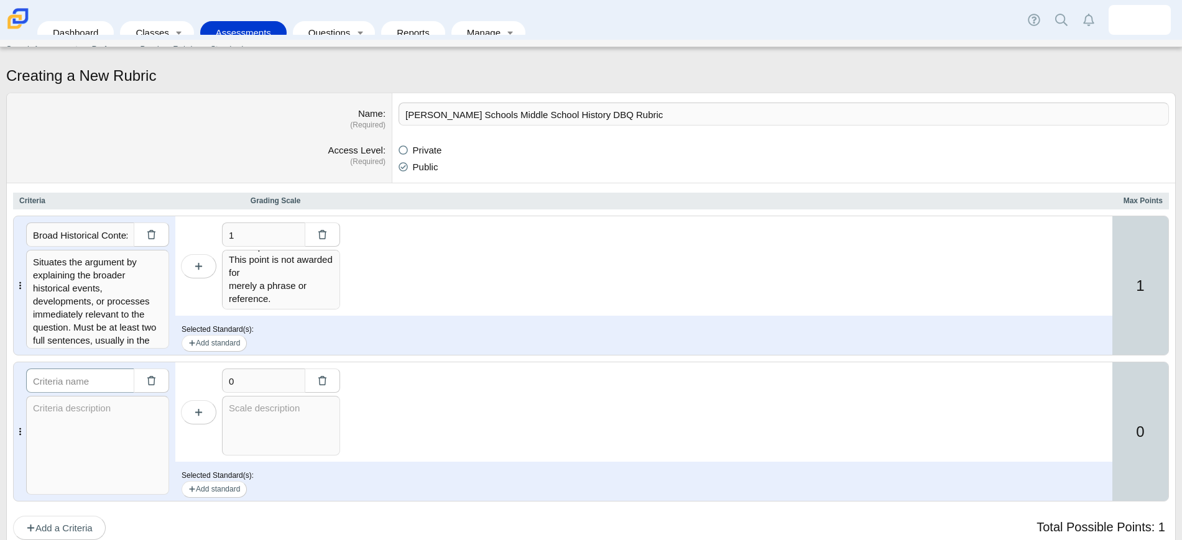
click at [81, 380] on input "text" at bounding box center [80, 381] width 108 height 24
type input "Thesis"
click at [73, 422] on textarea at bounding box center [97, 445] width 143 height 99
paste textarea "States a thesis that directly addresses all parts of the question. The thesis m…"
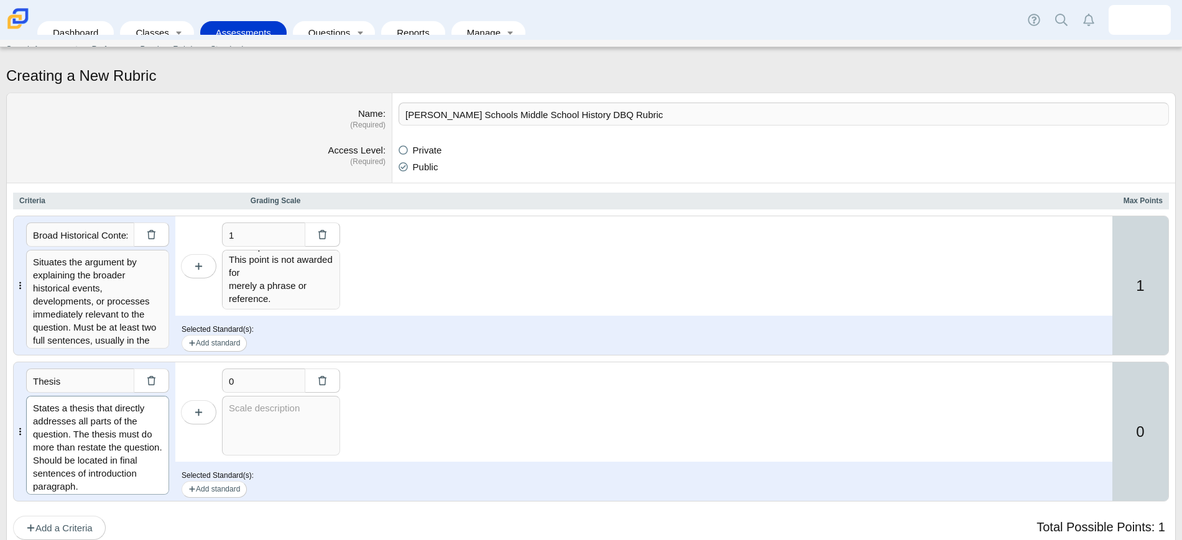
scroll to position [12, 0]
type textarea "States a thesis that directly addresses all parts of the question. The thesis m…"
click at [241, 384] on input "0" at bounding box center [263, 381] width 83 height 24
type input "2"
click at [269, 282] on textarea "Describes a broader historical context relevant to the prompt. Must be at least…" at bounding box center [281, 280] width 118 height 60
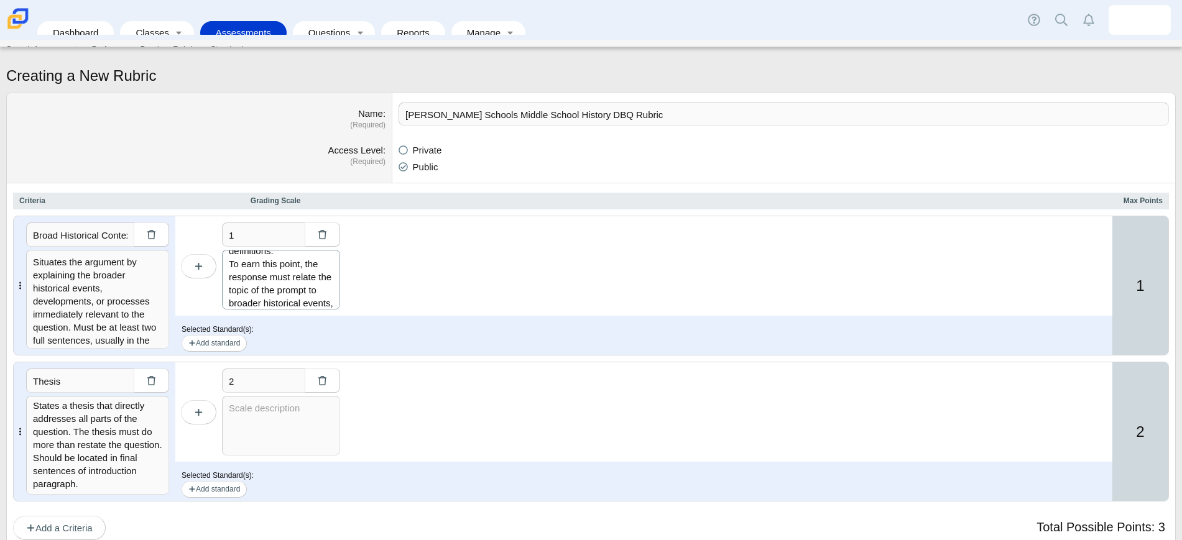
scroll to position [0, 0]
click at [270, 408] on textarea at bounding box center [281, 426] width 118 height 60
paste textarea "To earn this point, the thesis must make a claim that responds to the prompt ra…"
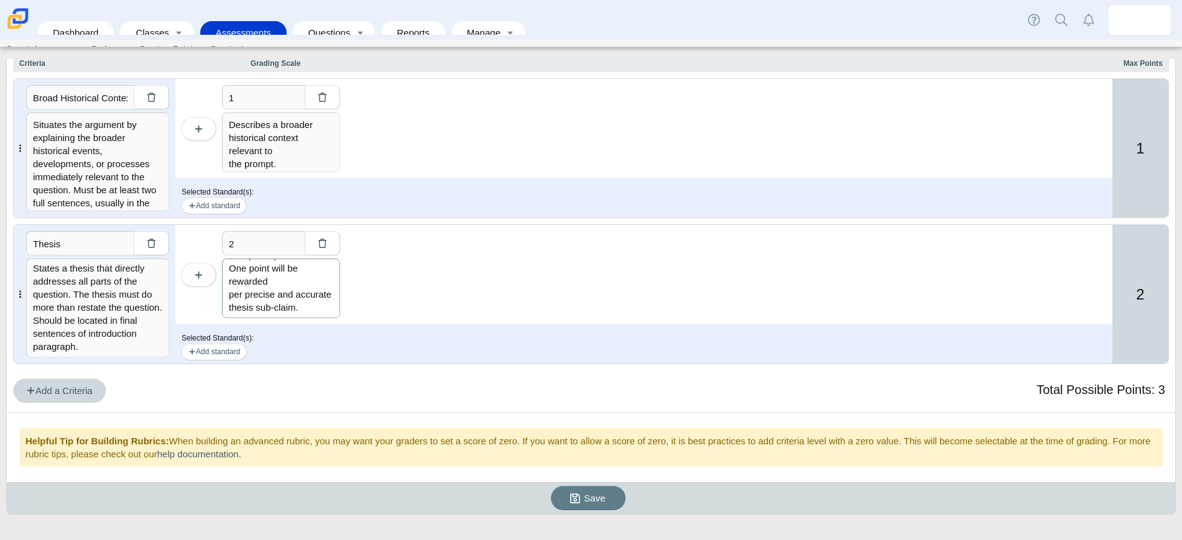
type textarea "To earn this point, the thesis must make a claim that responds to the prompt ra…"
click at [82, 392] on span "Add a Criteria" at bounding box center [59, 390] width 67 height 11
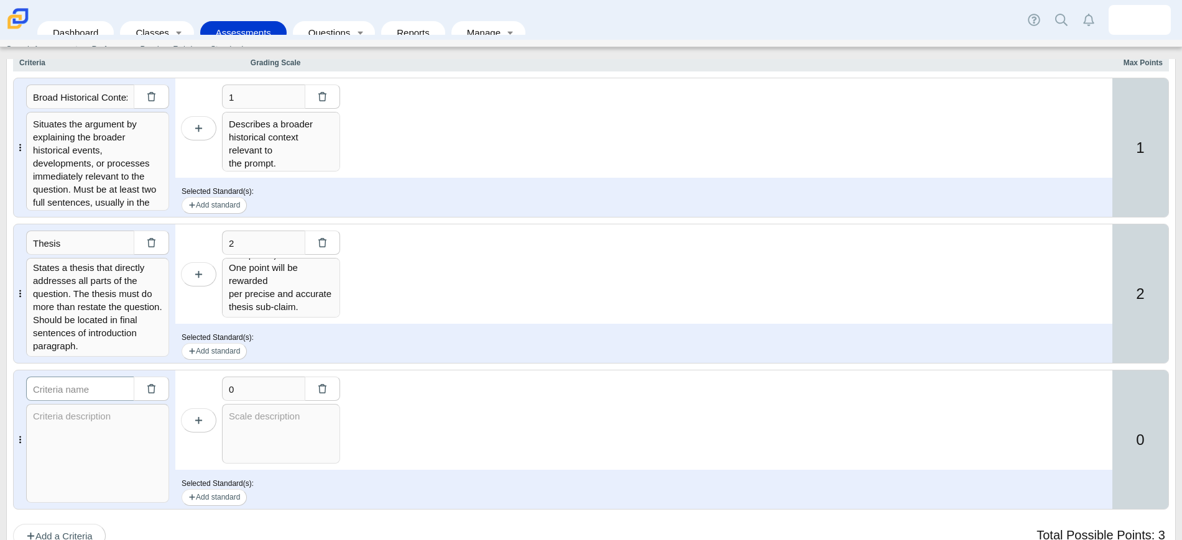
click at [52, 391] on input "text" at bounding box center [80, 389] width 108 height 24
click at [78, 385] on input "text" at bounding box center [80, 389] width 108 height 24
type input "Argument Development"
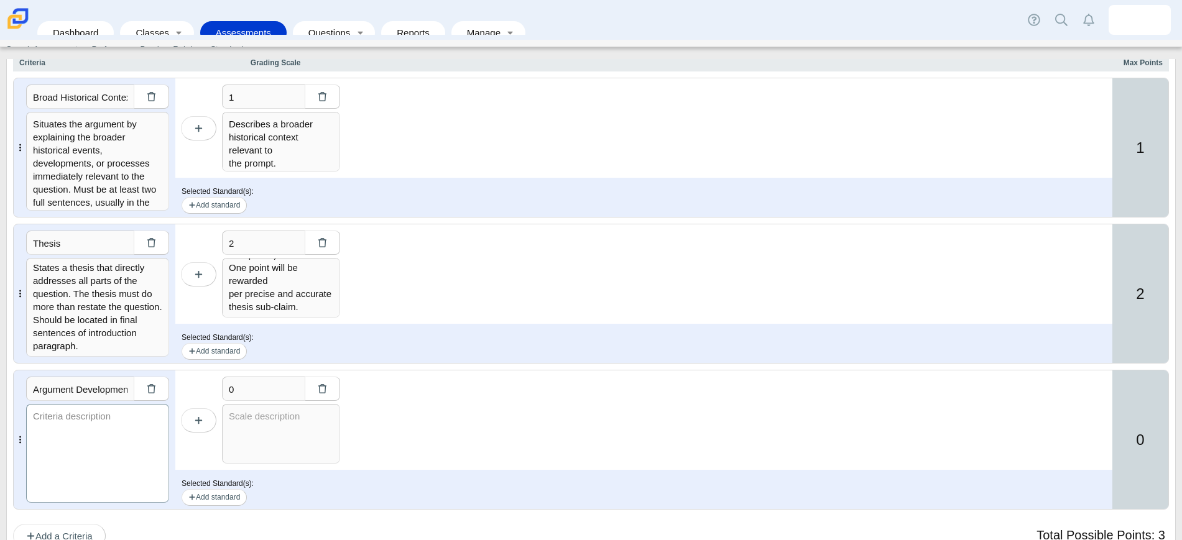
click at [49, 421] on textarea at bounding box center [97, 453] width 143 height 99
paste textarea "Develops and supports a cohesive argument that aligns to the sub-claims in the …"
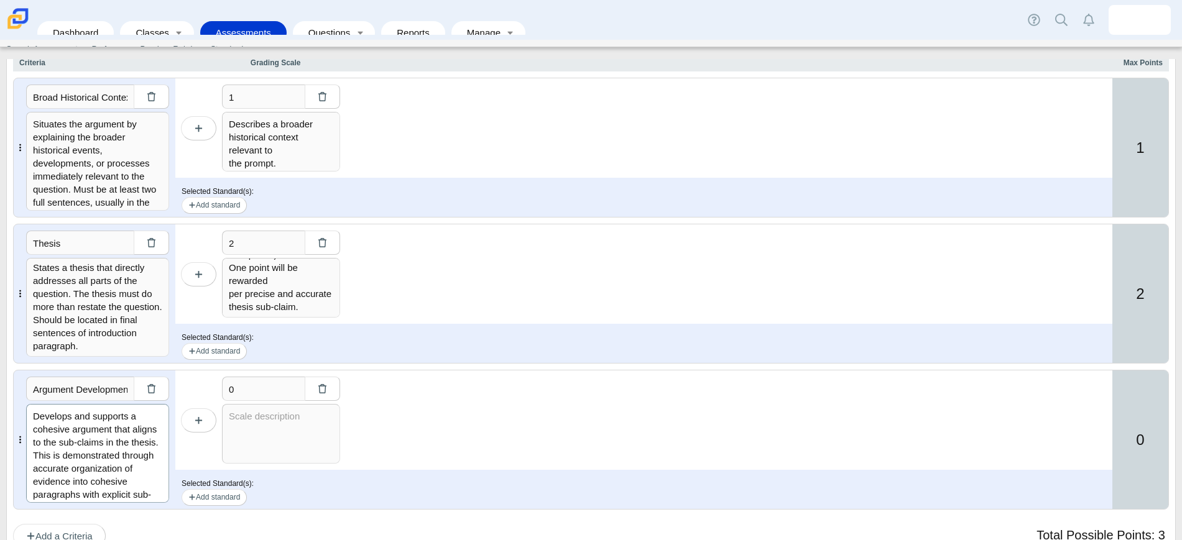
type textarea "Develops and supports a cohesive argument that aligns to the sub-claims in the …"
click at [274, 387] on input "0" at bounding box center [263, 389] width 83 height 24
type input "2"
click at [296, 423] on textarea at bounding box center [281, 434] width 118 height 60
paste textarea "Argument Development & Reasoning: Demonstrates a complex understanding of the h…"
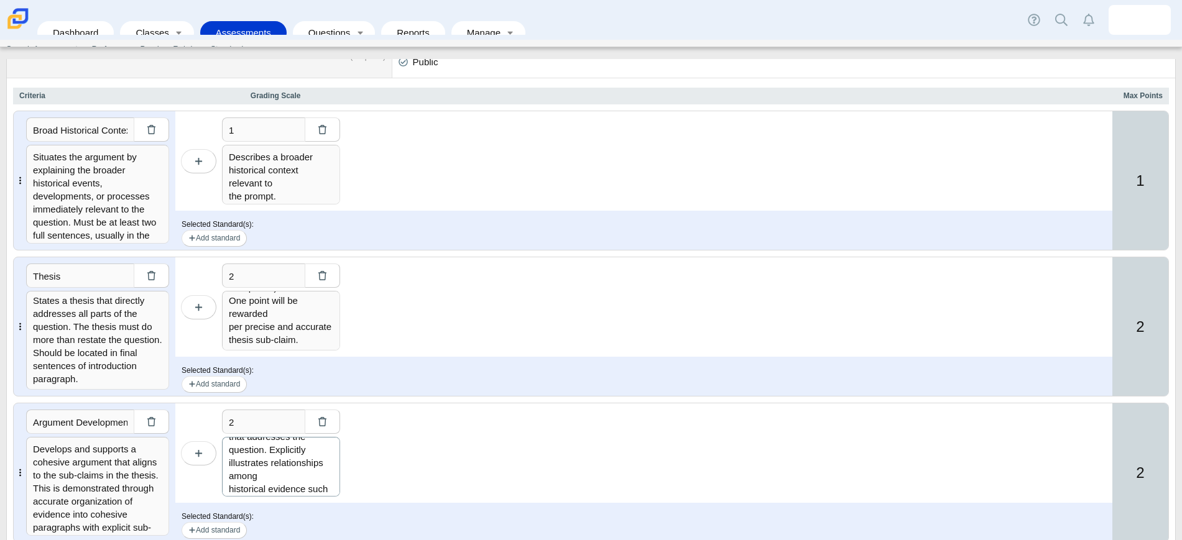
scroll to position [106, 0]
type textarea "Argument Development & Reasoning: Demonstrates a complex understanding of the h…"
click at [196, 307] on icon "button" at bounding box center [198, 306] width 9 height 9
type input "3"
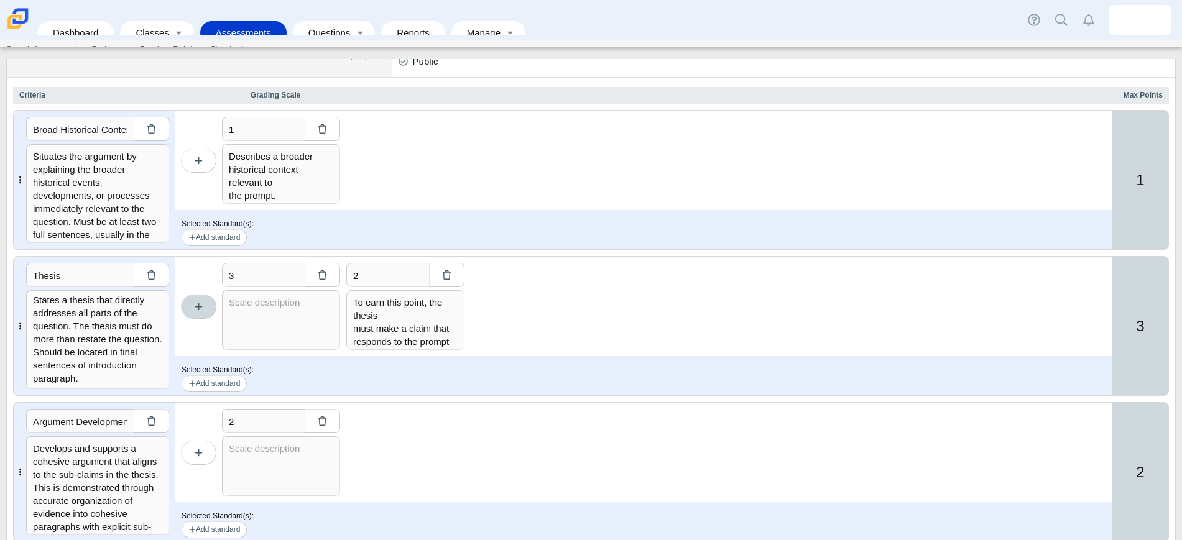
scroll to position [0, 0]
click at [324, 277] on icon "button" at bounding box center [322, 274] width 9 height 9
type input "2"
type textarea "To earn this point, the thesis must make a claim that responds to the prompt ra…"
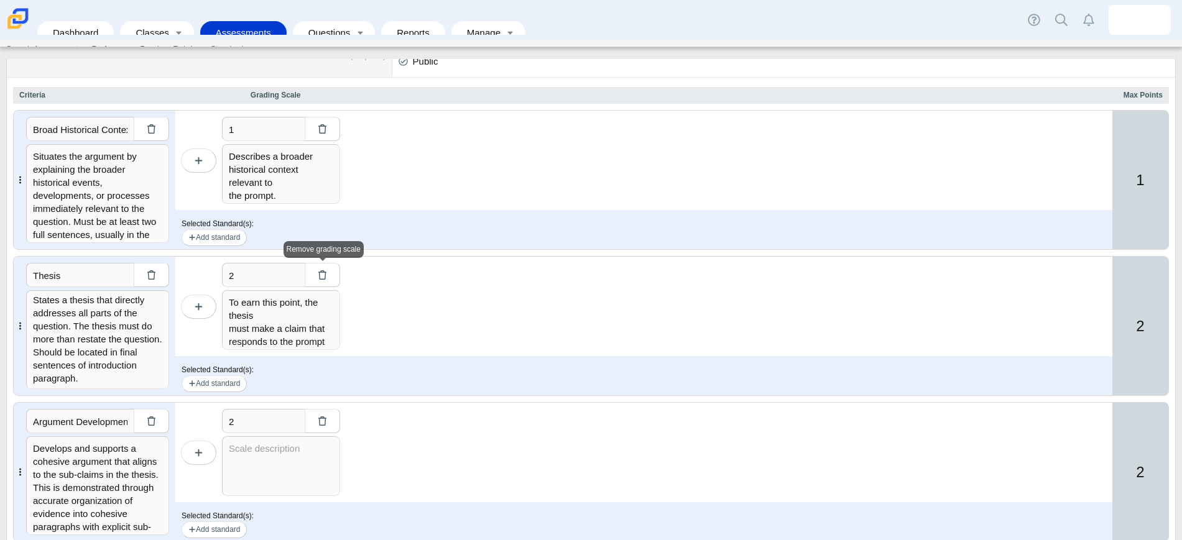
click at [393, 270] on div "2 To earn this point, the thesis must make a claim that responds to the prompt …" at bounding box center [643, 306] width 937 height 99
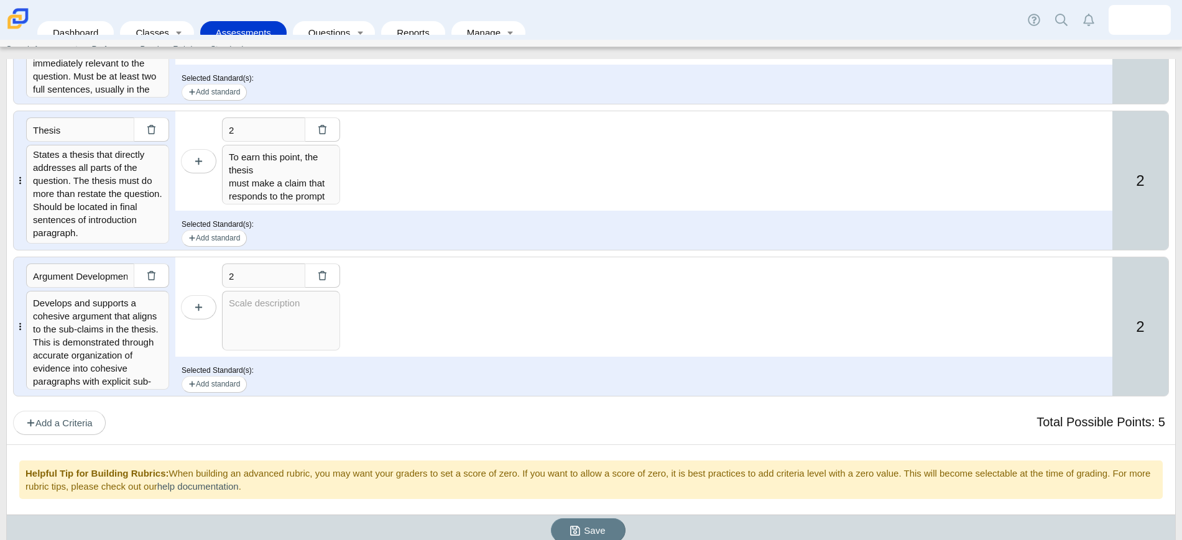
scroll to position [237, 0]
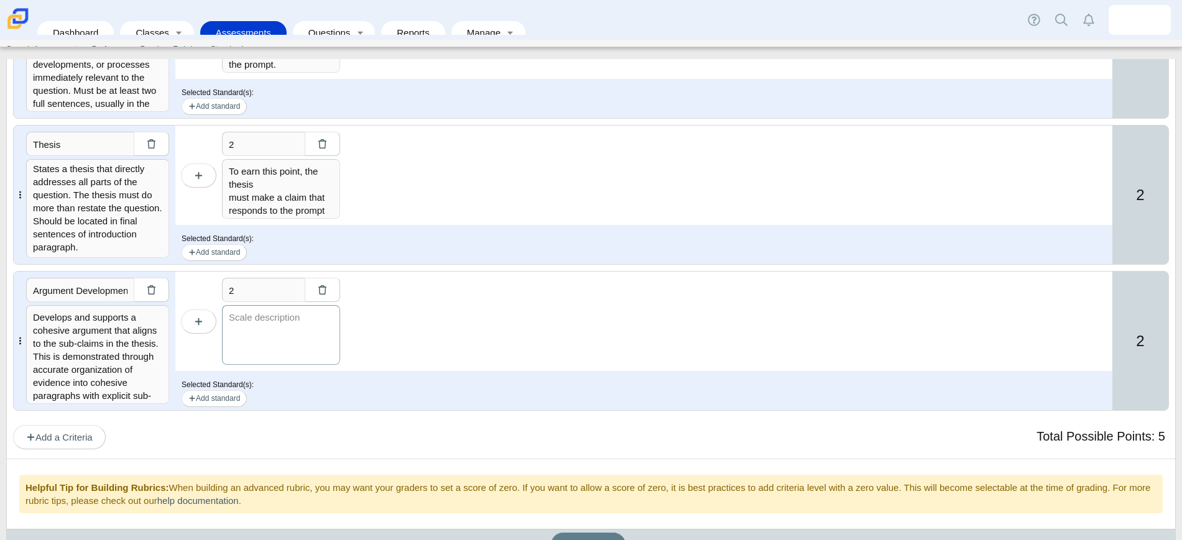
click at [298, 324] on textarea at bounding box center [281, 335] width 118 height 60
paste textarea "Argument Development & Reasoning: Demonstrates a complex understanding of the h…"
type textarea "Argument Development & Reasoning: Demonstrates a complex understanding of the h…"
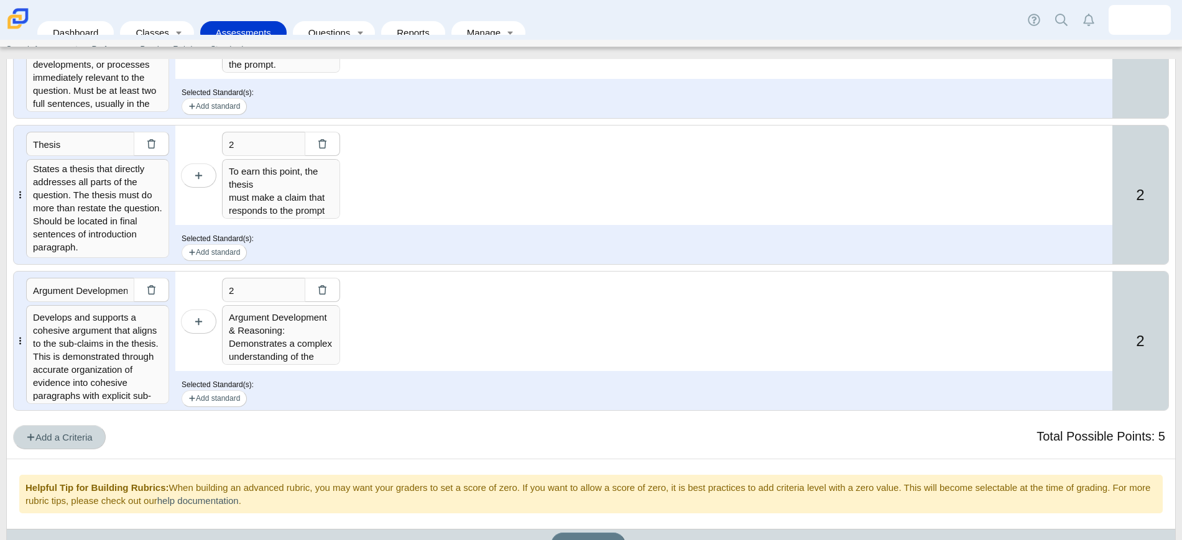
click at [57, 439] on span "Add a Criteria" at bounding box center [59, 437] width 67 height 11
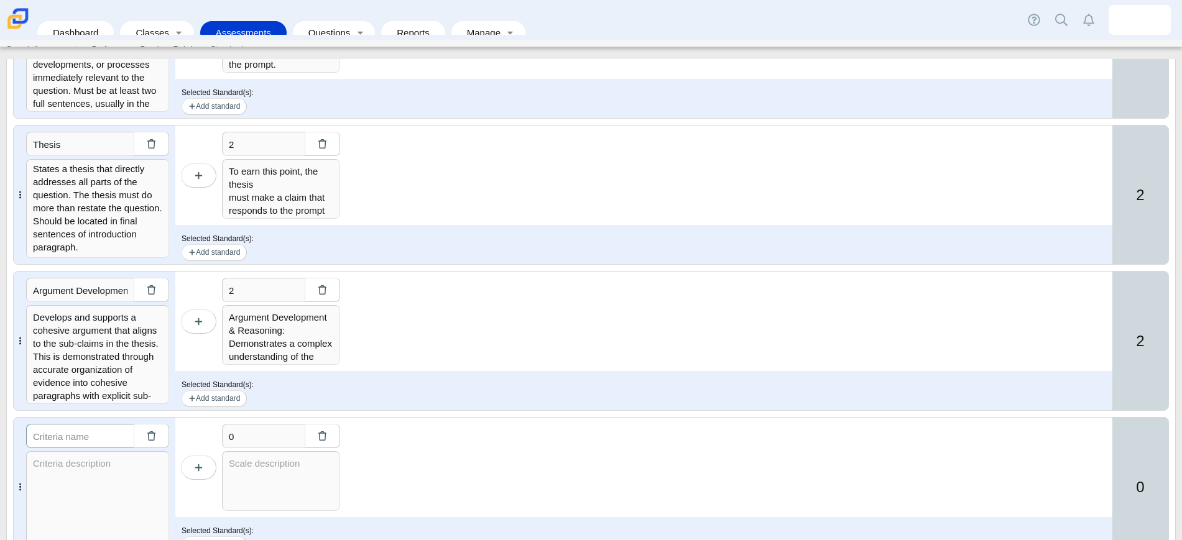
click at [79, 434] on input "text" at bounding box center [80, 436] width 108 height 24
type input "Use of Document Evidence"
click at [126, 487] on textarea at bounding box center [97, 500] width 143 height 99
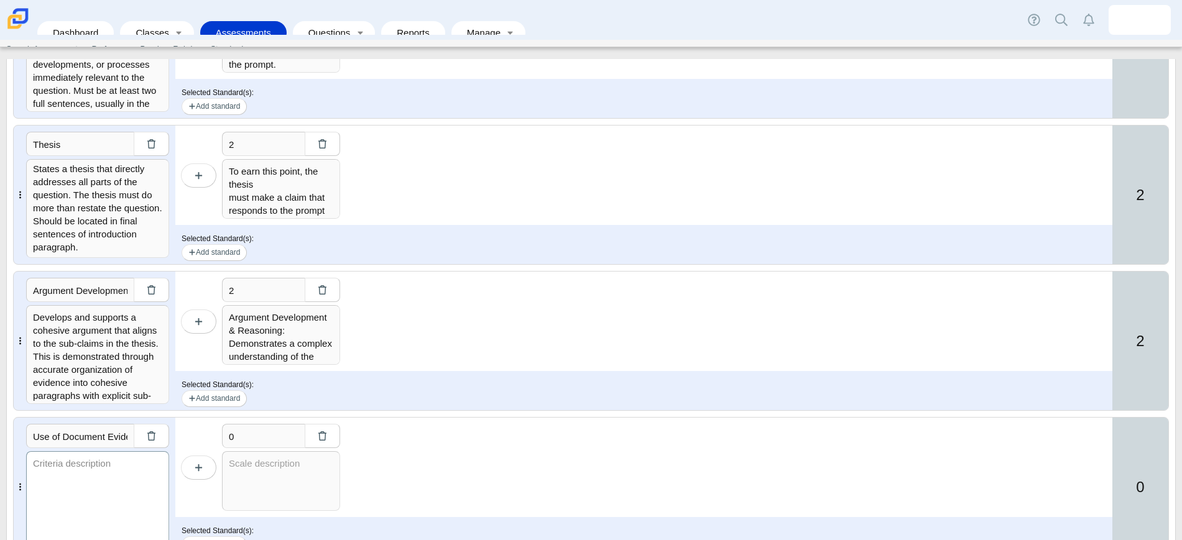
paste textarea "Utilizes the content of at least three of the documents to support the stated t…"
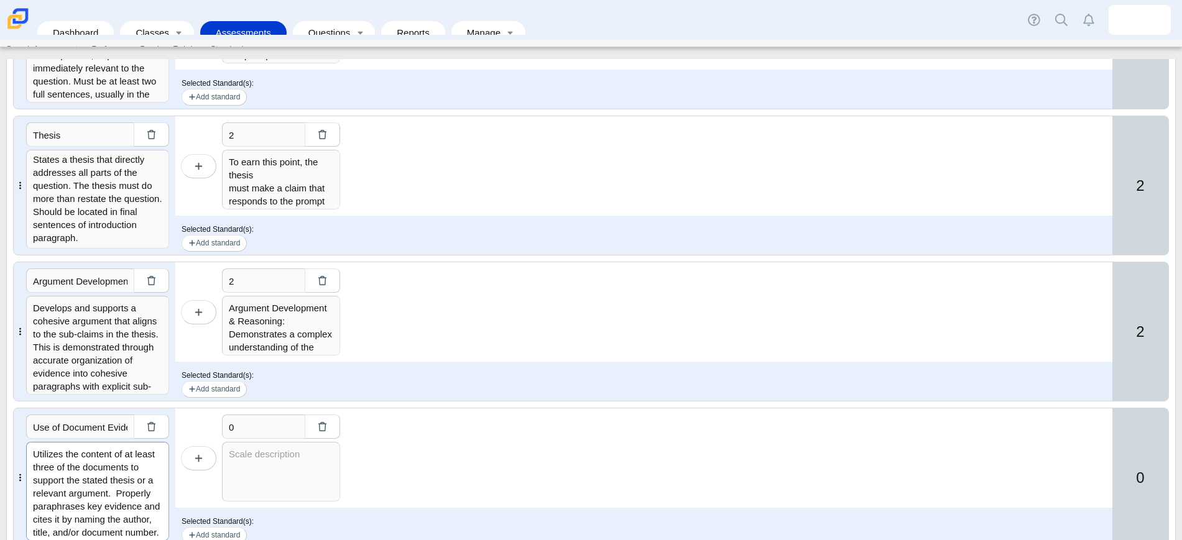
type textarea "Utilizes the content of at least three of the documents to support the stated t…"
click at [260, 461] on textarea at bounding box center [281, 472] width 118 height 60
paste textarea "Evidence from the Documents: Supports an argument in response to the prompt usi…"
click at [247, 489] on textarea "Evidence from the Documents: Supports an argument in response to the prompt usi…" at bounding box center [281, 472] width 118 height 60
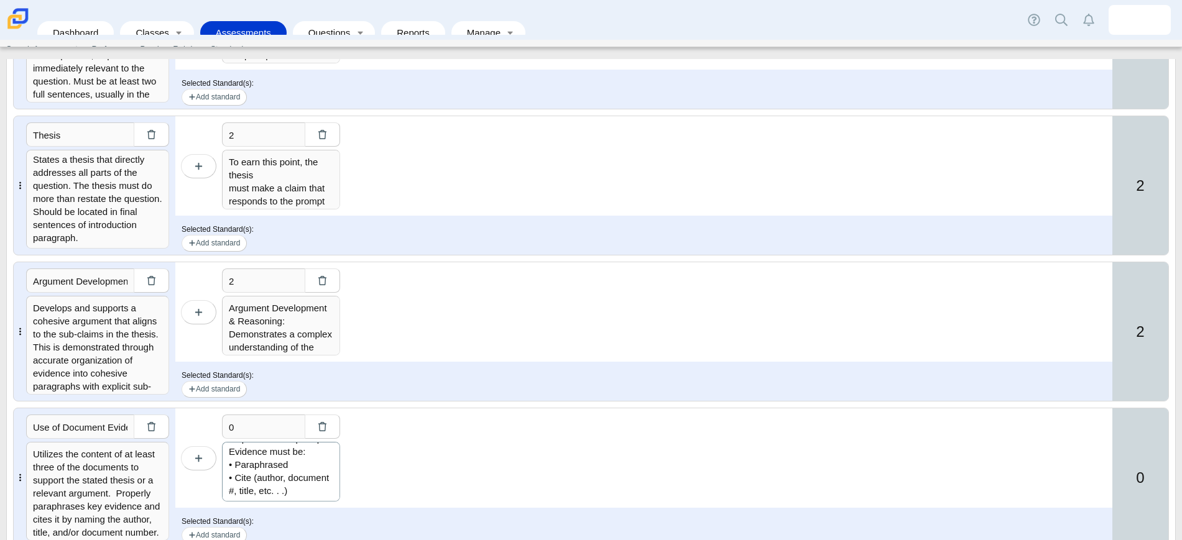
scroll to position [303, 0]
drag, startPoint x: 290, startPoint y: 456, endPoint x: 237, endPoint y: 494, distance: 65.4
click at [237, 494] on textarea "Evidence from the Documents: Supports an argument in response to the prompt usi…" at bounding box center [281, 472] width 118 height 60
click at [294, 456] on textarea "Evidence from the Documents: Supports an argument in response to the prompt usi…" at bounding box center [281, 472] width 118 height 60
click at [274, 493] on textarea "Evidence from the Documents: Supports an argument in response to the prompt usi…" at bounding box center [281, 472] width 118 height 60
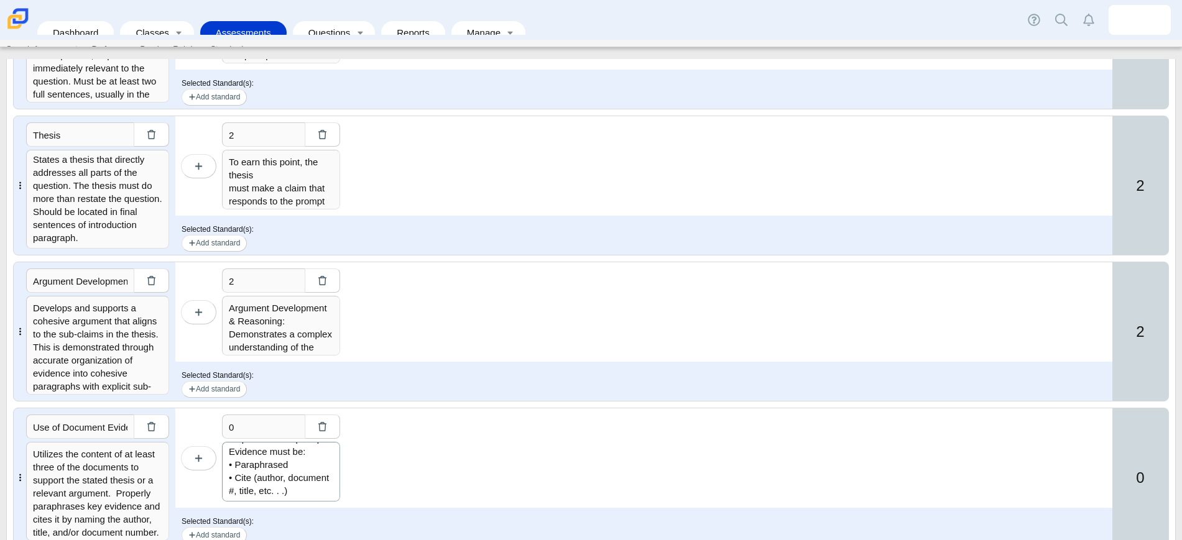
scroll to position [312, 0]
paste textarea "• Paraphrased"
type textarea "Evidence from the Documents: Supports an argument in response to the prompt usi…"
click at [255, 435] on input "0" at bounding box center [263, 427] width 83 height 24
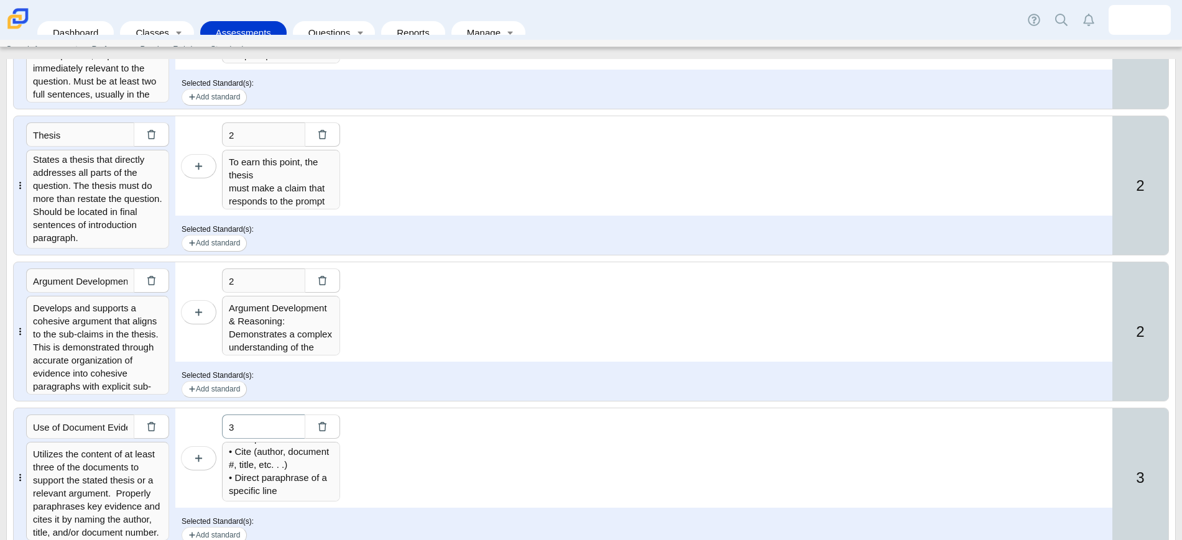
scroll to position [430, 0]
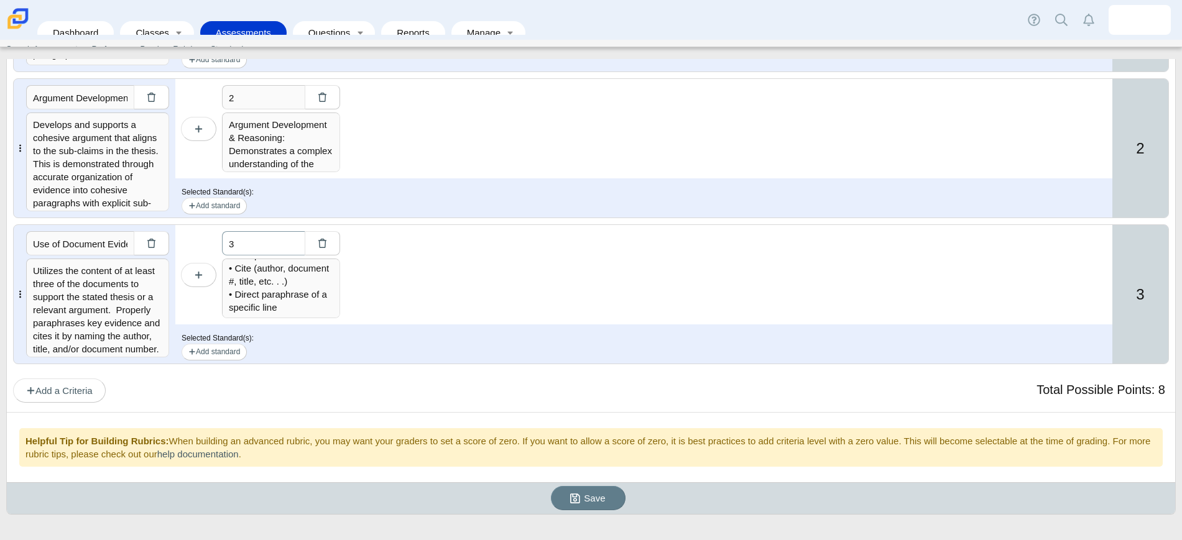
type input "3"
click at [295, 311] on textarea "Evidence from the Documents: Supports an argument in response to the prompt usi…" at bounding box center [281, 289] width 118 height 60
type textarea "Evidence from the Documents: Supports an argument in response to the prompt usi…"
click at [674, 403] on dd "Criteria Grading Scale Max Points Broad Historical Context Situates the argumen…" at bounding box center [591, 83] width 1168 height 658
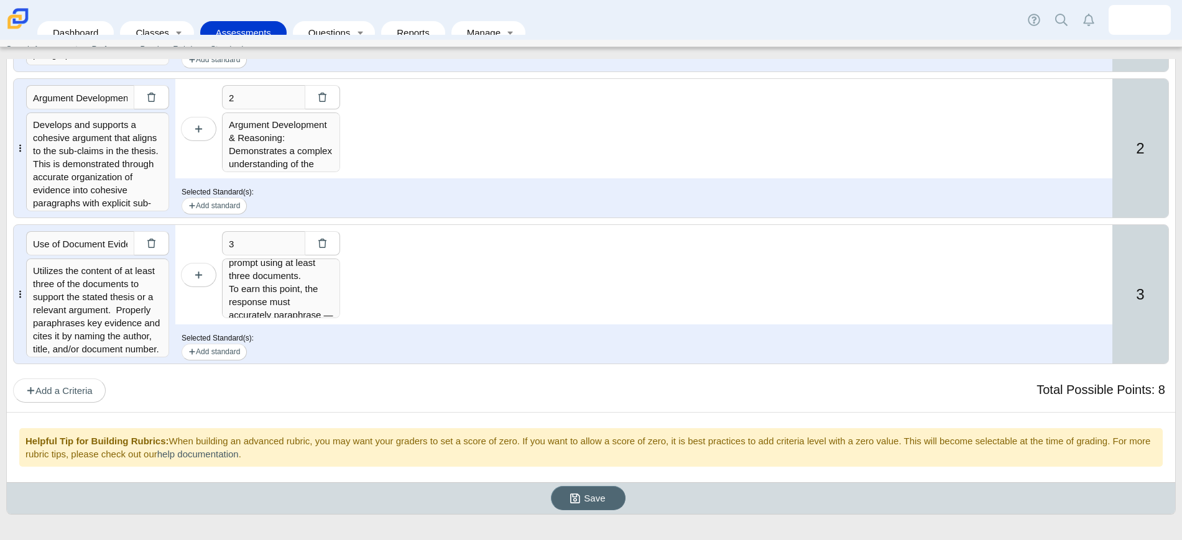
click at [586, 500] on span "Save" at bounding box center [594, 498] width 21 height 11
